Goal: Task Accomplishment & Management: Use online tool/utility

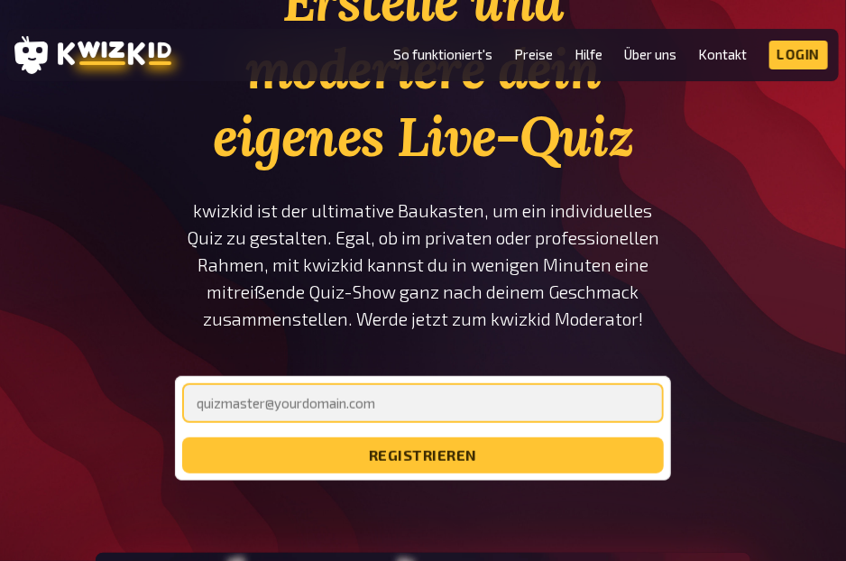
click at [454, 396] on input "email" at bounding box center [423, 403] width 482 height 40
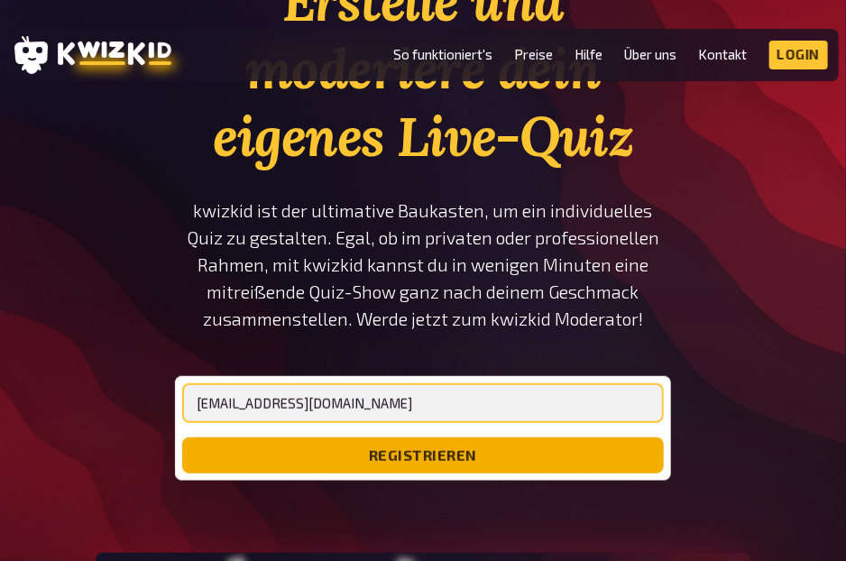
type input "passi.d.201@gmail.com"
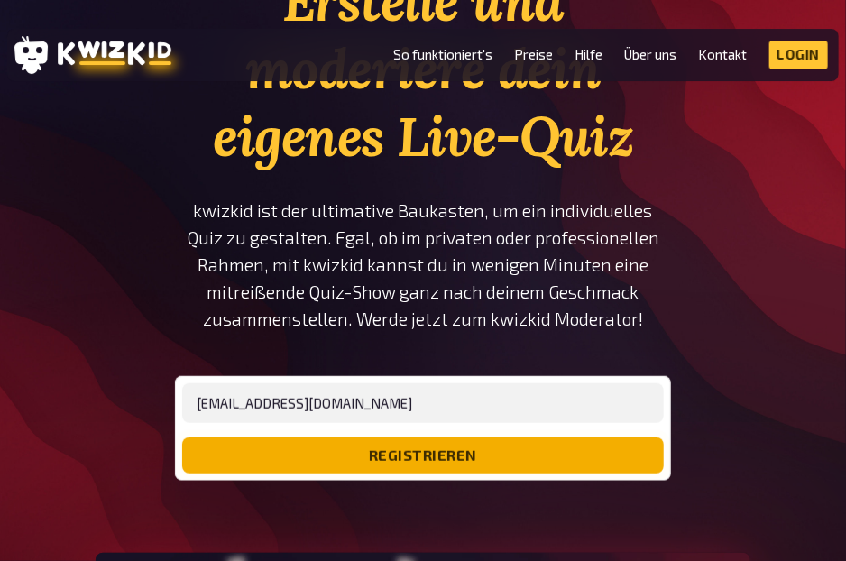
click at [462, 457] on button "registrieren" at bounding box center [423, 455] width 482 height 36
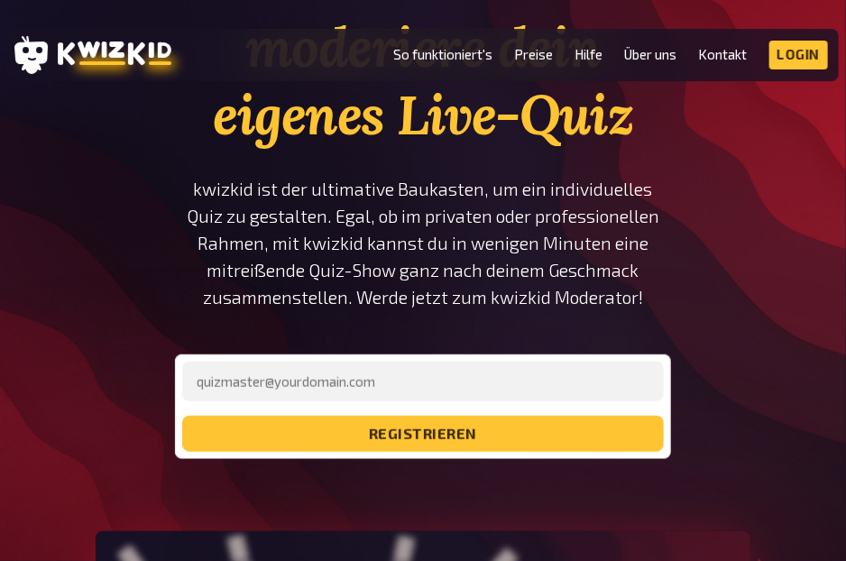
scroll to position [200, 0]
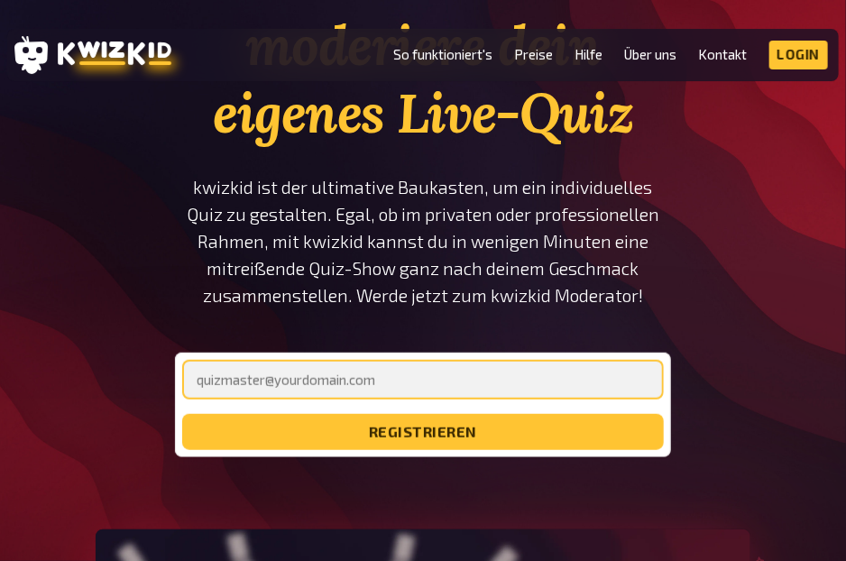
click at [548, 383] on input "email" at bounding box center [423, 380] width 482 height 40
type input "[EMAIL_ADDRESS][DOMAIN_NAME]"
click at [182, 414] on button "registrieren" at bounding box center [423, 432] width 482 height 36
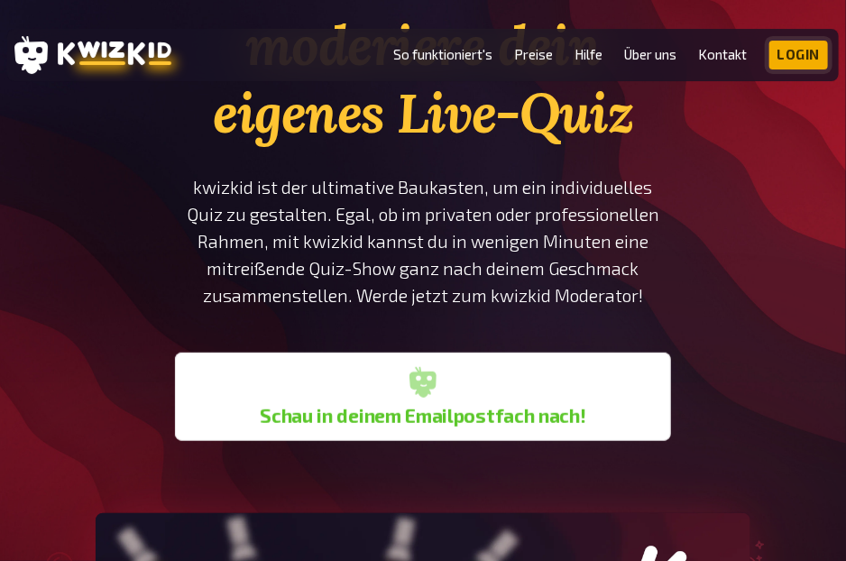
click at [815, 60] on link "Login" at bounding box center [799, 55] width 60 height 29
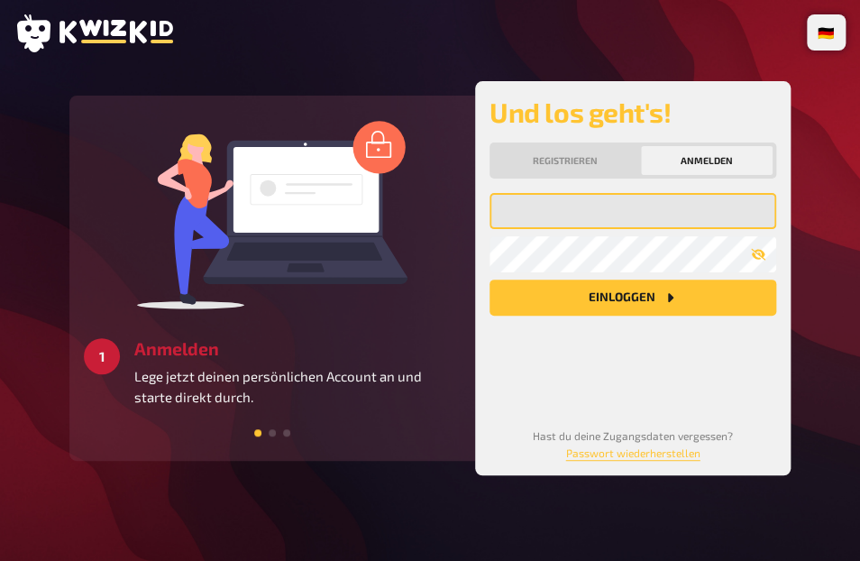
click at [537, 216] on input "email" at bounding box center [633, 211] width 287 height 36
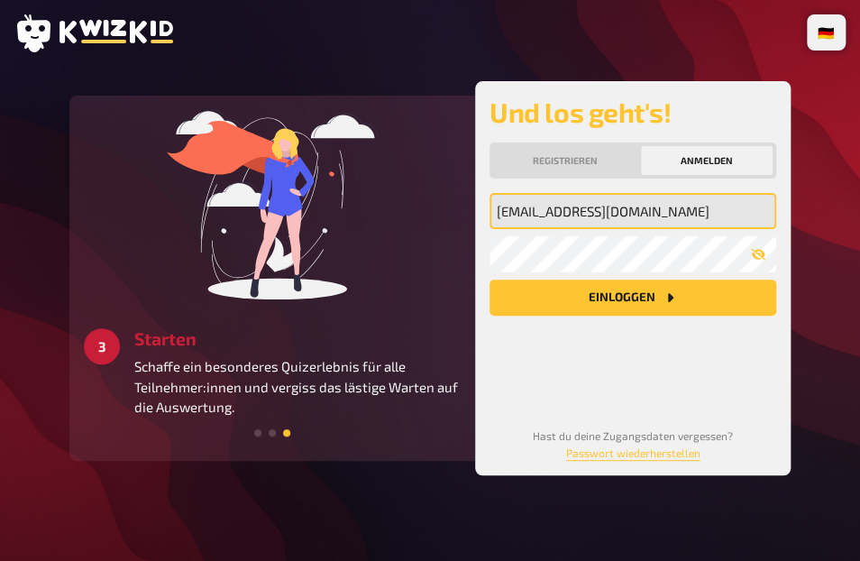
type input "[EMAIL_ADDRESS][DOMAIN_NAME]"
click at [490, 280] on button "Einloggen" at bounding box center [633, 298] width 287 height 36
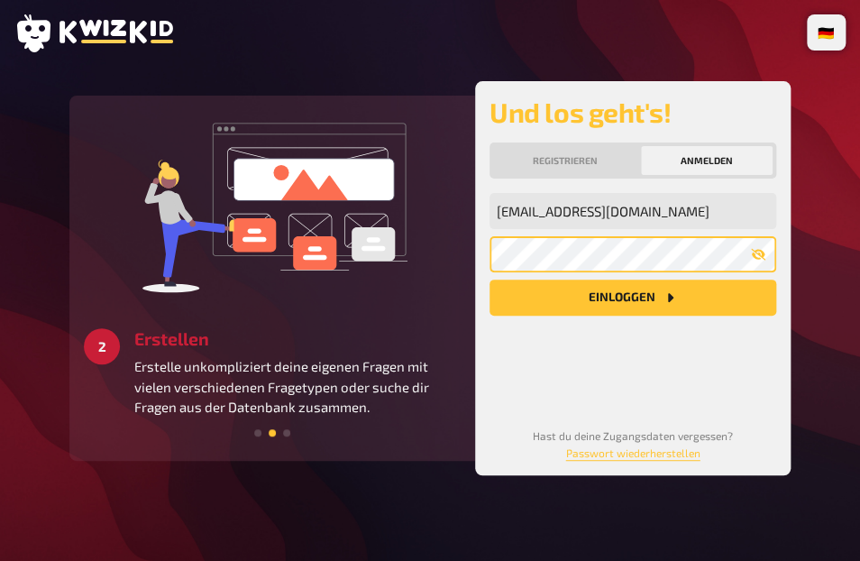
click at [490, 280] on button "Einloggen" at bounding box center [633, 298] width 287 height 36
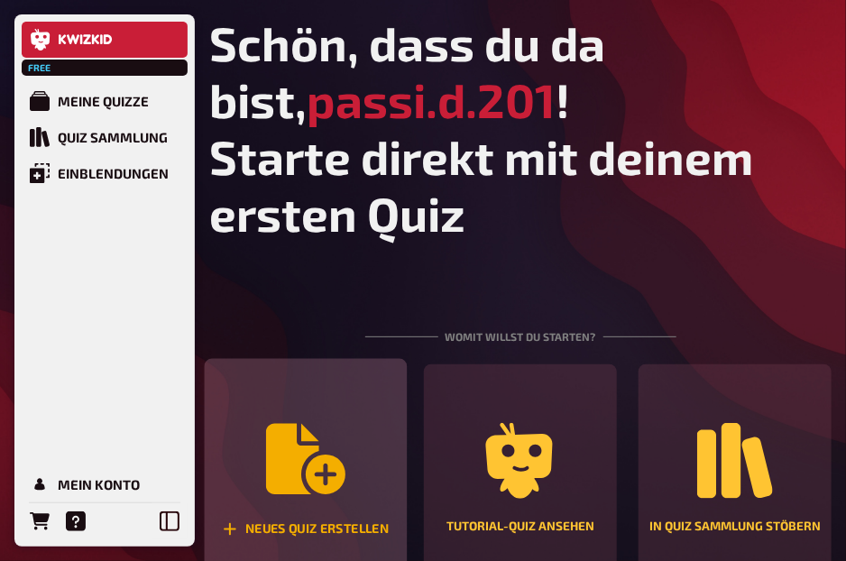
click at [356, 437] on div "Neues Quiz erstellen" at bounding box center [306, 478] width 203 height 239
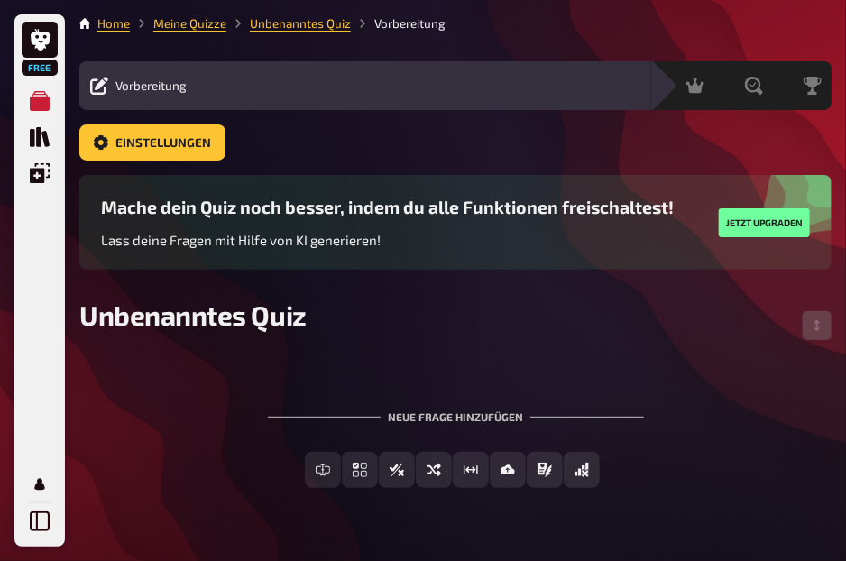
scroll to position [43, 0]
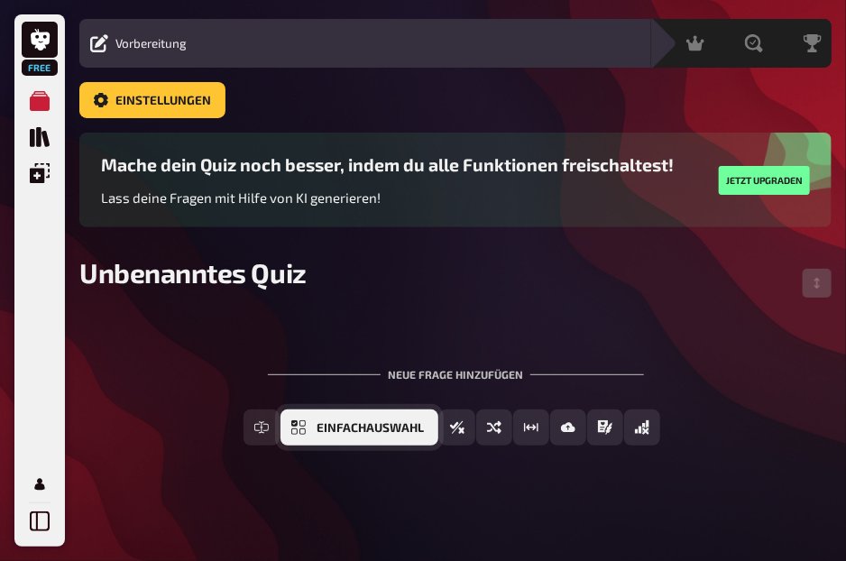
click at [299, 433] on icon "Einfachauswahl" at bounding box center [298, 427] width 14 height 14
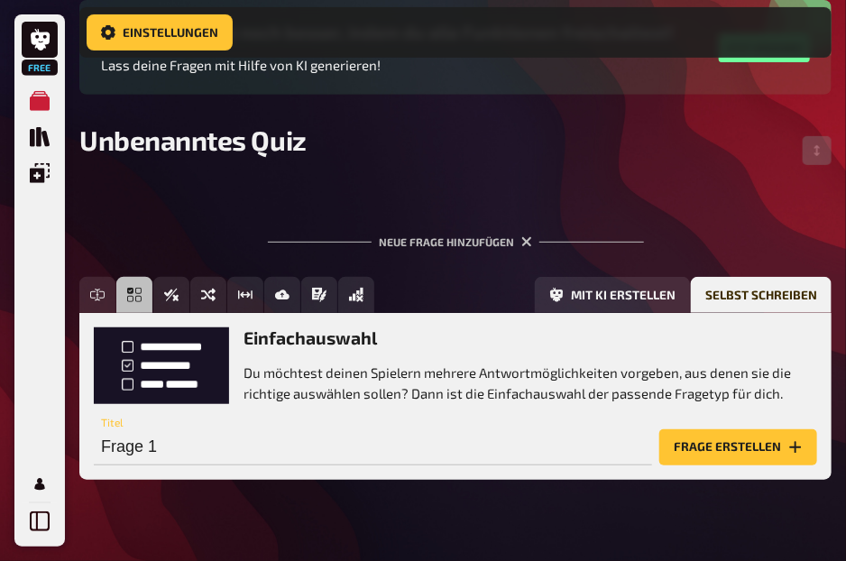
scroll to position [197, 0]
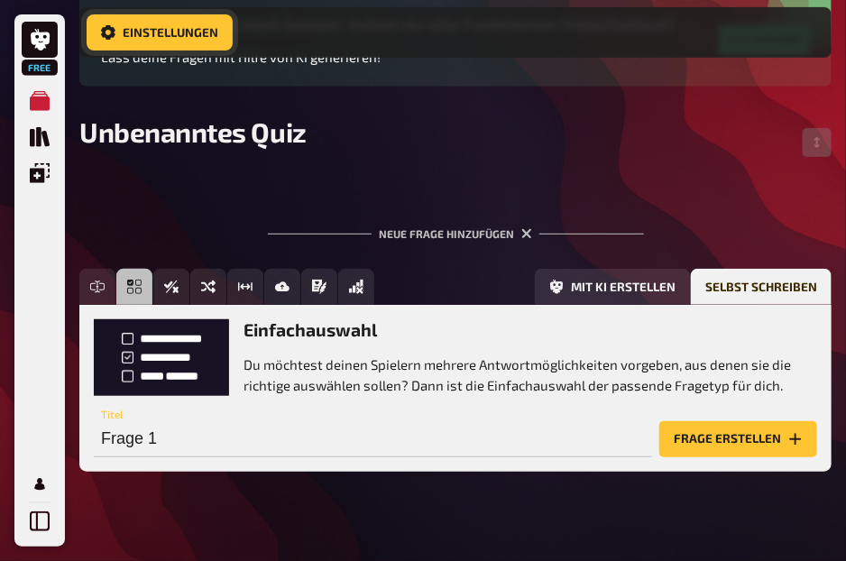
click at [167, 35] on span "Einstellungen" at bounding box center [171, 32] width 96 height 13
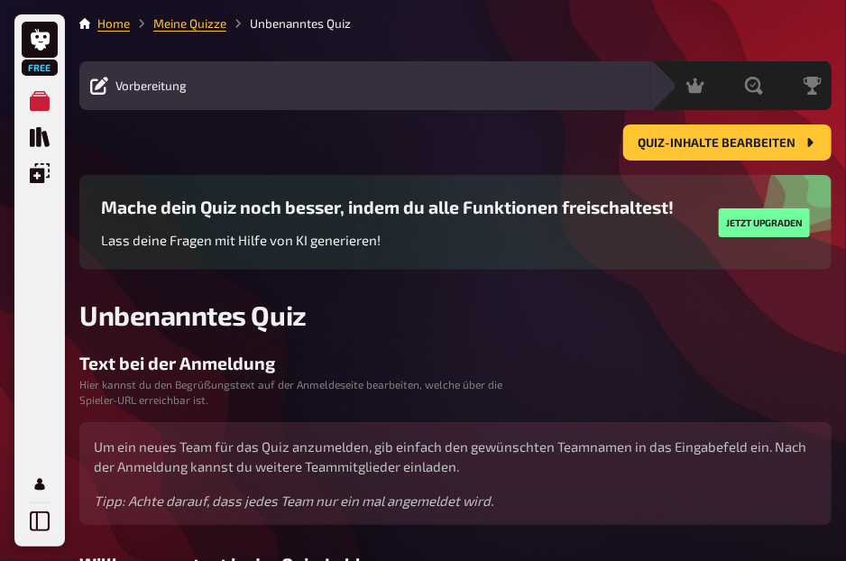
scroll to position [43, 0]
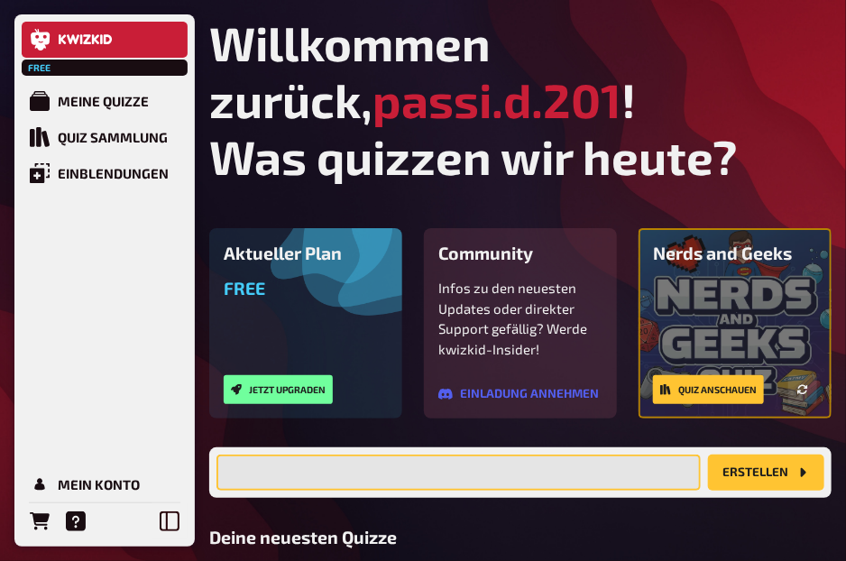
click at [603, 482] on input "text" at bounding box center [458, 472] width 484 height 36
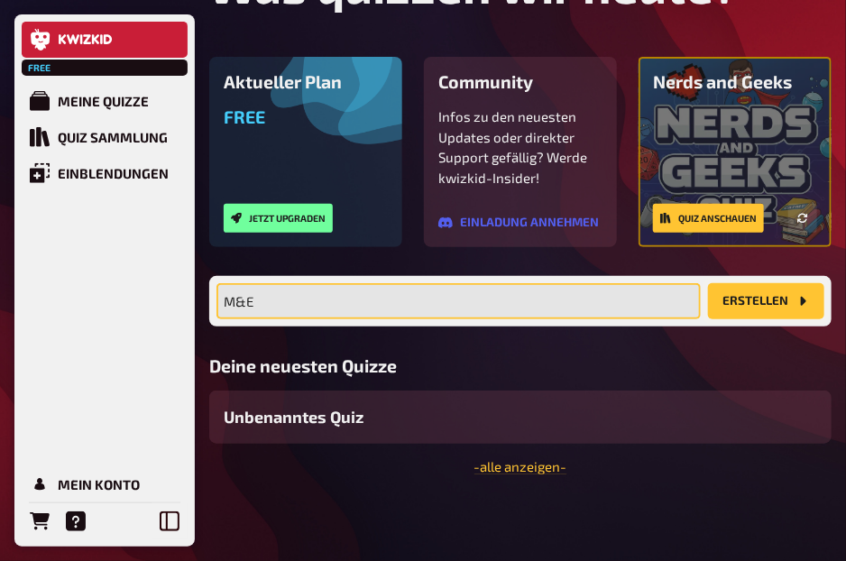
type input "M&E"
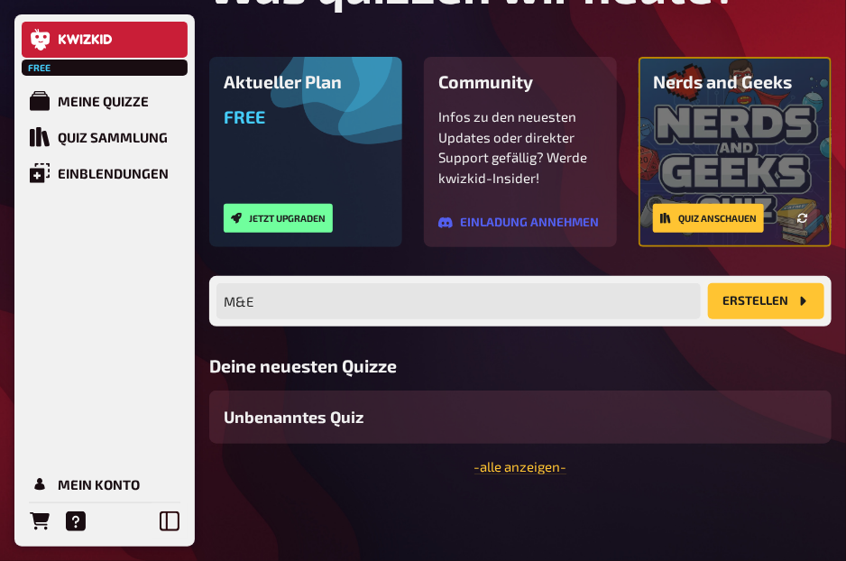
click at [794, 307] on button "Erstellen" at bounding box center [766, 301] width 116 height 36
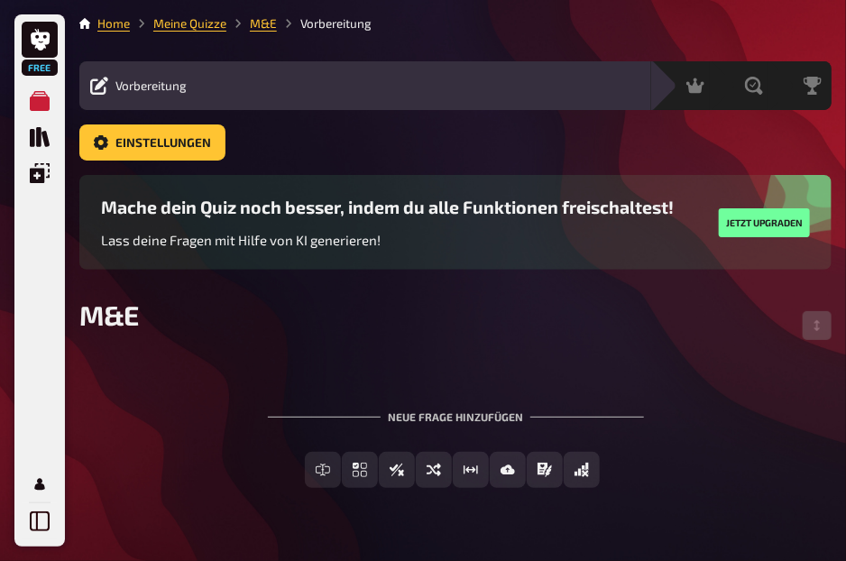
scroll to position [43, 0]
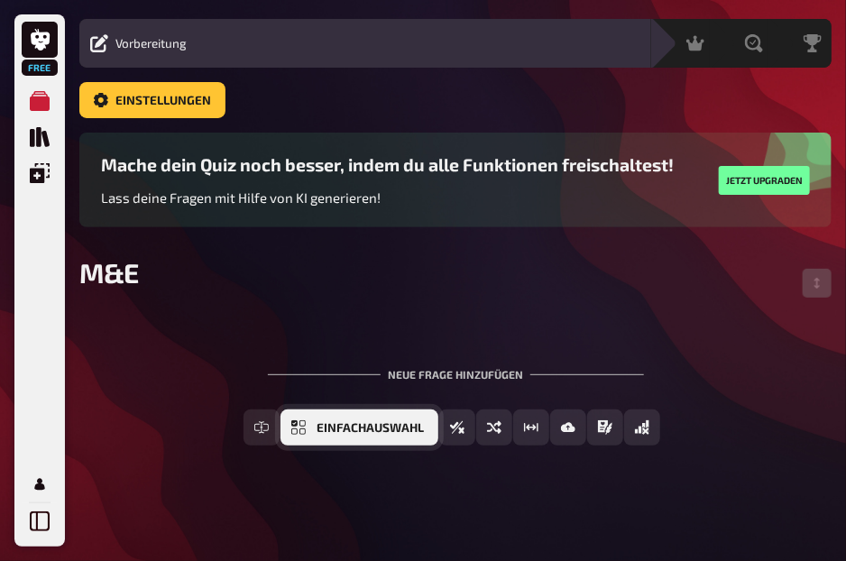
click at [397, 422] on span "Einfachauswahl" at bounding box center [370, 428] width 107 height 13
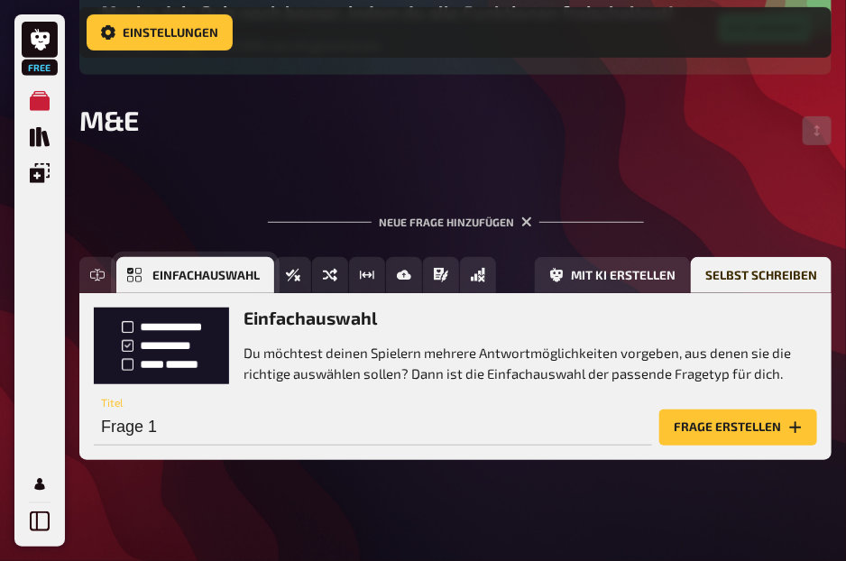
scroll to position [209, 0]
click at [397, 421] on input "Frage 1" at bounding box center [373, 427] width 558 height 36
type input "W"
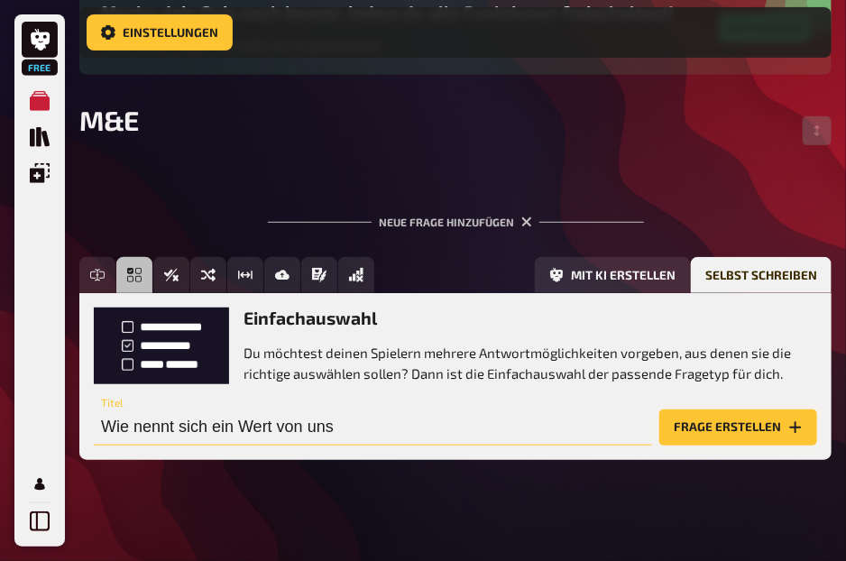
type input "Wie nennt sich ein Wert von uns"
click at [768, 430] on button "Frage erstellen" at bounding box center [738, 427] width 158 height 36
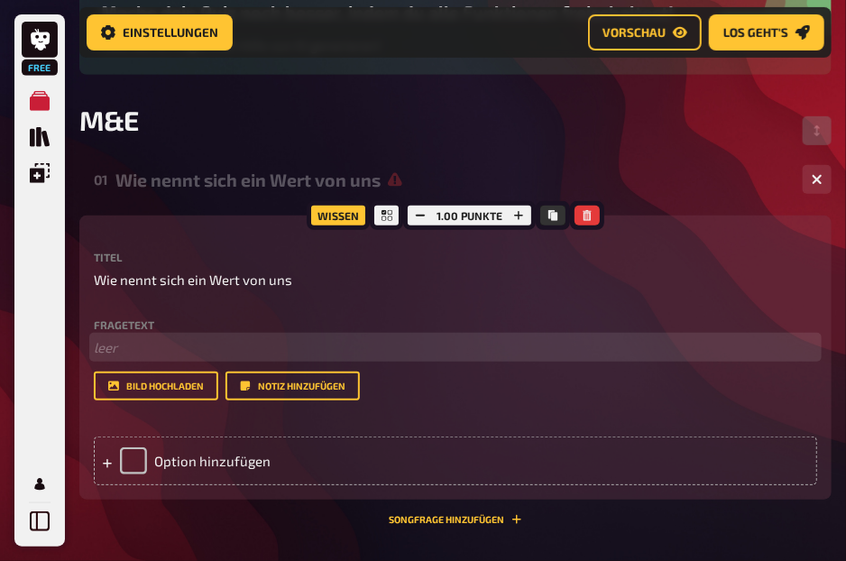
click at [115, 347] on p "﻿ leer" at bounding box center [455, 347] width 723 height 21
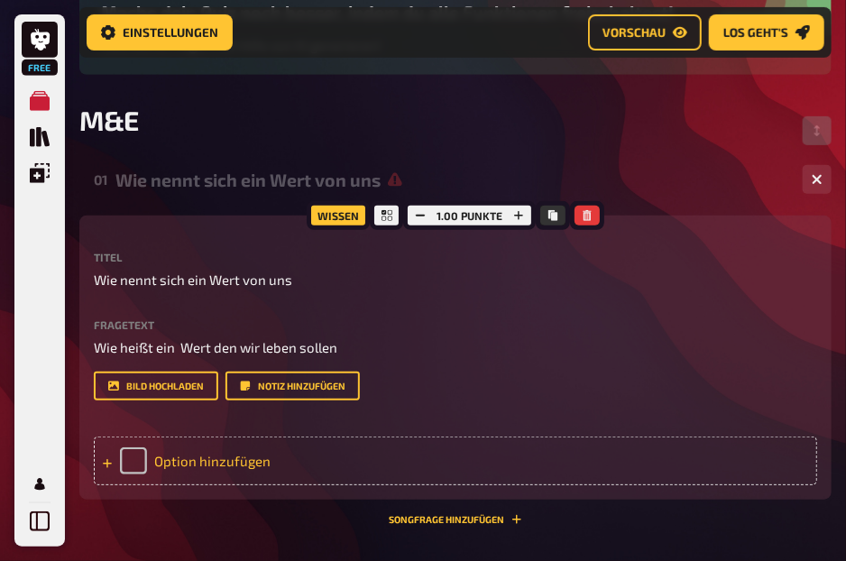
click at [179, 464] on div "Option hinzufügen" at bounding box center [455, 460] width 723 height 49
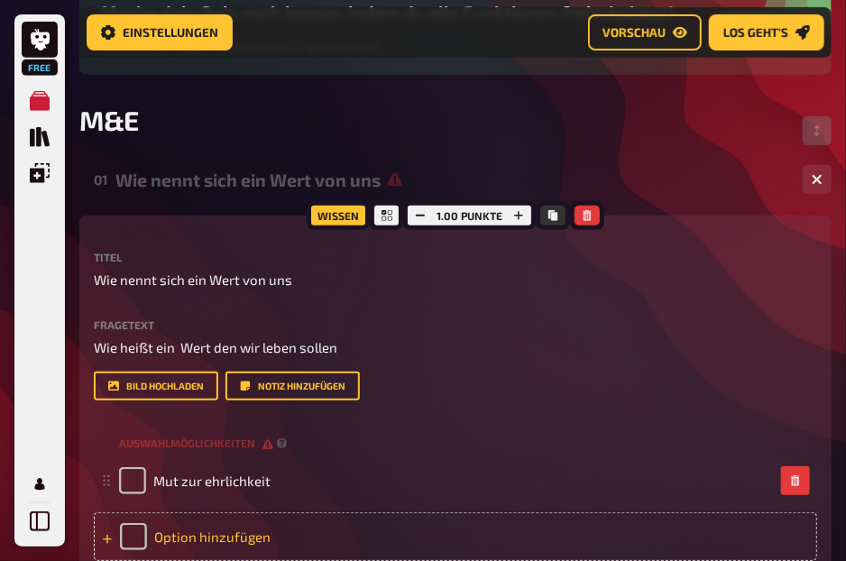
click at [191, 539] on div "Option hinzufügen" at bounding box center [455, 536] width 723 height 49
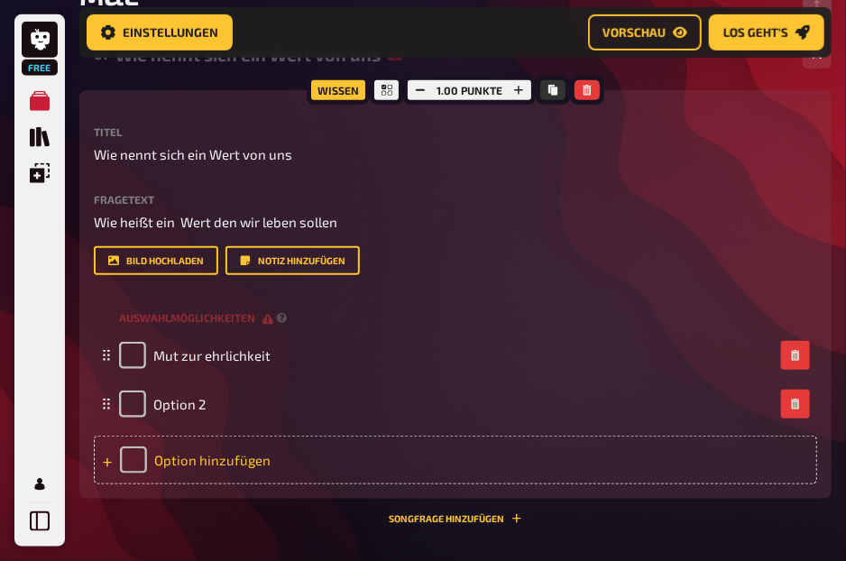
scroll to position [336, 0]
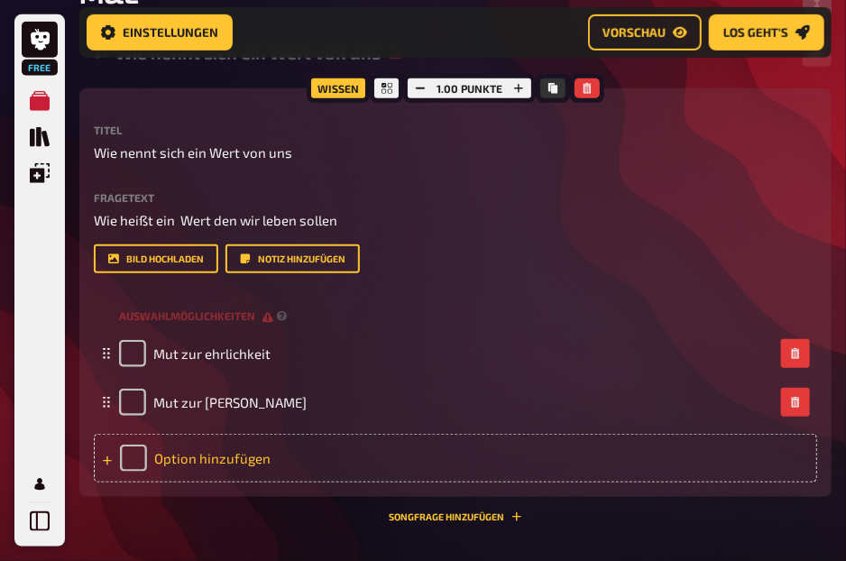
click at [224, 473] on div "Option hinzufügen" at bounding box center [455, 458] width 723 height 49
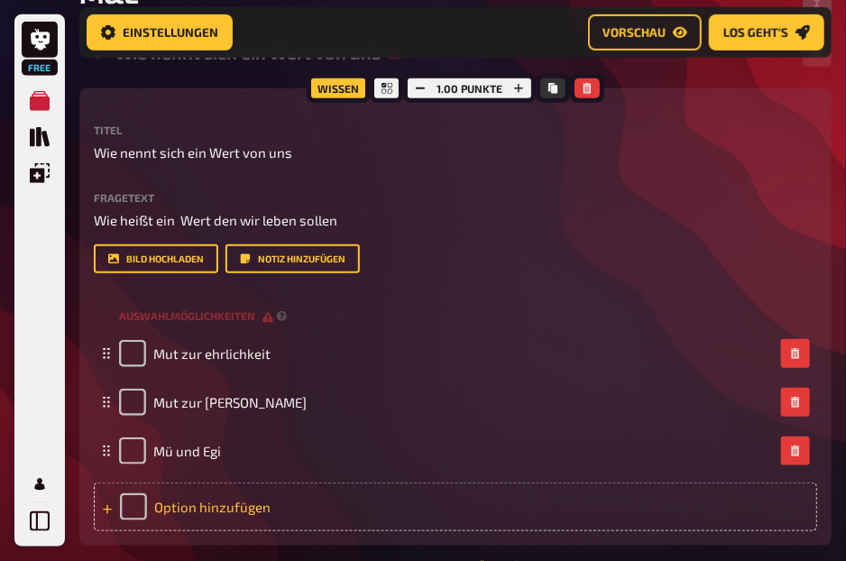
click at [234, 517] on div "Option hinzufügen" at bounding box center [455, 506] width 723 height 49
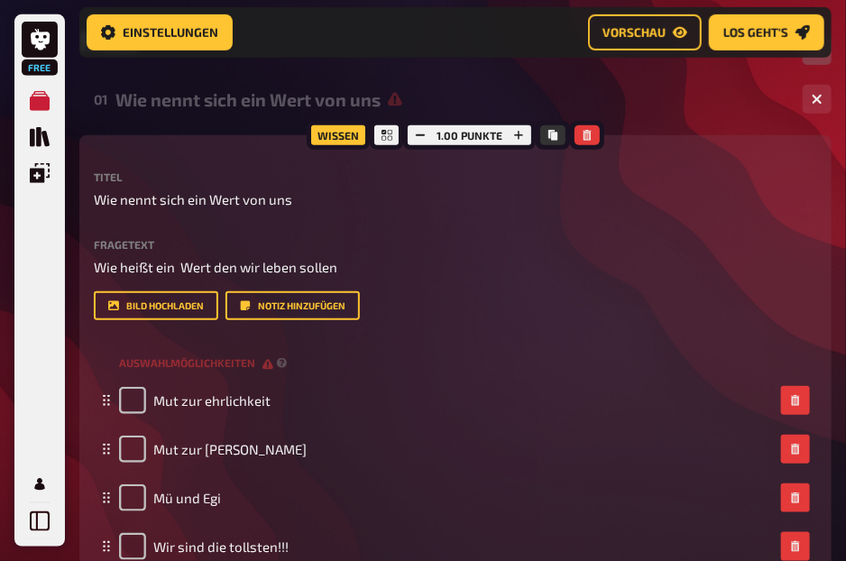
scroll to position [289, 0]
click at [514, 131] on icon "button" at bounding box center [518, 136] width 11 height 11
click at [514, 131] on icon "button" at bounding box center [517, 136] width 11 height 11
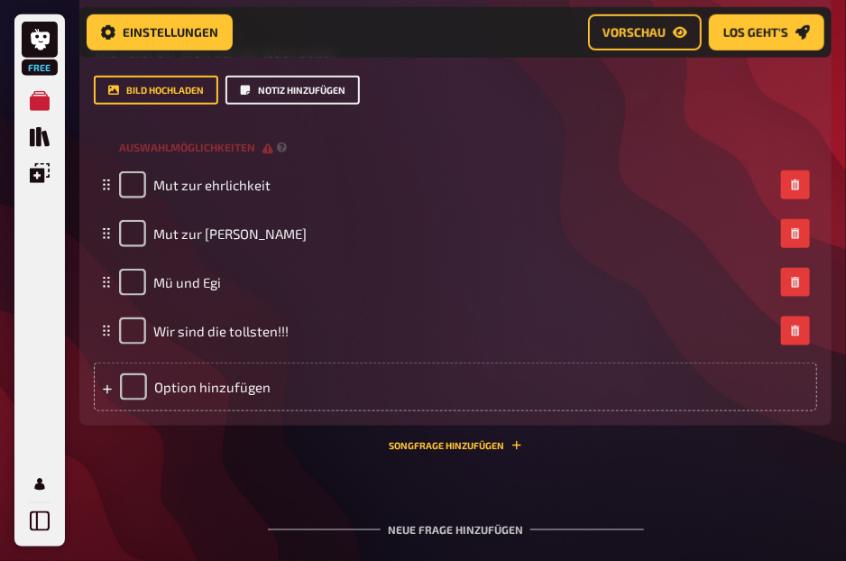
scroll to position [660, 0]
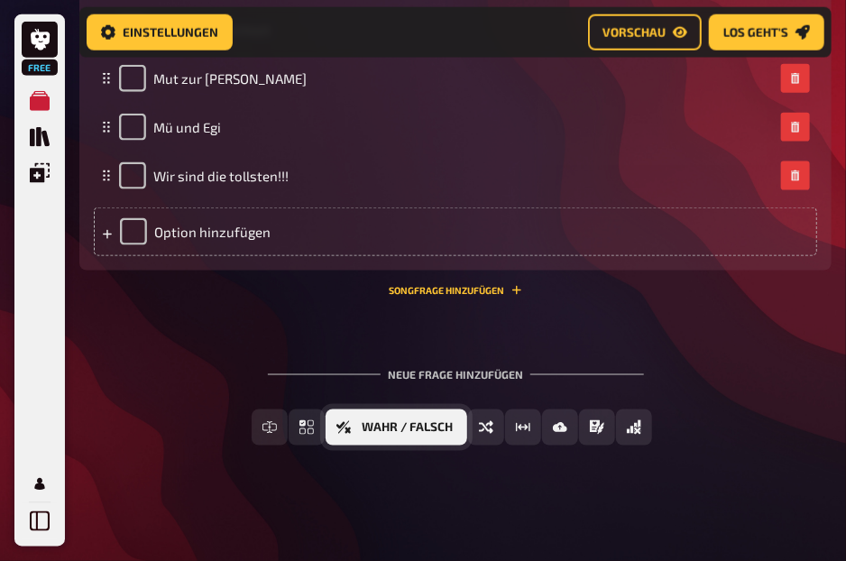
click at [456, 438] on button "Wahr / Falsch" at bounding box center [397, 427] width 142 height 36
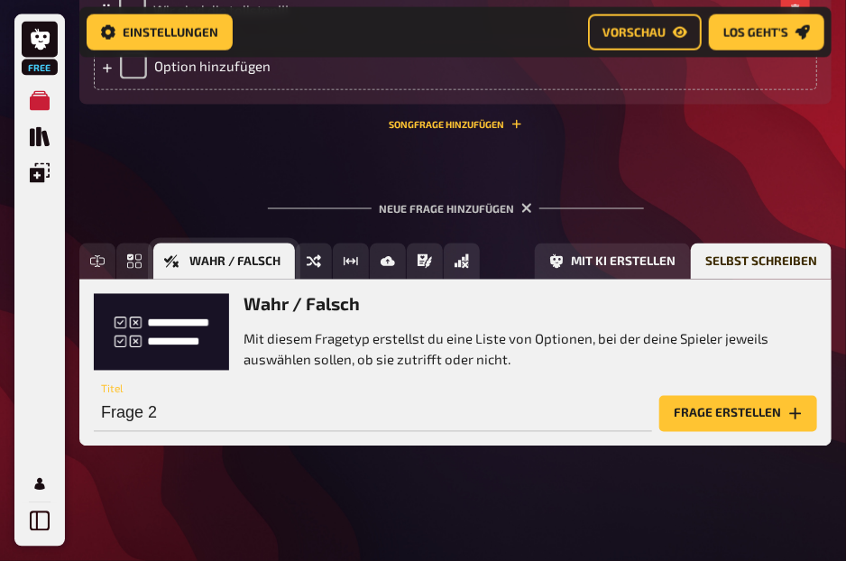
scroll to position [827, 0]
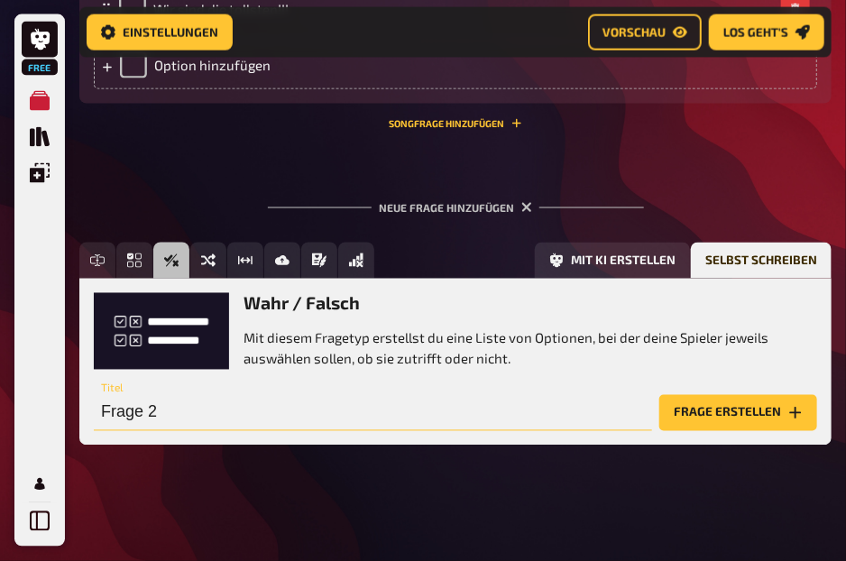
click at [406, 419] on input "Frage 2" at bounding box center [373, 413] width 558 height 36
type input "W"
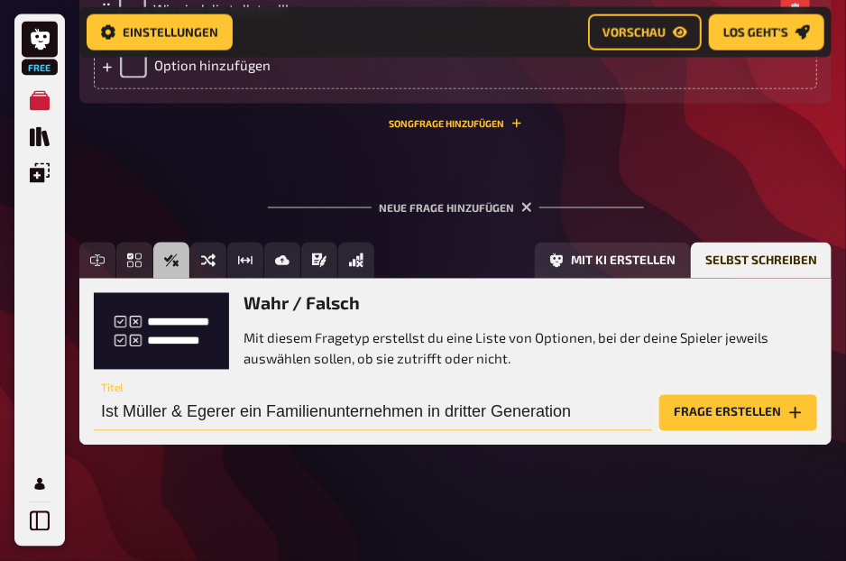
type input "Ist Müller & Egerer ein Familienunternehmen in dritter Generation"
click at [680, 419] on button "Frage erstellen" at bounding box center [738, 413] width 158 height 36
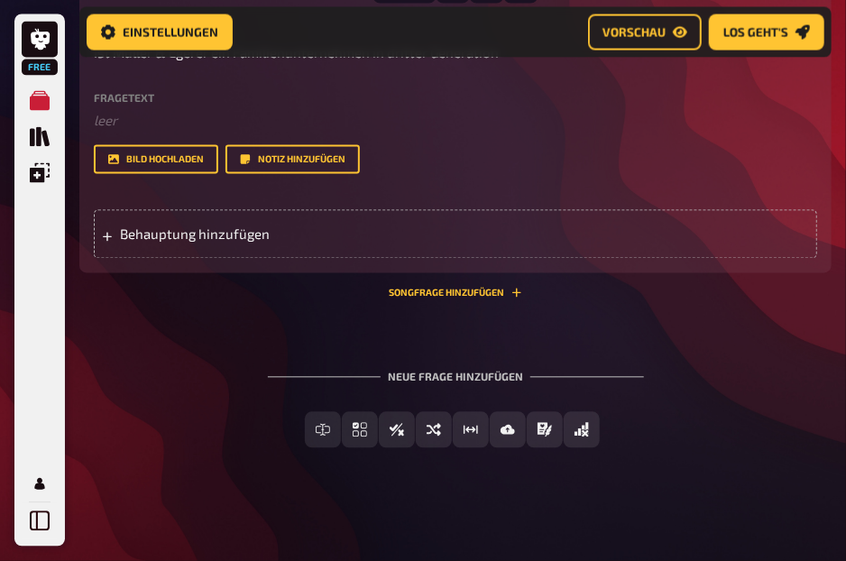
scroll to position [1049, 0]
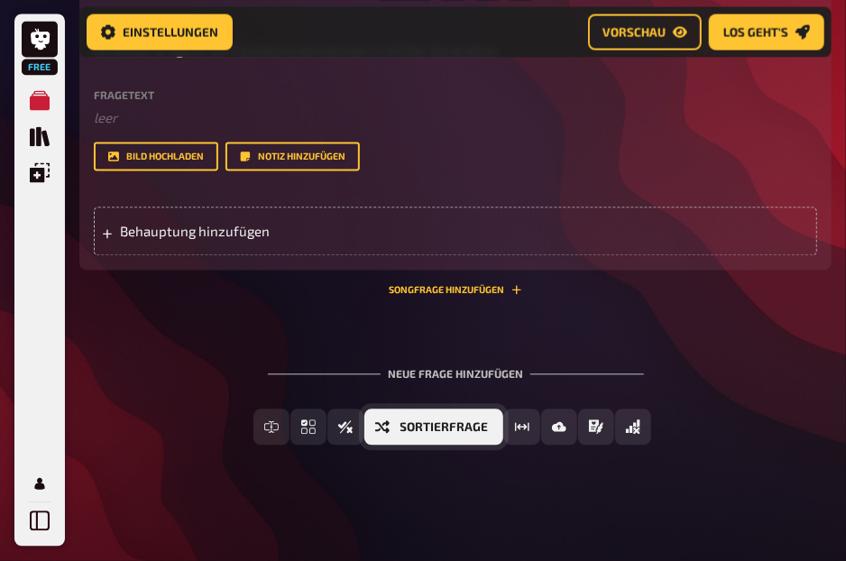
click at [411, 423] on span "Sortierfrage" at bounding box center [444, 428] width 88 height 13
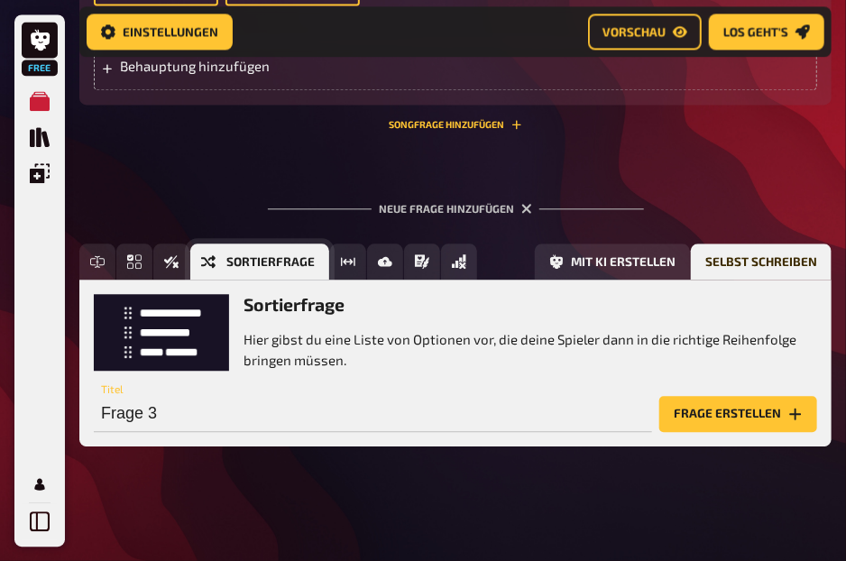
scroll to position [1216, 0]
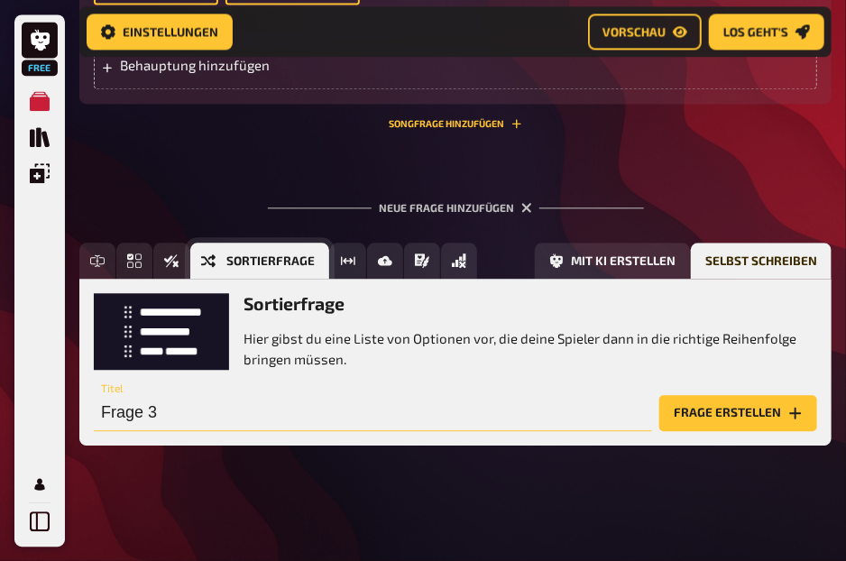
click at [411, 423] on input "Frage 3" at bounding box center [373, 413] width 558 height 36
type input "k"
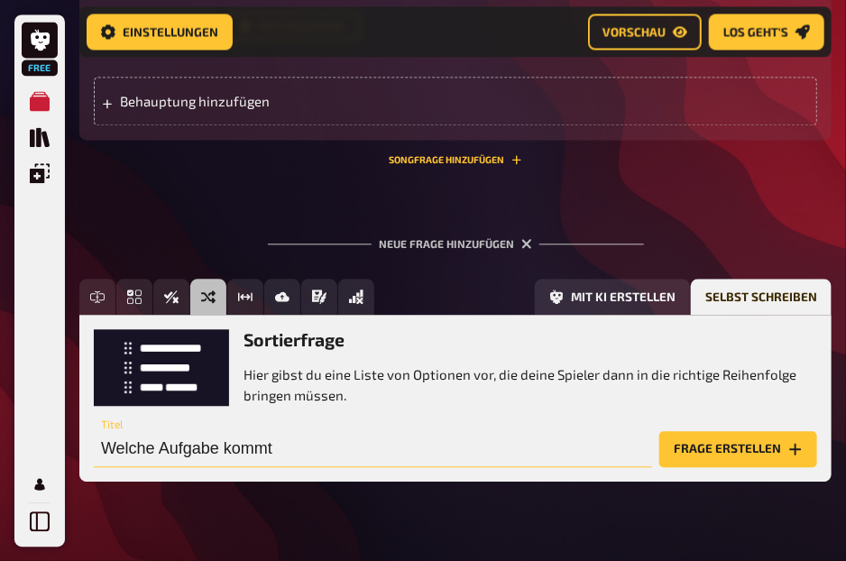
scroll to position [1125, 0]
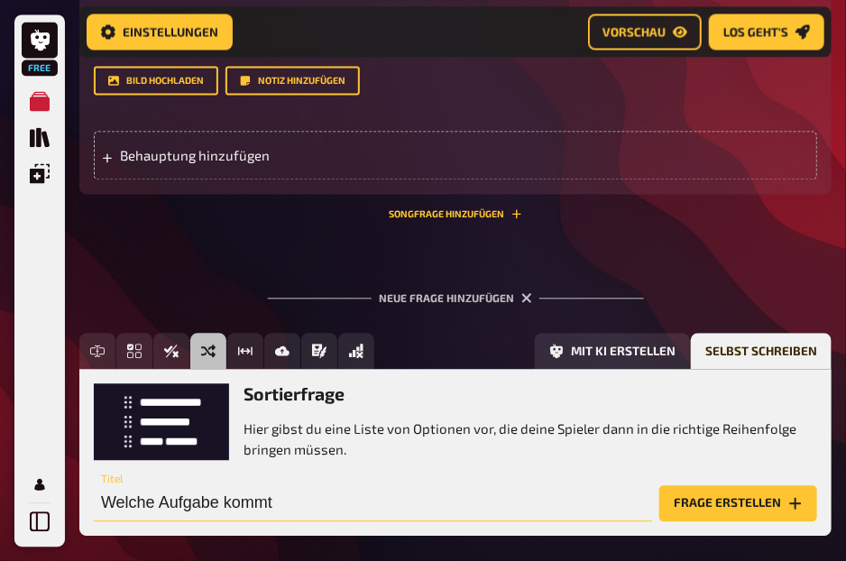
drag, startPoint x: 388, startPoint y: 427, endPoint x: 390, endPoint y: 437, distance: 11.0
drag, startPoint x: 390, startPoint y: 437, endPoint x: 394, endPoint y: 454, distance: 17.7
drag, startPoint x: 394, startPoint y: 454, endPoint x: 425, endPoint y: 500, distance: 55.3
click at [425, 500] on input "Welche Aufgabe kommt" at bounding box center [373, 503] width 558 height 36
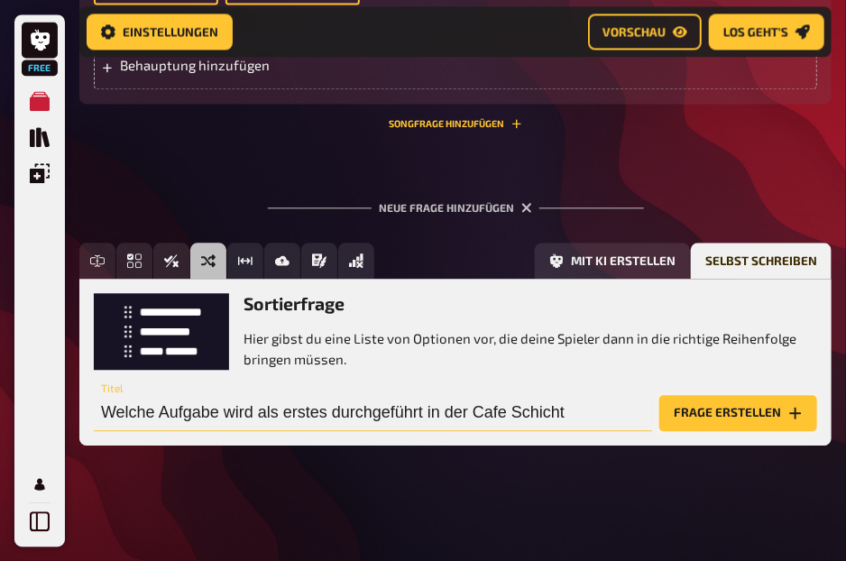
type input "Welche Aufgabe wird als erstes durchgeführt in der Cafe Schicht"
click at [716, 413] on button "Frage erstellen" at bounding box center [738, 413] width 158 height 36
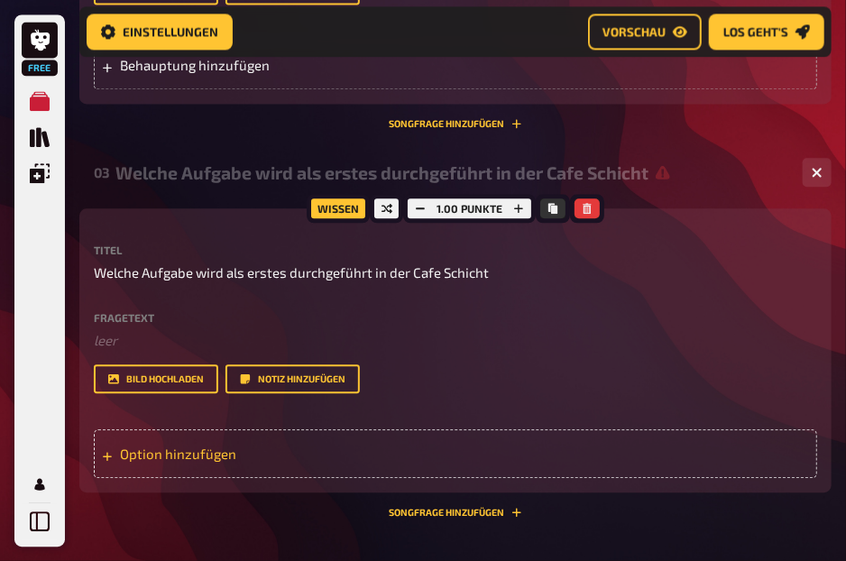
click at [509, 453] on div "Option hinzufügen" at bounding box center [455, 453] width 723 height 49
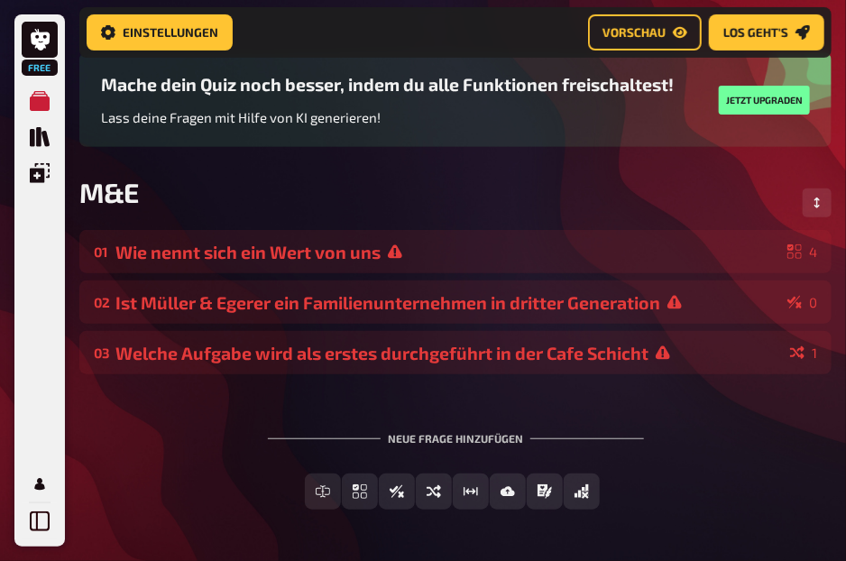
scroll to position [139, 0]
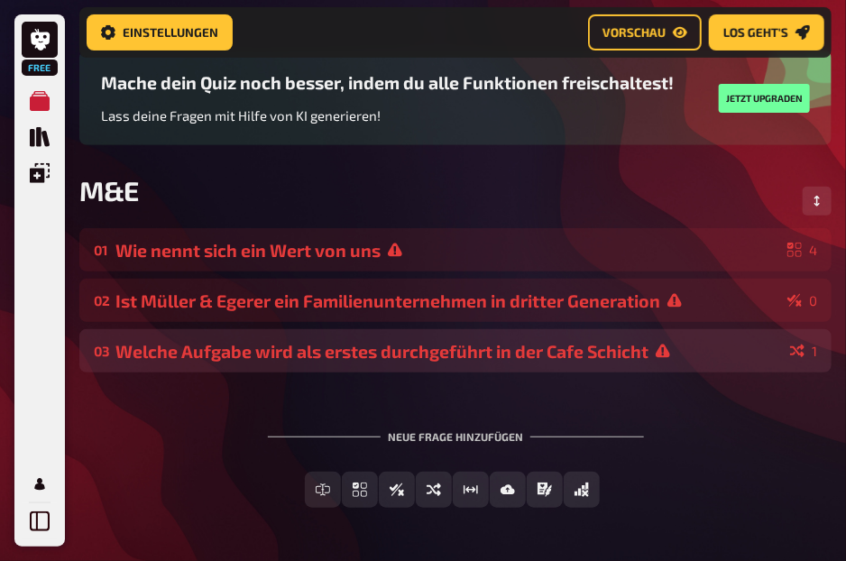
click at [435, 341] on div "Welche Aufgabe wird als erstes durchgeführt in der Cafe Schicht" at bounding box center [448, 351] width 667 height 21
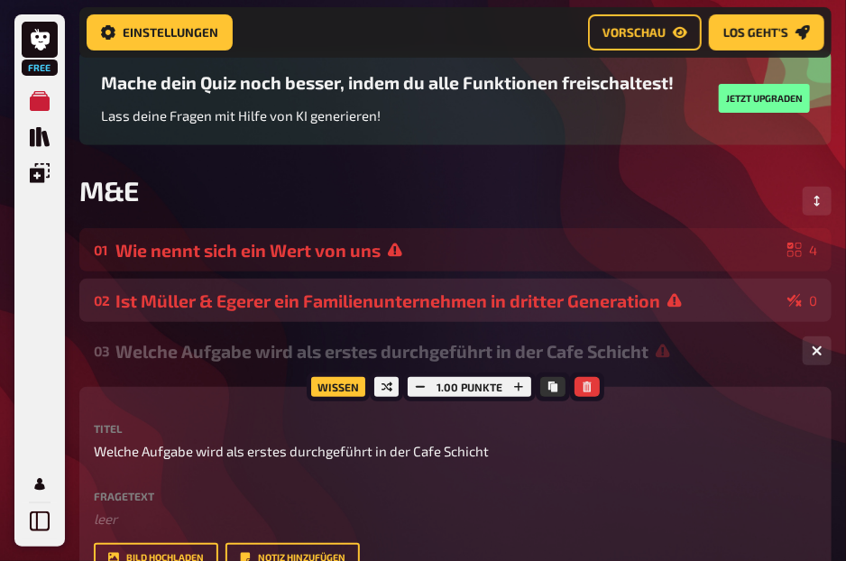
click at [525, 317] on div "02 Ist Müller & Egerer ein Familienunternehmen in dritter Generation 0" at bounding box center [455, 300] width 752 height 43
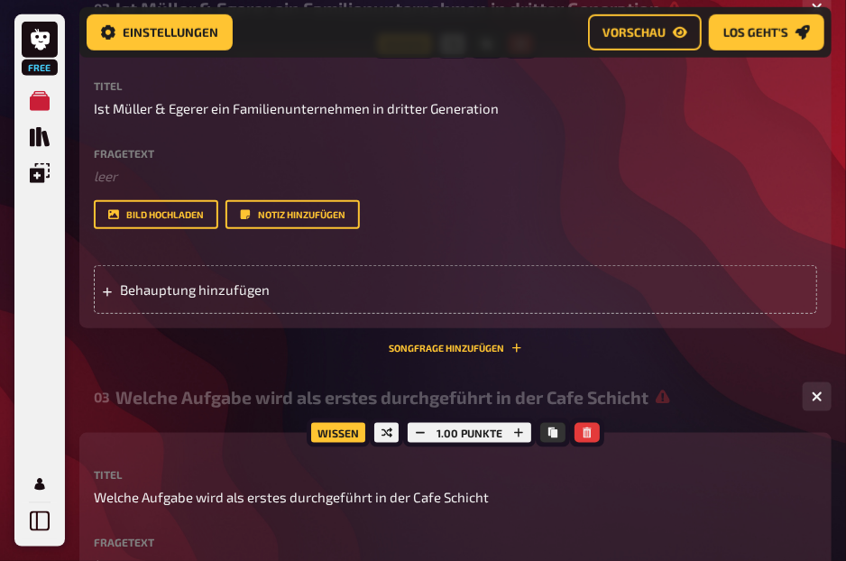
scroll to position [433, 0]
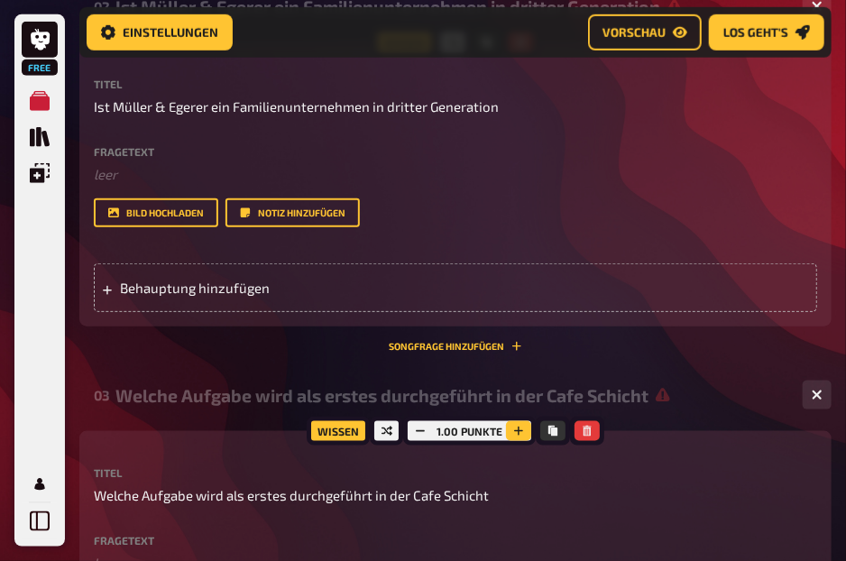
click at [519, 430] on icon "button" at bounding box center [518, 431] width 11 height 11
click at [519, 430] on icon "button" at bounding box center [517, 431] width 11 height 11
click at [519, 430] on icon "button" at bounding box center [518, 431] width 11 height 11
click at [519, 430] on icon "button" at bounding box center [519, 431] width 11 height 11
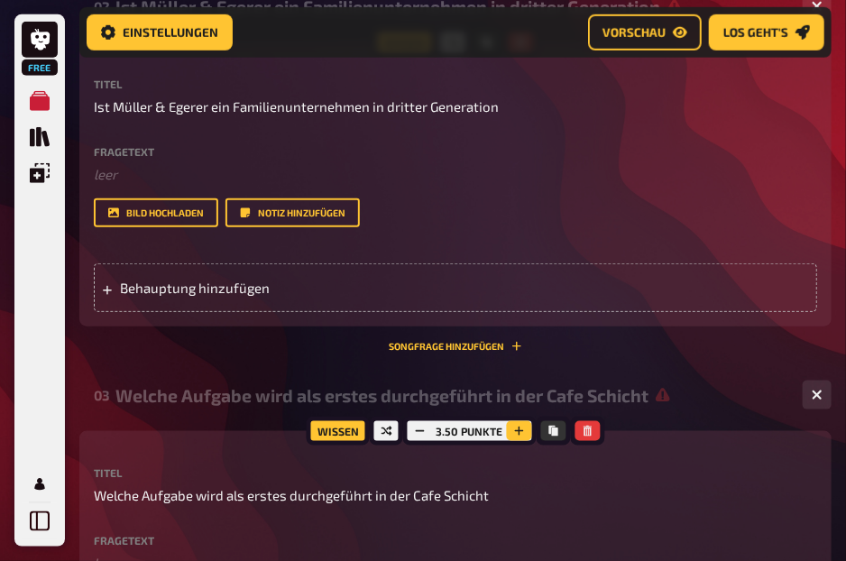
click at [519, 430] on icon "button" at bounding box center [518, 431] width 11 height 11
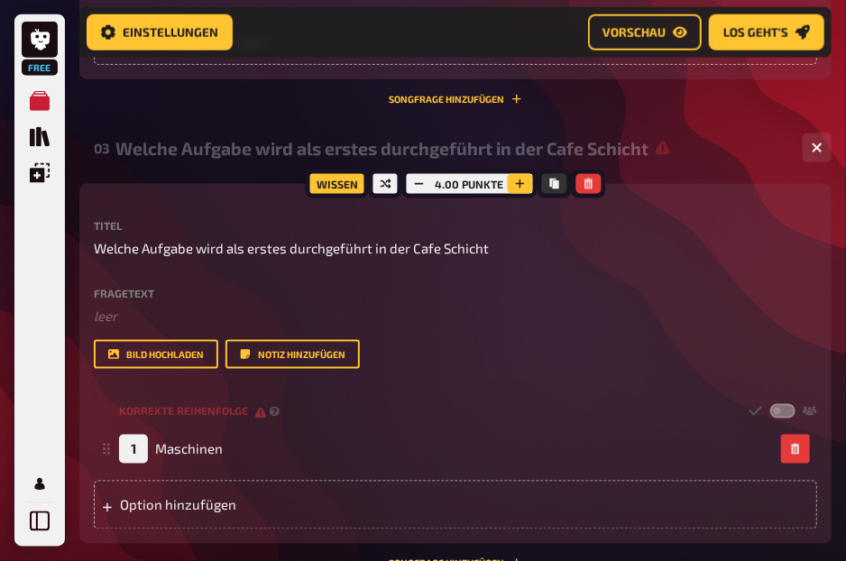
scroll to position [812, 0]
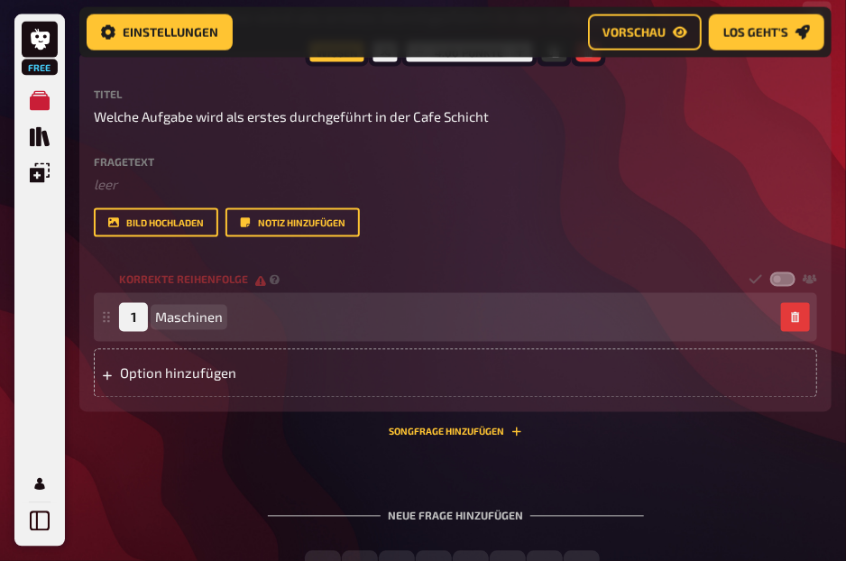
click at [349, 324] on div "1 Maschinen" at bounding box center [446, 317] width 655 height 29
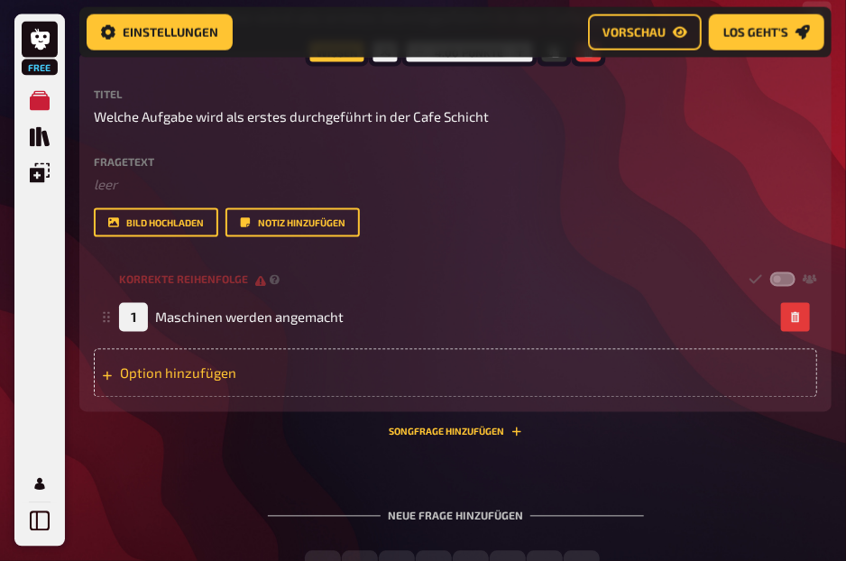
click at [319, 354] on div "Option hinzufügen" at bounding box center [455, 373] width 723 height 49
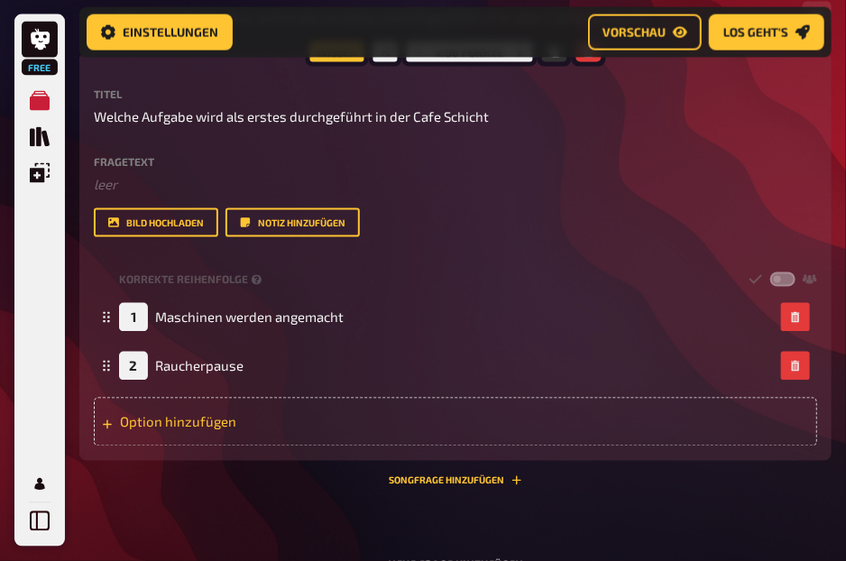
click at [290, 409] on div "Option hinzufügen" at bounding box center [455, 422] width 723 height 49
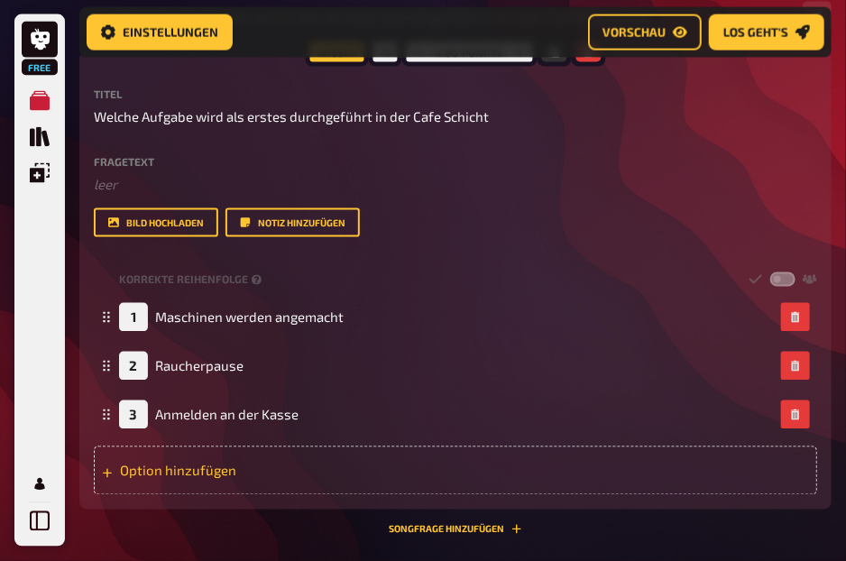
click at [274, 468] on div "Option hinzufügen" at bounding box center [455, 470] width 723 height 49
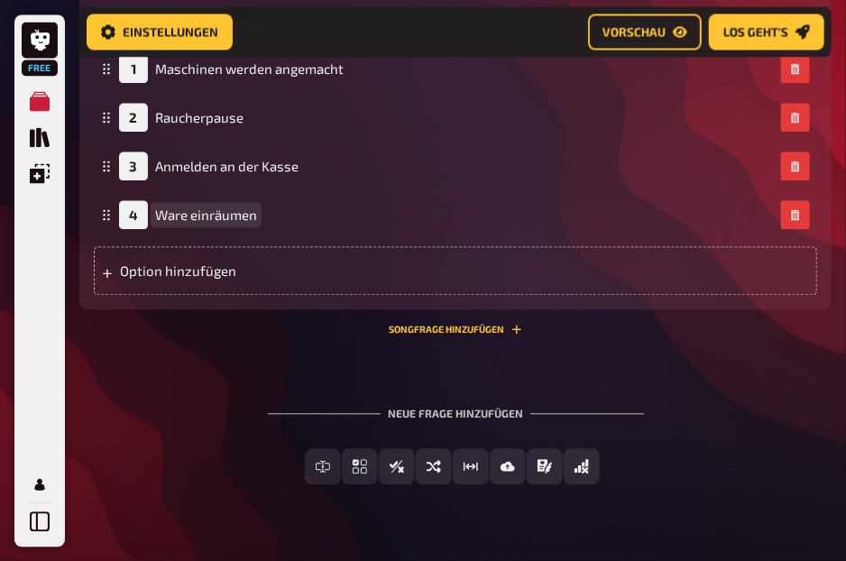
scroll to position [1062, 0]
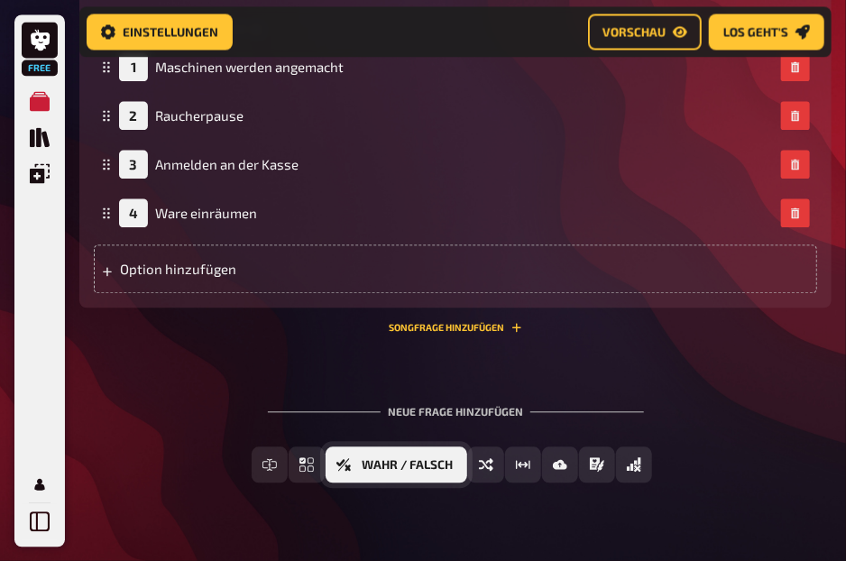
click at [361, 463] on button "Wahr / Falsch" at bounding box center [397, 464] width 142 height 36
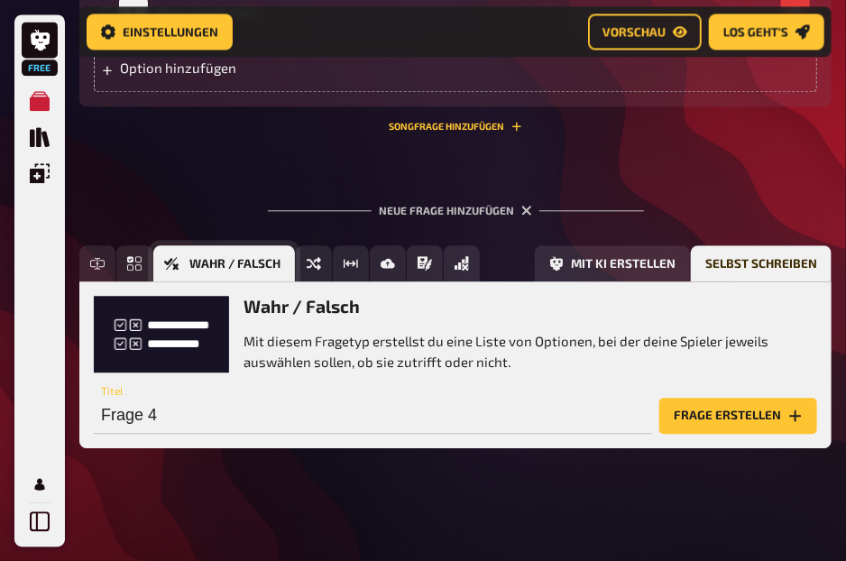
scroll to position [1266, 0]
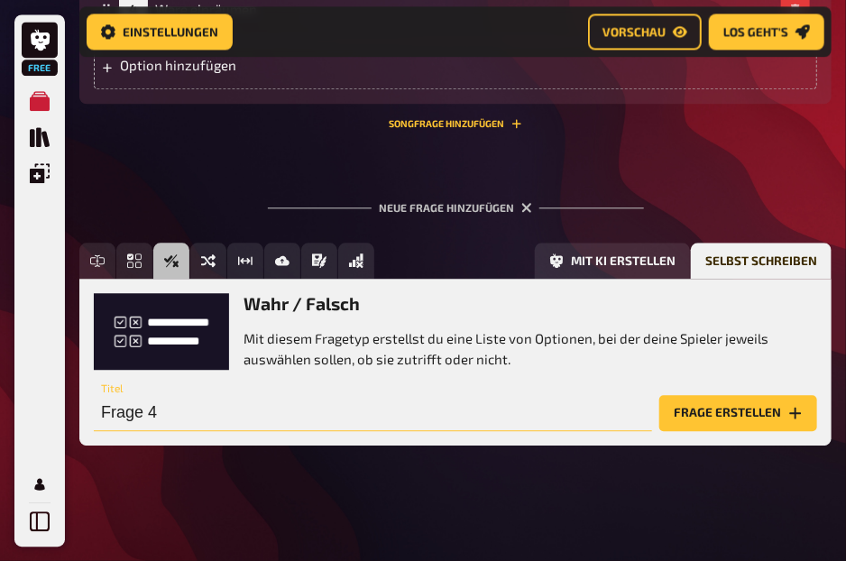
click at [349, 411] on input "Frage 4" at bounding box center [373, 413] width 558 height 36
click at [243, 420] on input "text" at bounding box center [373, 413] width 558 height 36
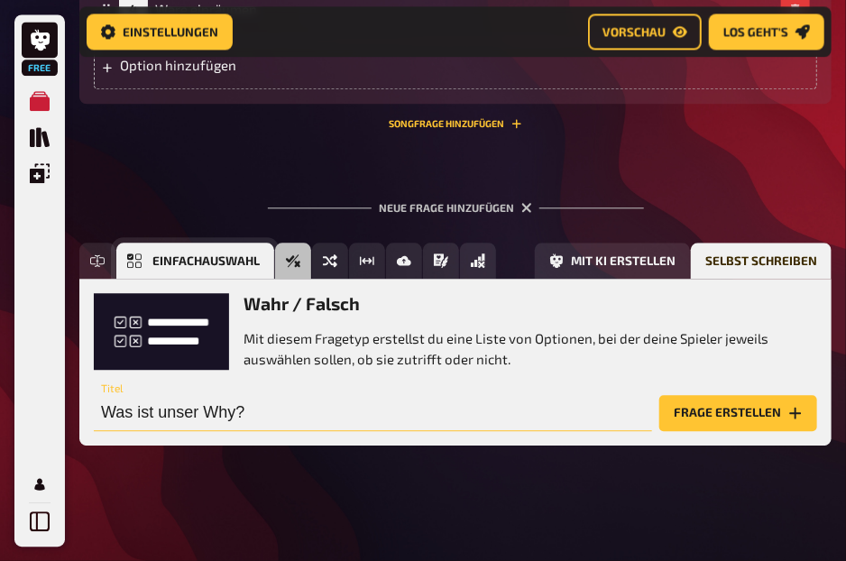
type input "Was ist unser Why?"
click at [144, 263] on button "Einfachauswahl" at bounding box center [195, 261] width 158 height 36
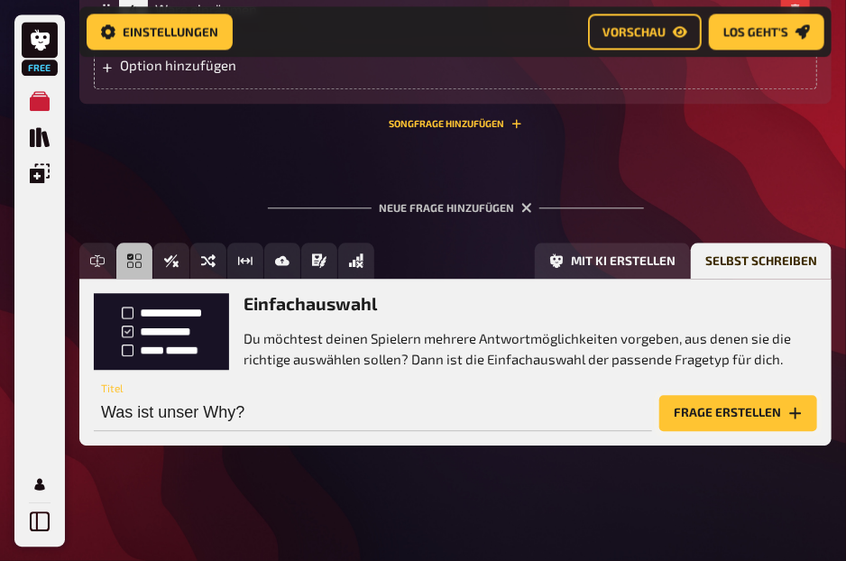
click at [775, 423] on button "Frage erstellen" at bounding box center [738, 413] width 158 height 36
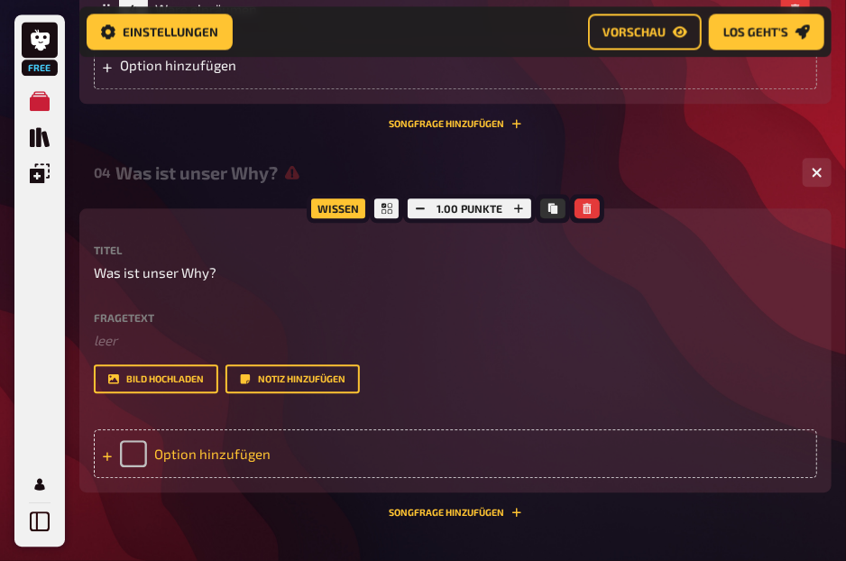
click at [163, 465] on div "Option hinzufügen" at bounding box center [455, 453] width 723 height 49
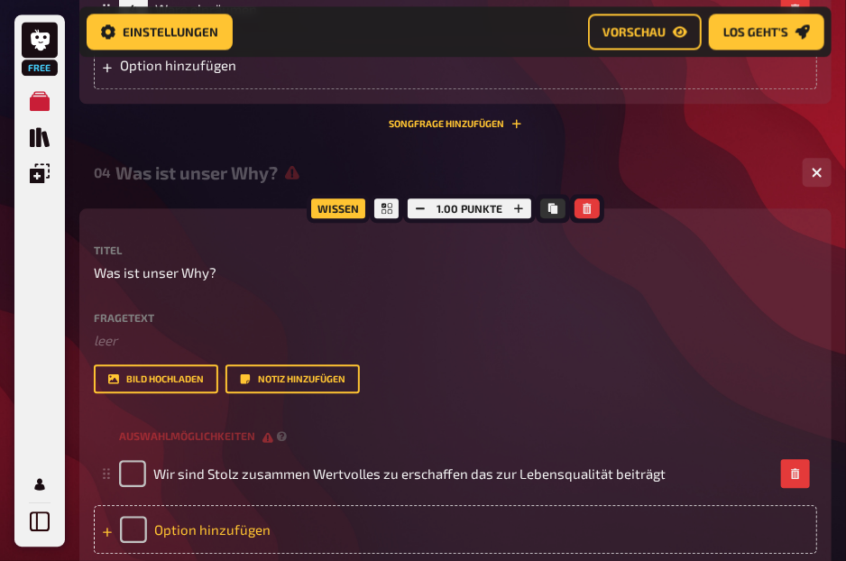
click at [189, 517] on div "Option hinzufügen" at bounding box center [455, 529] width 723 height 49
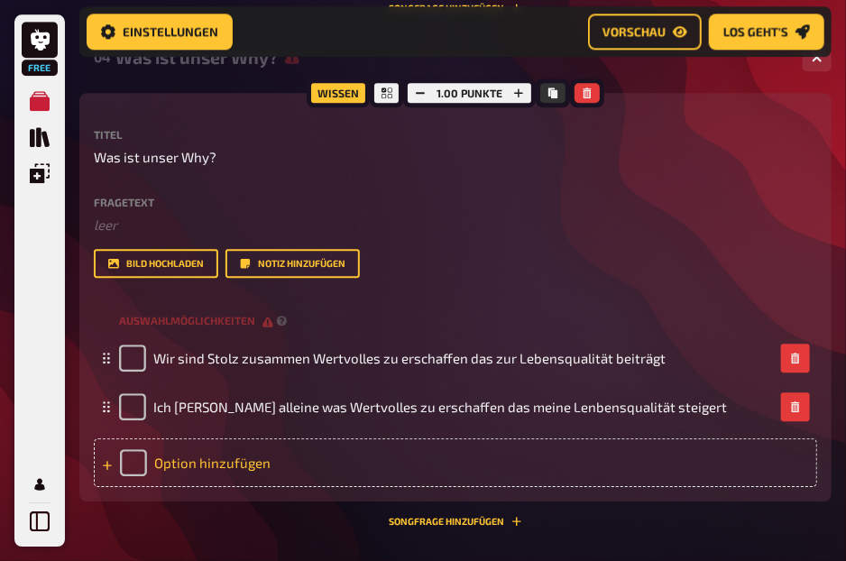
scroll to position [1403, 0]
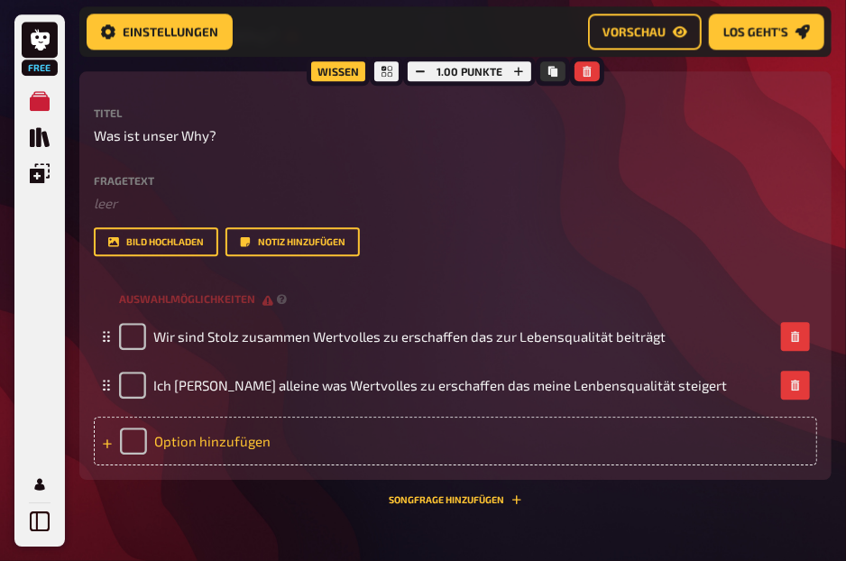
click at [185, 459] on div "Option hinzufügen" at bounding box center [455, 441] width 723 height 49
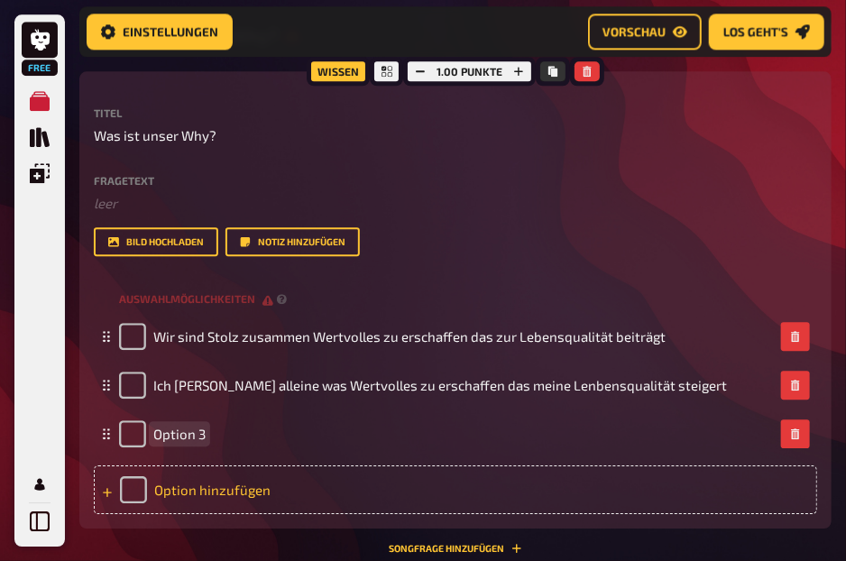
click at [242, 486] on div "Auswahlmöglichkeiten Wir sind Stolz zusammen Wertvolles zu erschaffen das zur L…" at bounding box center [455, 399] width 723 height 229
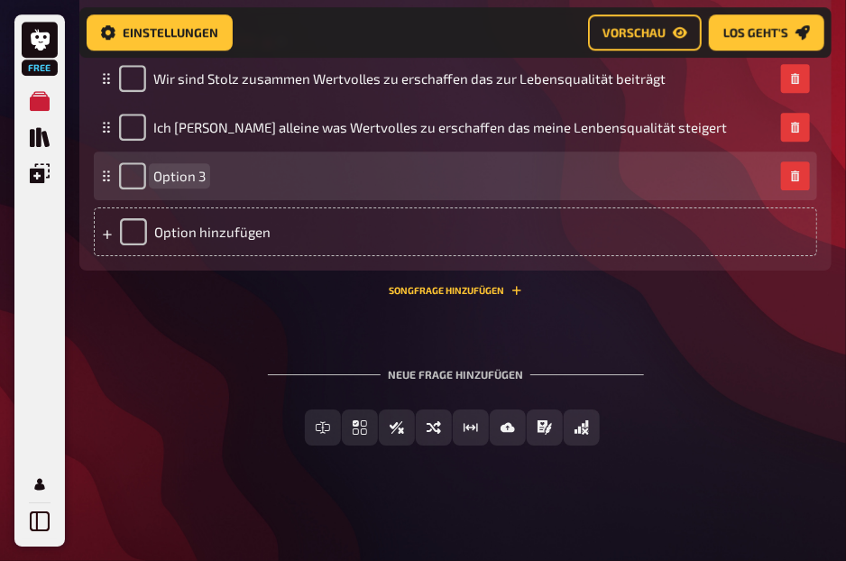
click at [283, 165] on div "Option 3" at bounding box center [446, 175] width 655 height 27
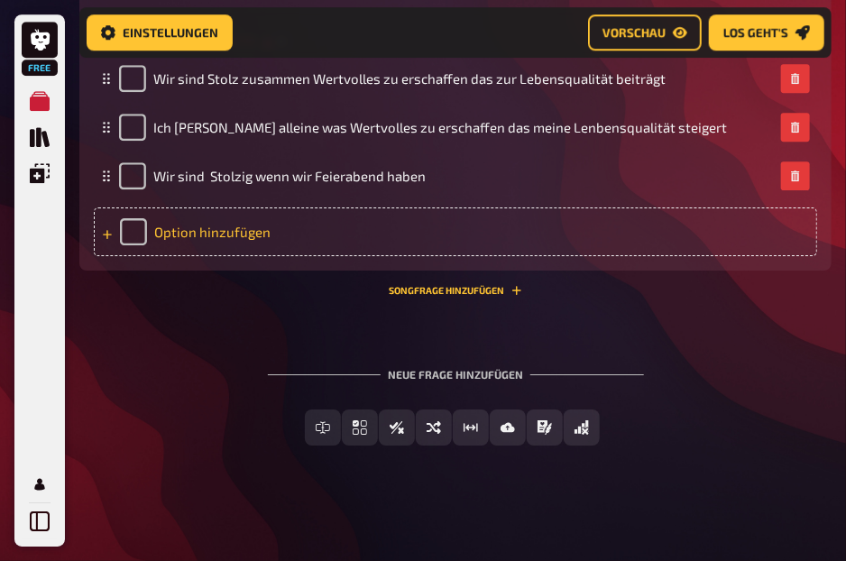
click at [271, 222] on div "Option hinzufügen" at bounding box center [455, 231] width 723 height 49
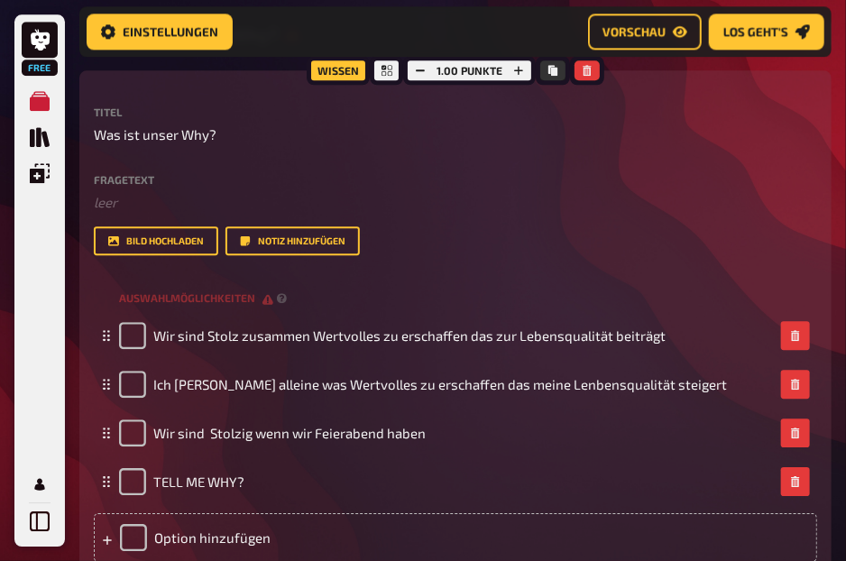
scroll to position [1402, 0]
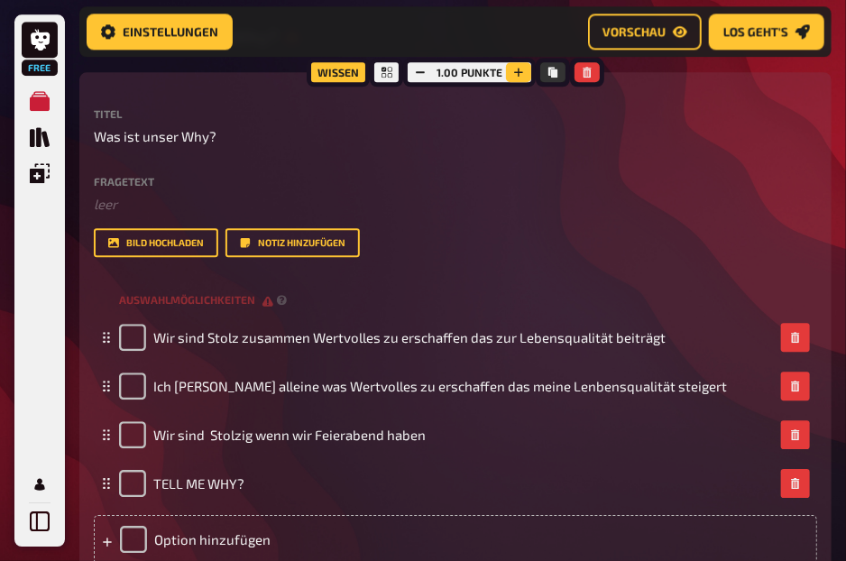
click at [523, 73] on icon "button" at bounding box center [518, 72] width 11 height 11
click at [523, 73] on button "button" at bounding box center [517, 72] width 25 height 20
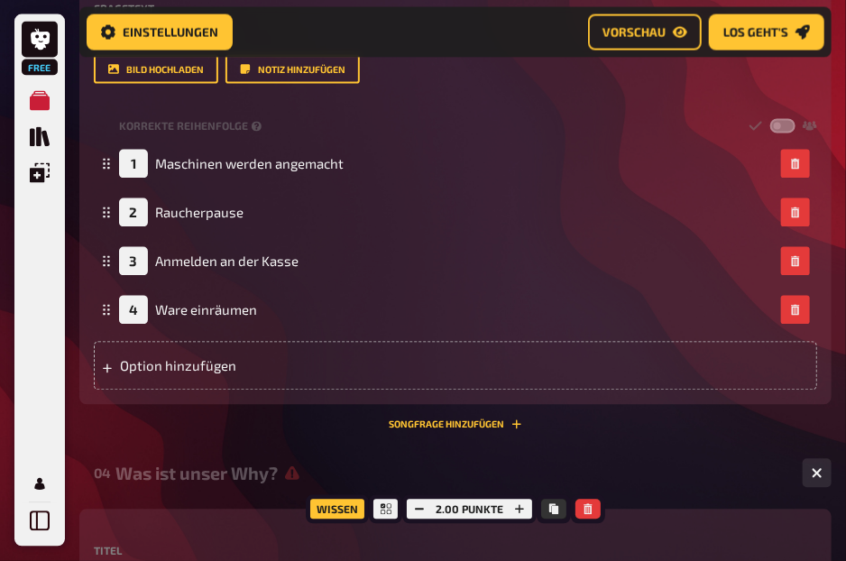
scroll to position [960, 0]
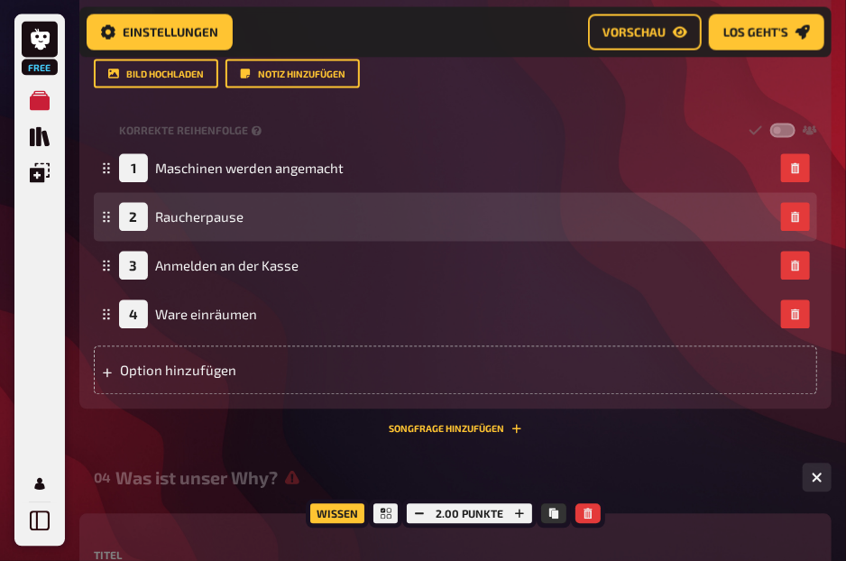
click at [100, 216] on div "2 Raucherpause" at bounding box center [455, 217] width 723 height 49
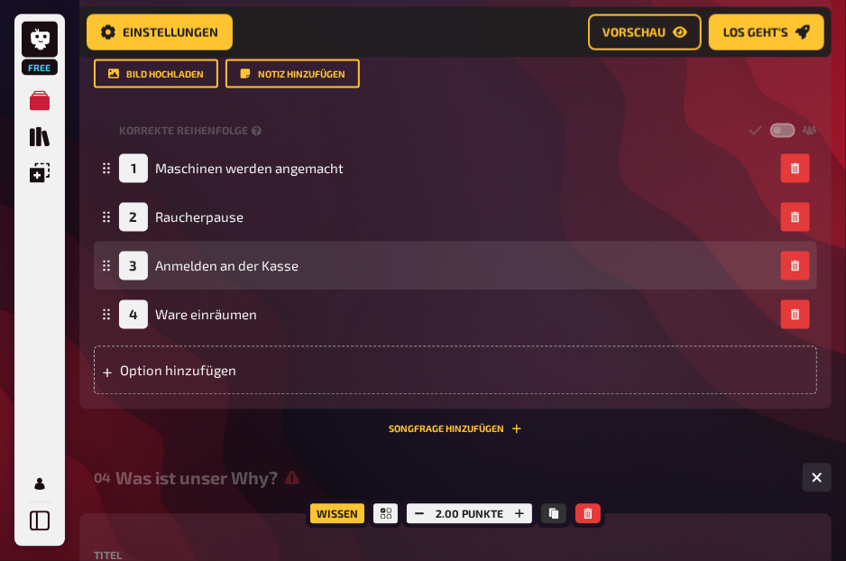
click at [105, 266] on rect at bounding box center [104, 266] width 2 height 2
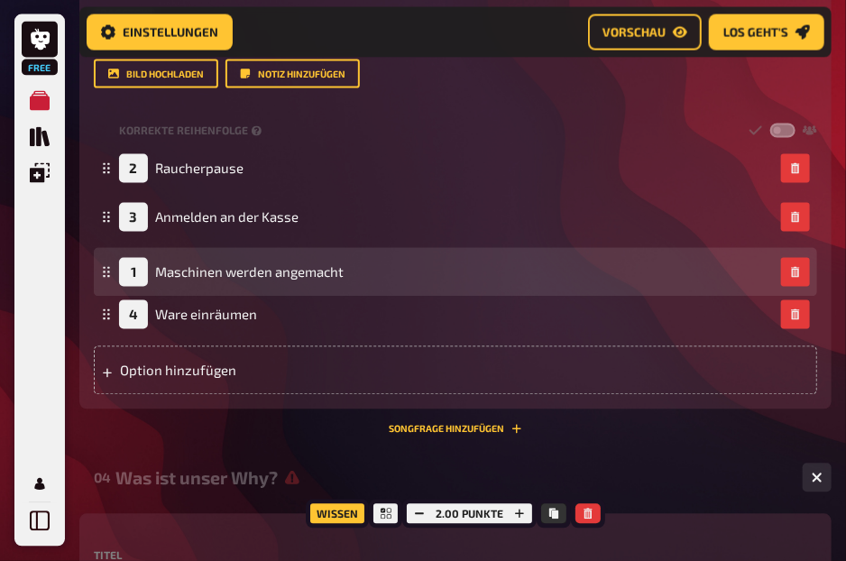
drag, startPoint x: 104, startPoint y: 167, endPoint x: 102, endPoint y: 271, distance: 104.6
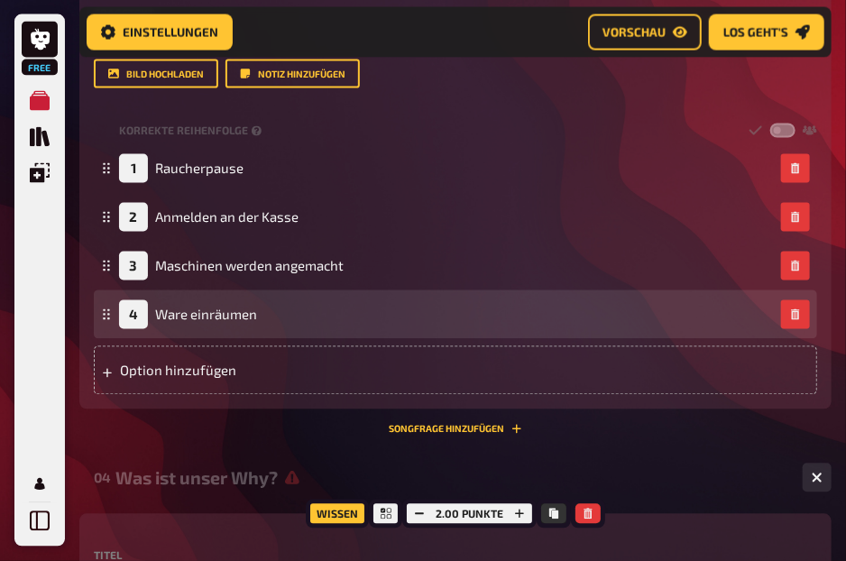
click at [108, 315] on rect at bounding box center [108, 315] width 2 height 2
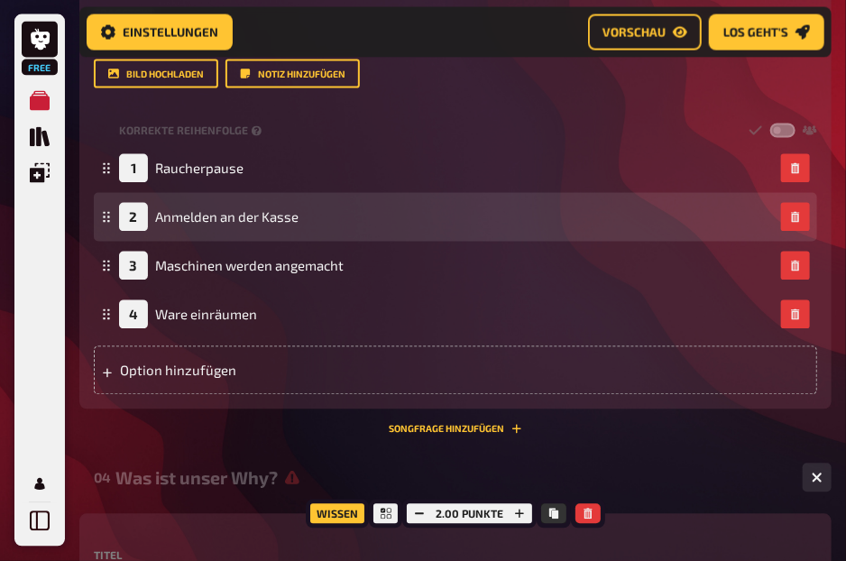
click at [97, 212] on div "2 Anmelden an der Kasse" at bounding box center [455, 217] width 723 height 49
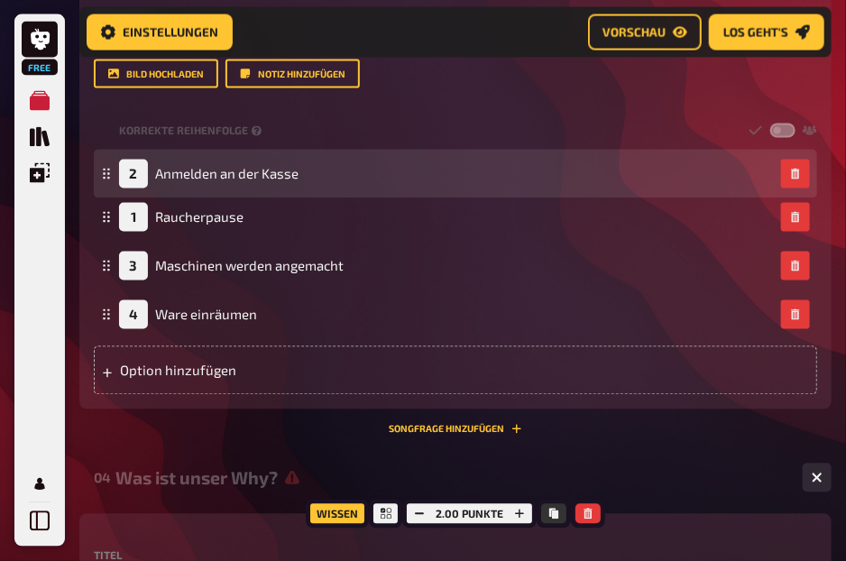
drag, startPoint x: 109, startPoint y: 216, endPoint x: 103, endPoint y: 173, distance: 43.7
click at [103, 173] on icon at bounding box center [106, 174] width 11 height 11
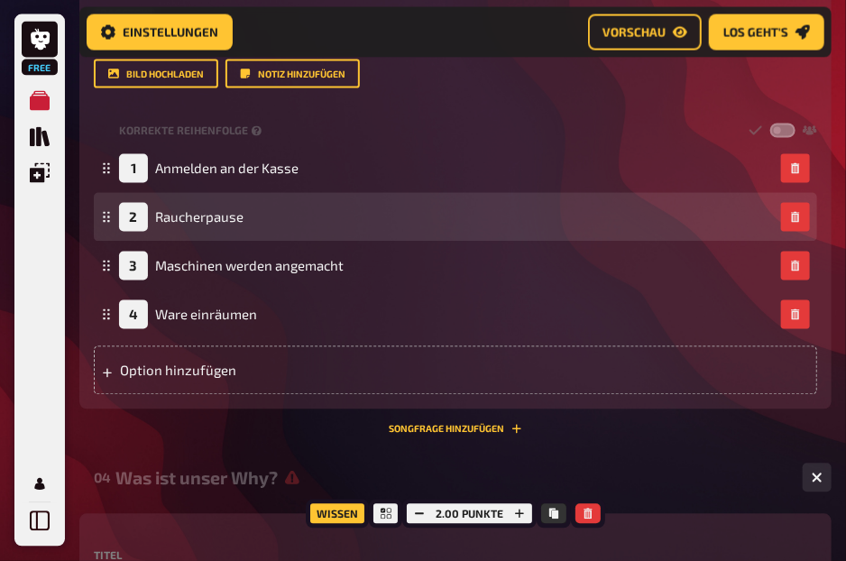
click at [102, 220] on icon at bounding box center [106, 217] width 11 height 11
click at [103, 216] on div "2 Raucherpause" at bounding box center [455, 217] width 723 height 49
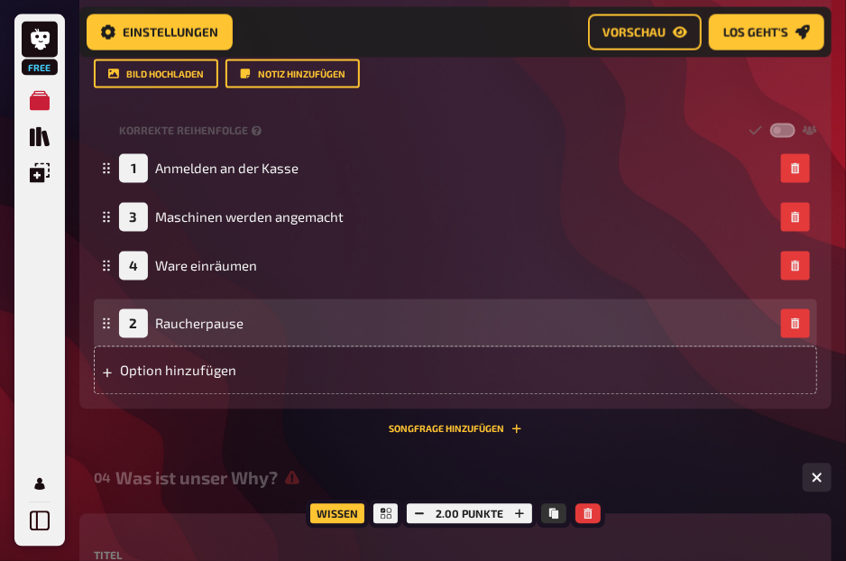
drag, startPoint x: 103, startPoint y: 216, endPoint x: 106, endPoint y: 320, distance: 104.6
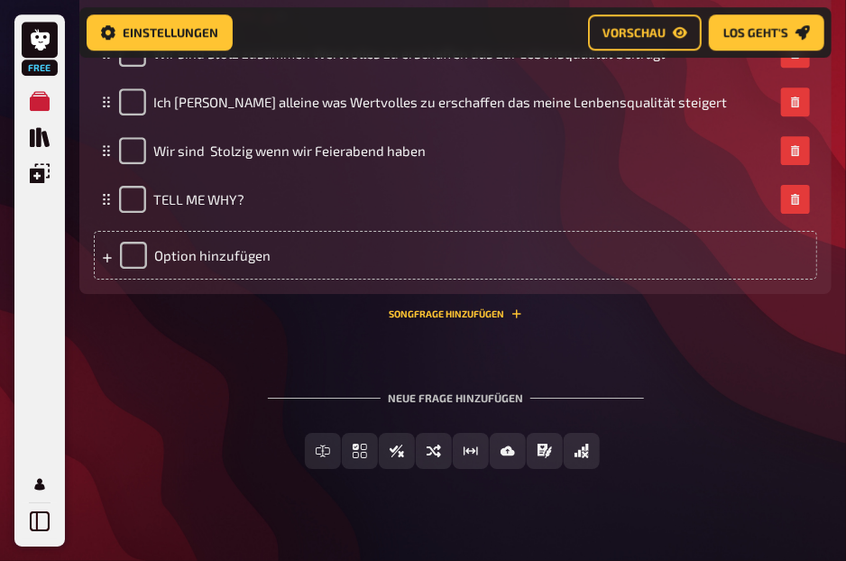
scroll to position [1687, 0]
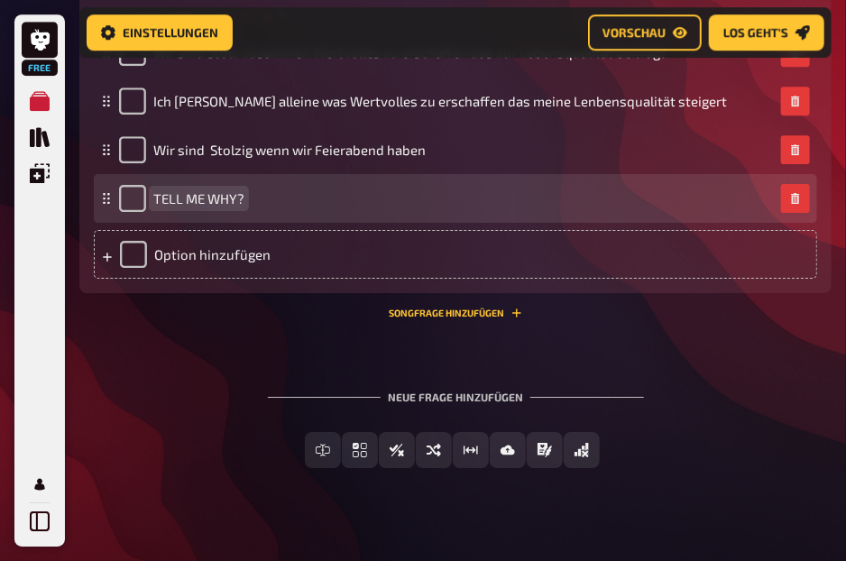
click at [289, 187] on div "TELL ME WHY?" at bounding box center [446, 198] width 655 height 27
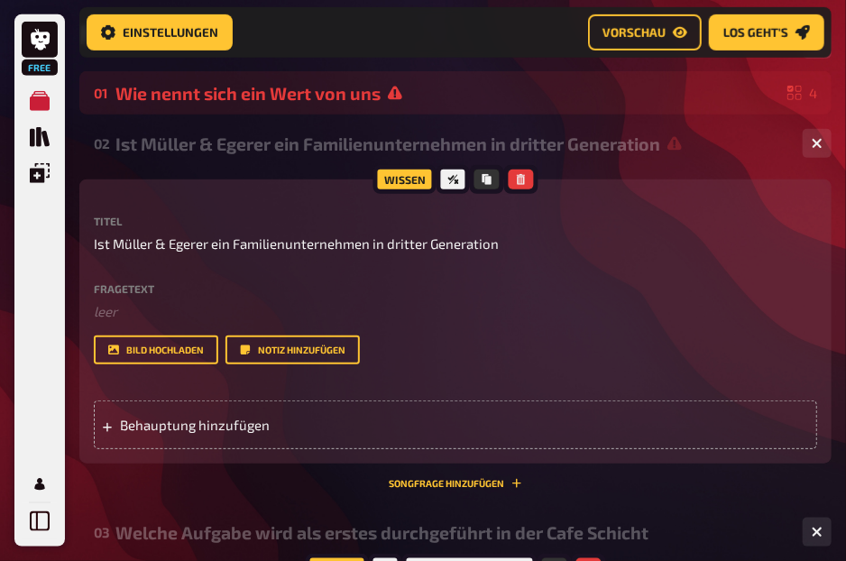
scroll to position [298, 0]
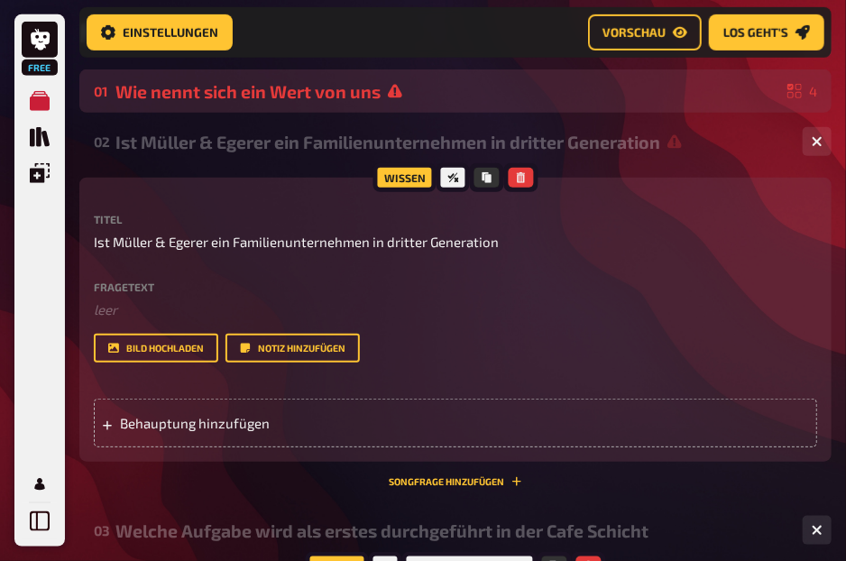
click at [315, 93] on div "Wie nennt sich ein Wert von uns" at bounding box center [447, 91] width 665 height 21
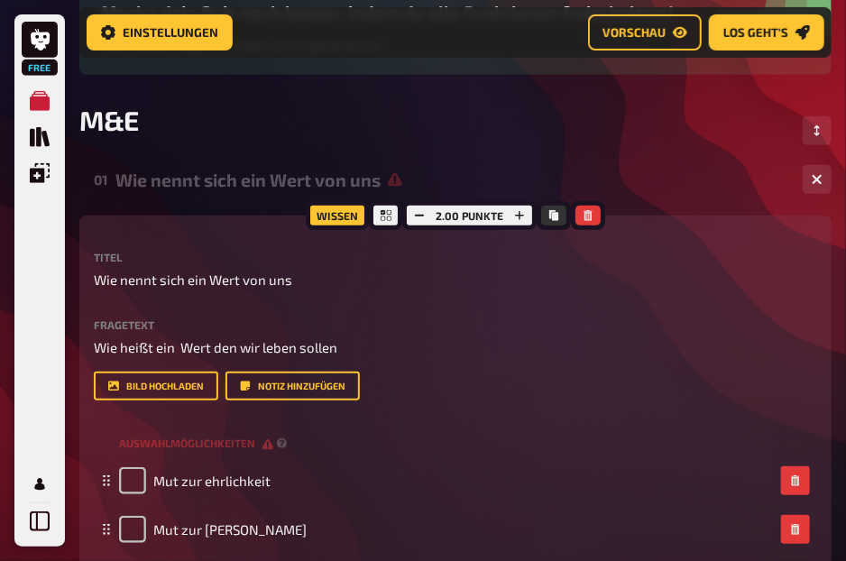
scroll to position [208, 0]
click at [252, 178] on div "Wie nennt sich ein Wert von uns" at bounding box center [451, 180] width 673 height 21
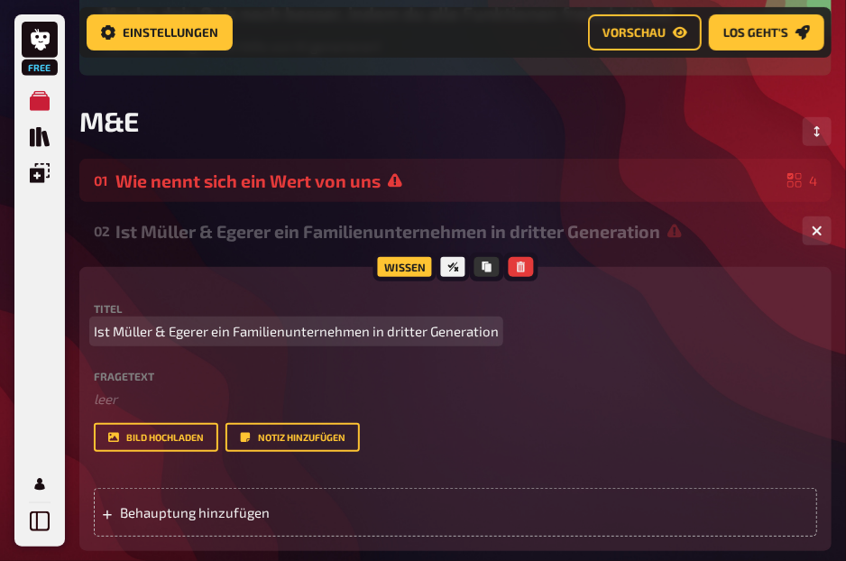
click at [199, 319] on div "Titel Ist Müller & Egerer ein Familienunternehmen in dritter Generation" at bounding box center [455, 322] width 723 height 39
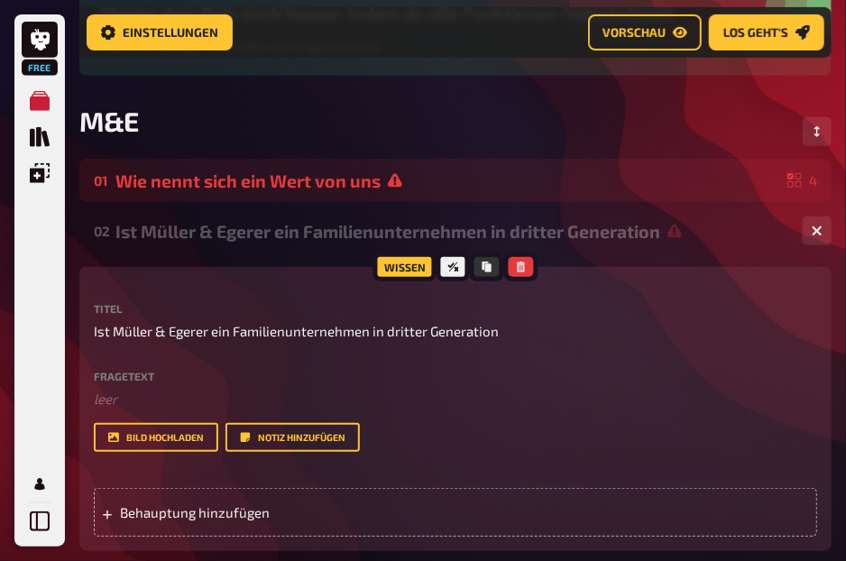
drag, startPoint x: 195, startPoint y: 294, endPoint x: 276, endPoint y: 257, distance: 89.2
click at [276, 257] on div "02 Ist Müller & Egerer ein Familienunternehmen in dritter Generation 0 Wissen T…" at bounding box center [455, 392] width 752 height 367
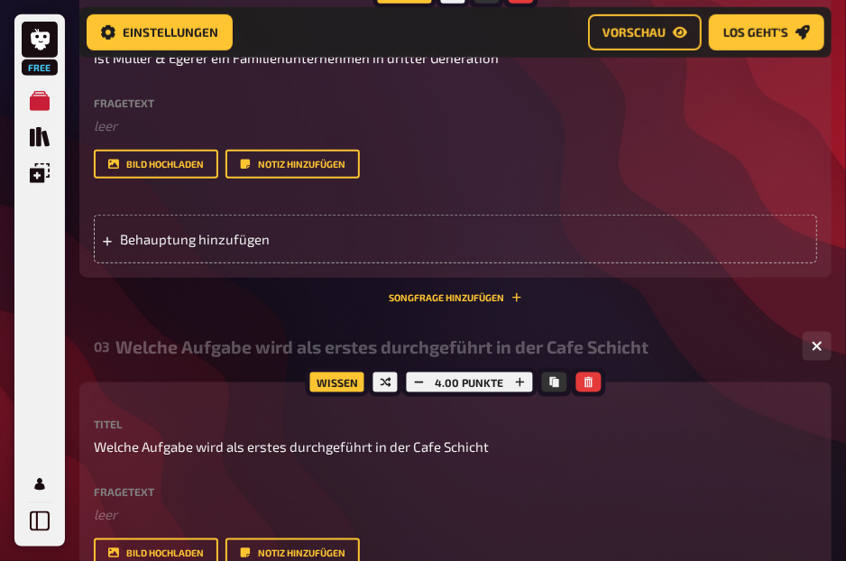
scroll to position [482, 0]
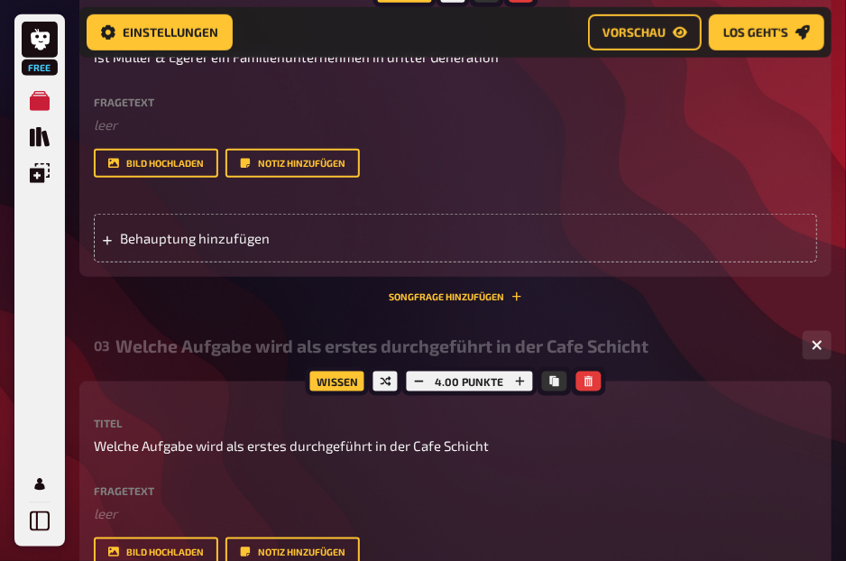
click at [244, 347] on div "Welche Aufgabe wird als erstes durchgeführt in der Cafe Schicht" at bounding box center [451, 345] width 673 height 21
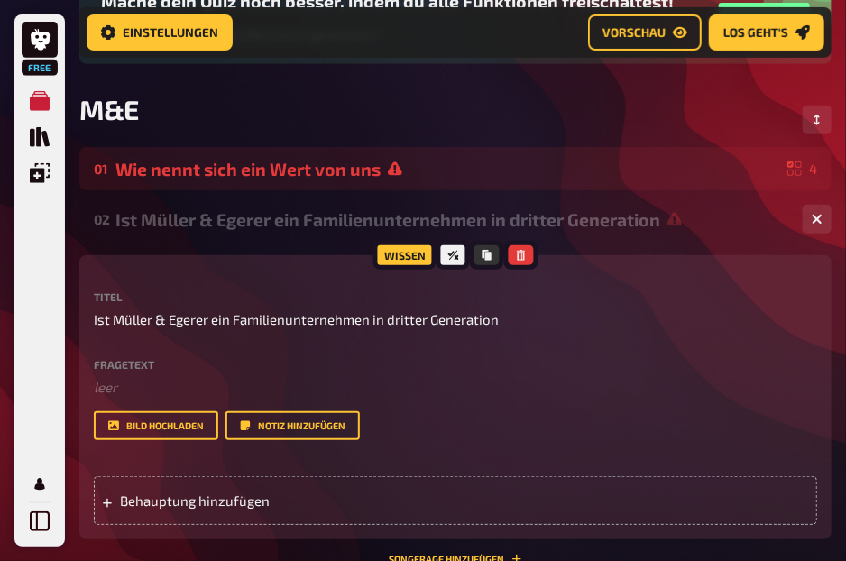
scroll to position [198, 0]
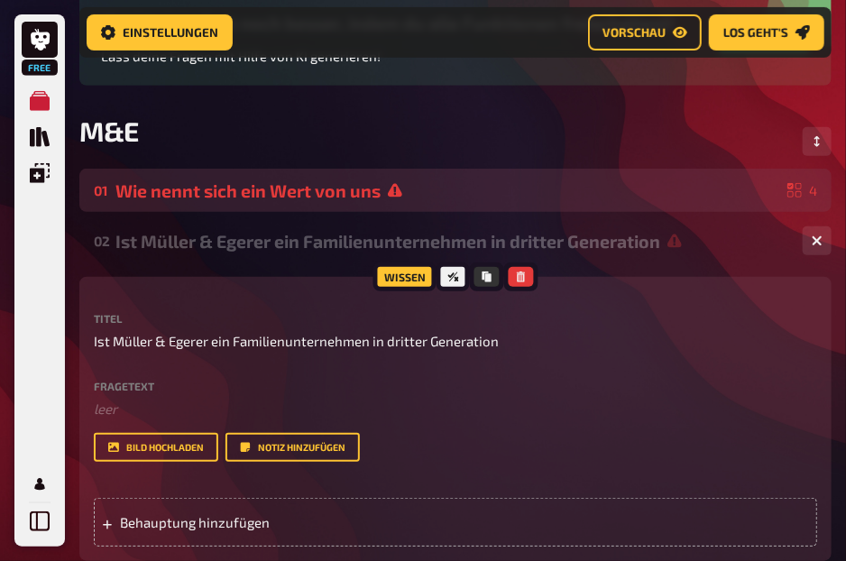
click at [420, 185] on div "Wie nennt sich ein Wert von uns" at bounding box center [447, 190] width 665 height 21
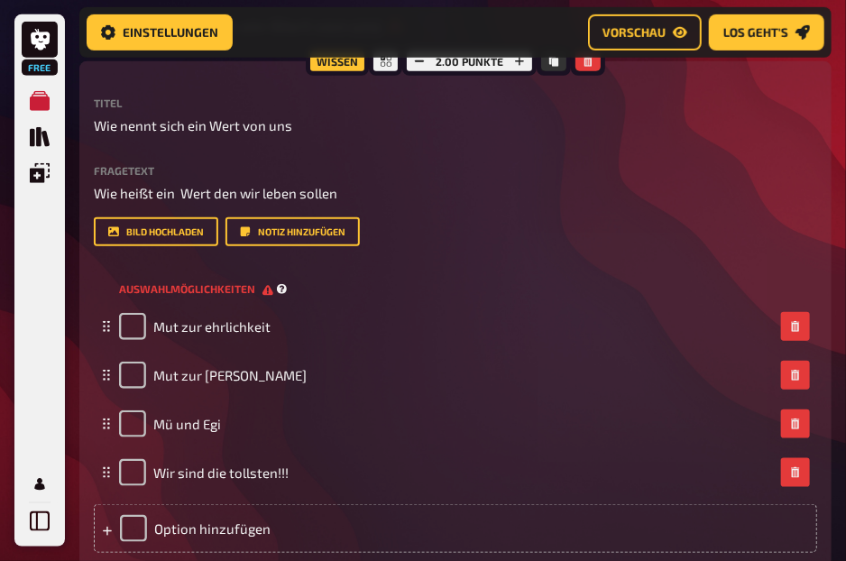
scroll to position [364, 0]
click at [267, 289] on span "Auswahlmöglichkeiten" at bounding box center [196, 287] width 154 height 15
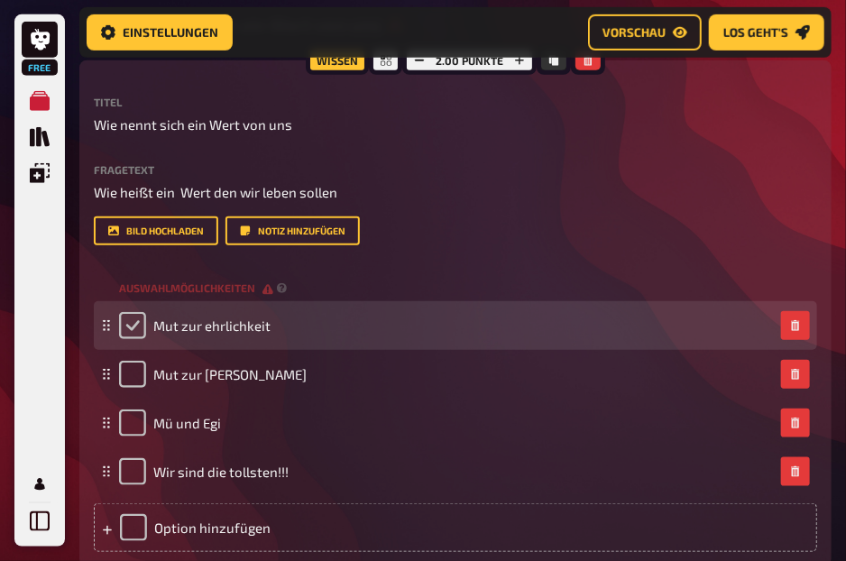
click at [140, 329] on input "checkbox" at bounding box center [132, 325] width 27 height 27
checkbox input "true"
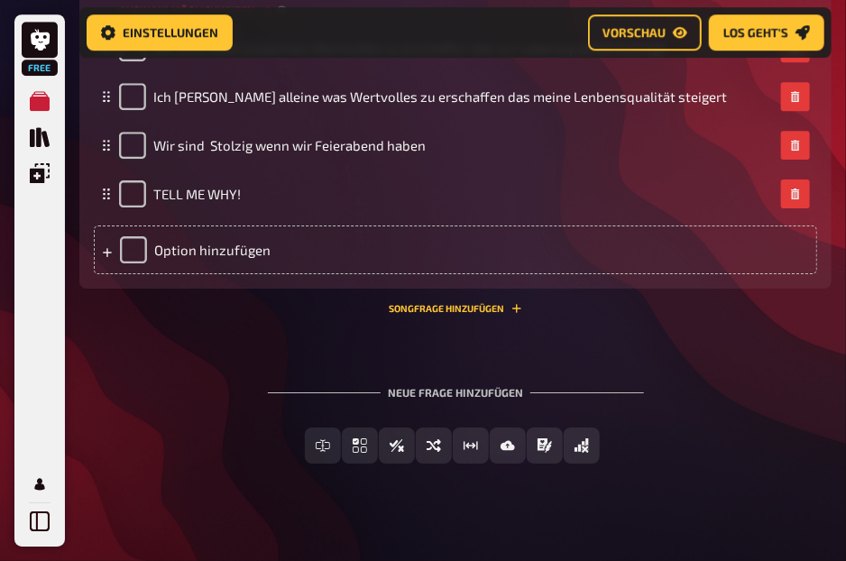
scroll to position [1710, 0]
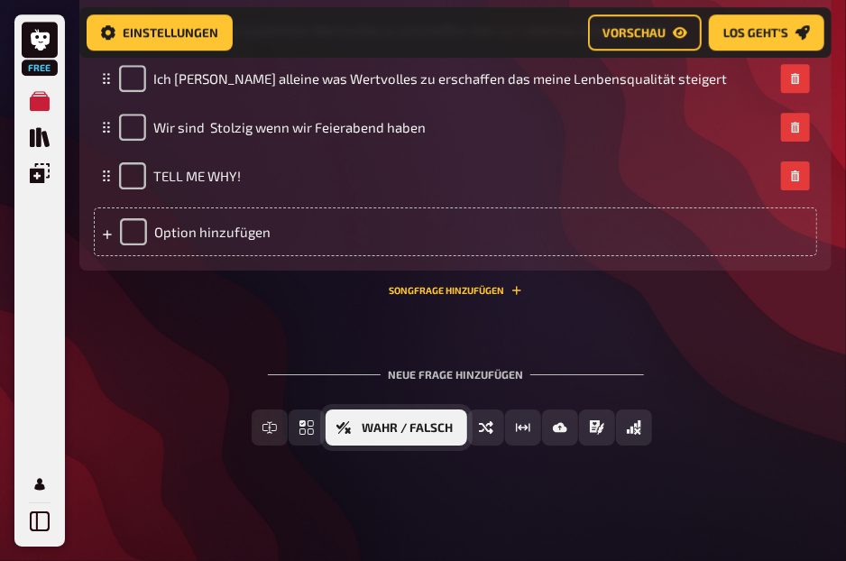
click at [450, 427] on span "Wahr / Falsch" at bounding box center [407, 428] width 91 height 13
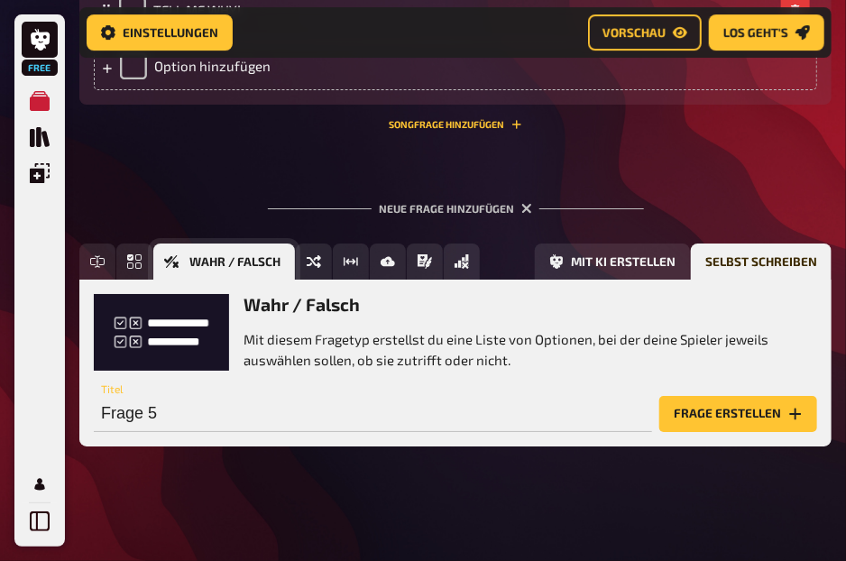
scroll to position [1877, 0]
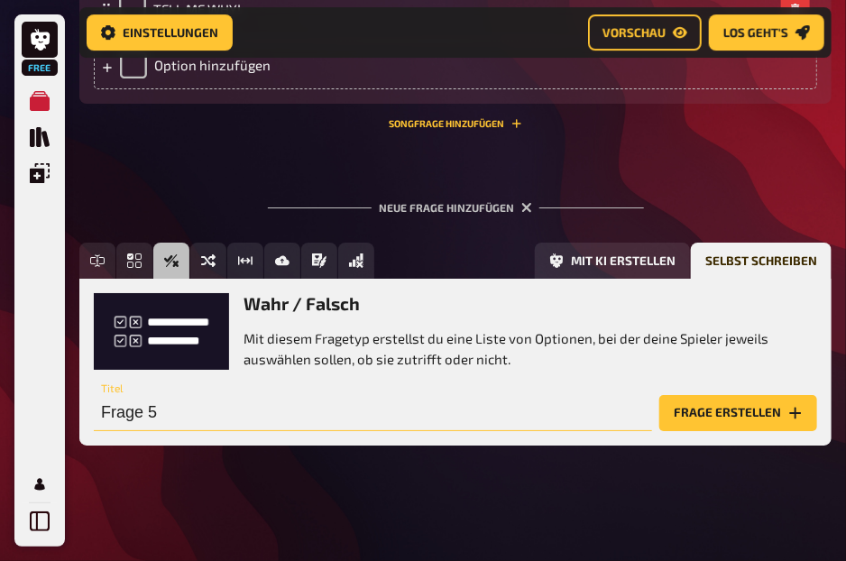
click at [285, 409] on input "Frage 5" at bounding box center [373, 413] width 558 height 36
click at [390, 399] on input "text" at bounding box center [373, 413] width 558 height 36
click at [344, 409] on input "text" at bounding box center [373, 413] width 558 height 36
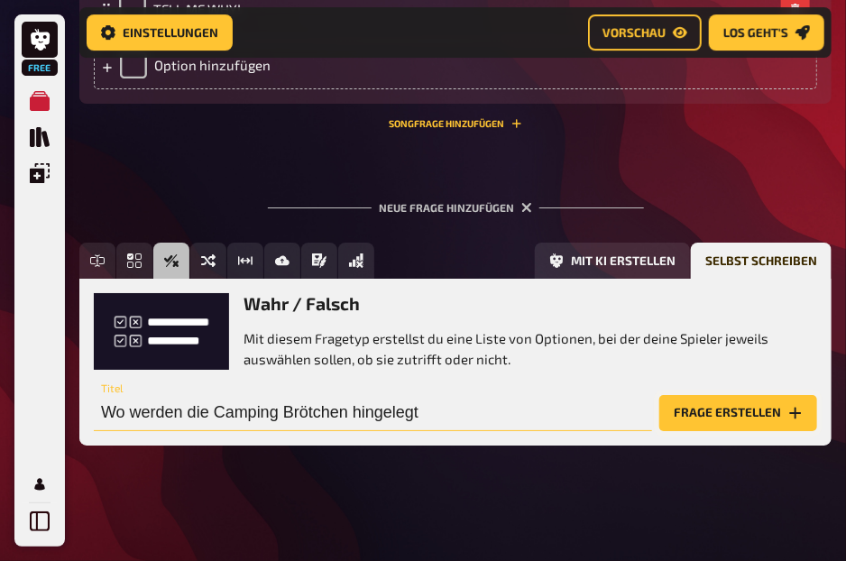
type input "Wo werden die Camping Brötchen hingelegt"
click at [669, 416] on button "Frage erstellen" at bounding box center [738, 413] width 158 height 36
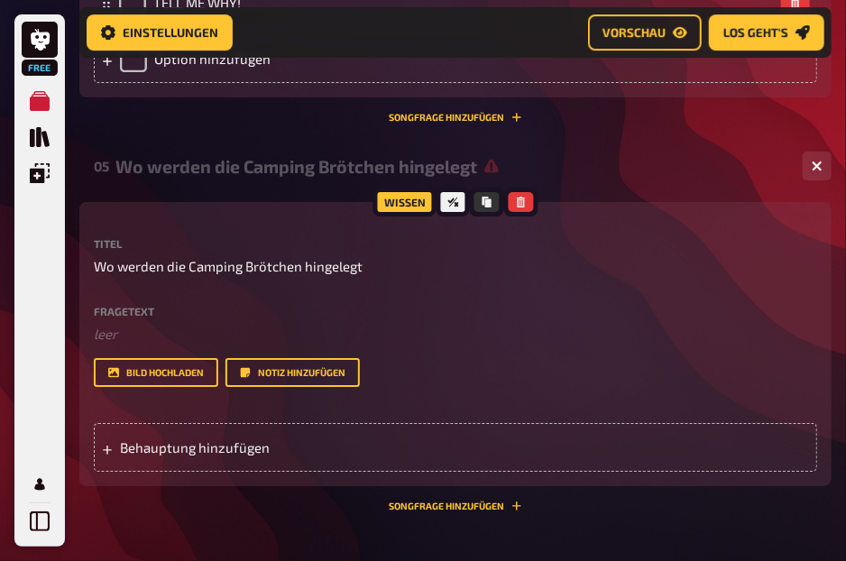
scroll to position [1883, 0]
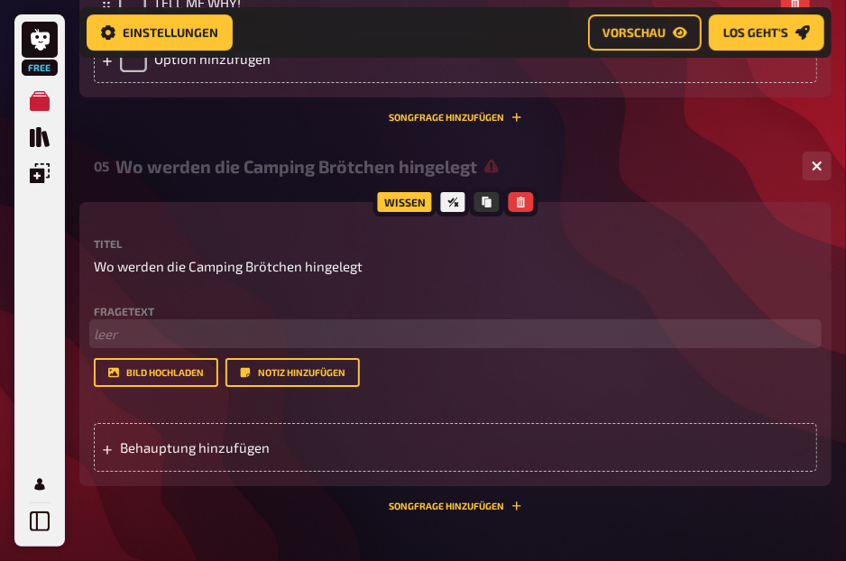
click at [151, 337] on p "﻿ leer" at bounding box center [455, 334] width 723 height 21
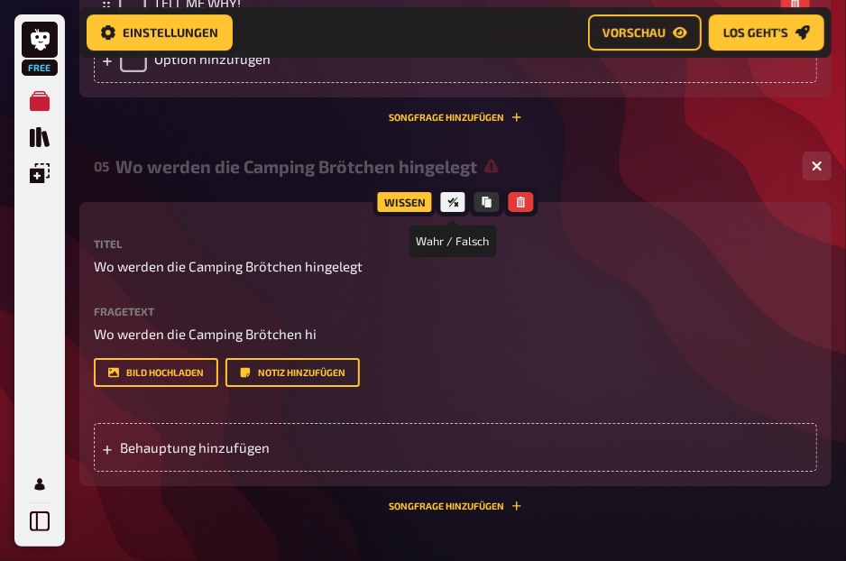
click at [450, 199] on icon at bounding box center [452, 202] width 11 height 11
click at [512, 203] on button "button" at bounding box center [520, 202] width 25 height 20
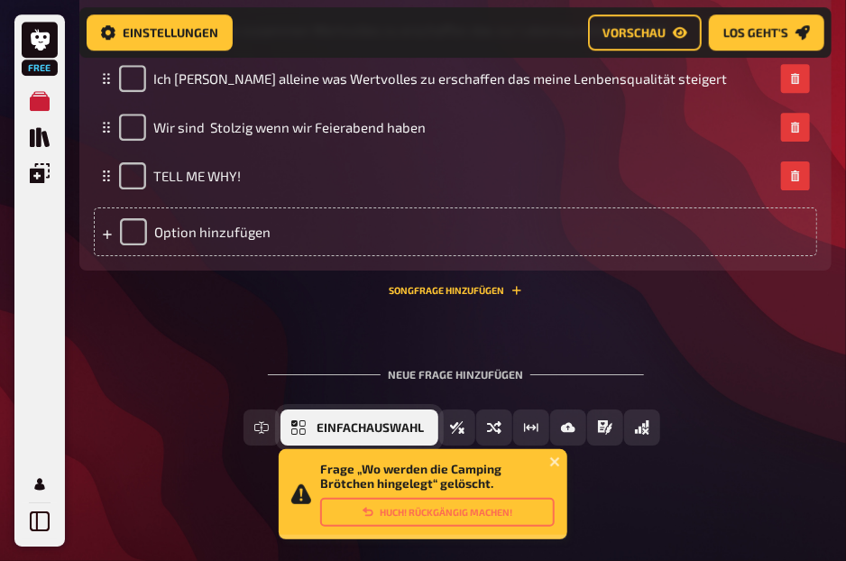
click at [307, 435] on button "Einfachauswahl" at bounding box center [359, 427] width 158 height 36
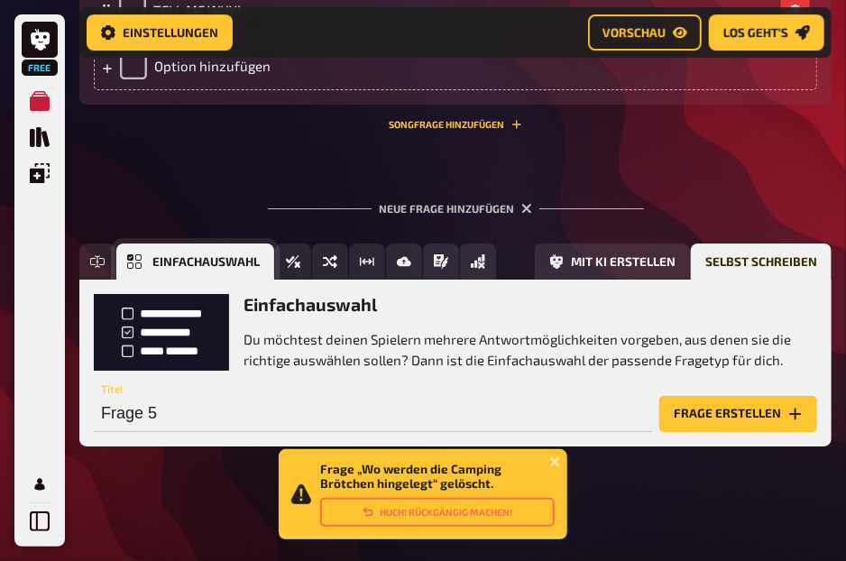
scroll to position [1877, 0]
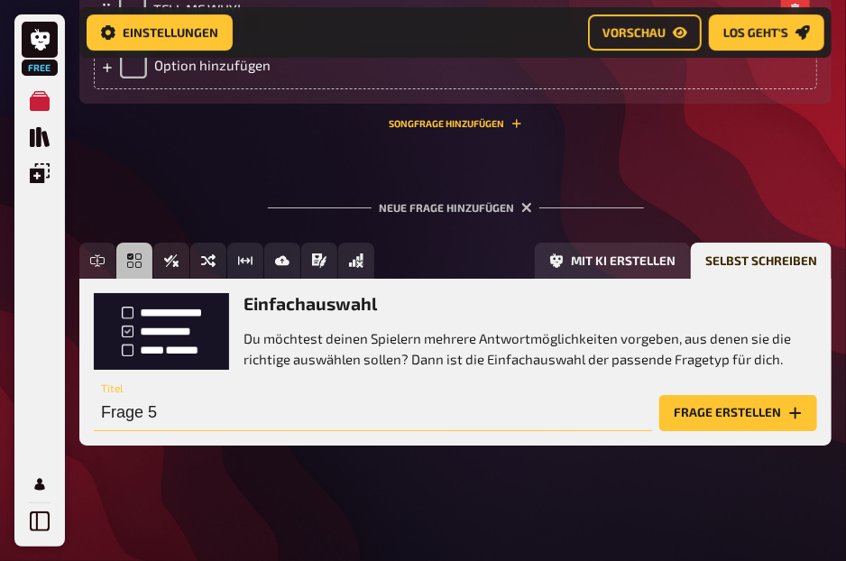
click at [305, 419] on input "Frage 5" at bounding box center [373, 413] width 558 height 36
type input "Wo werden die Camping Brötchen hingelegt?"
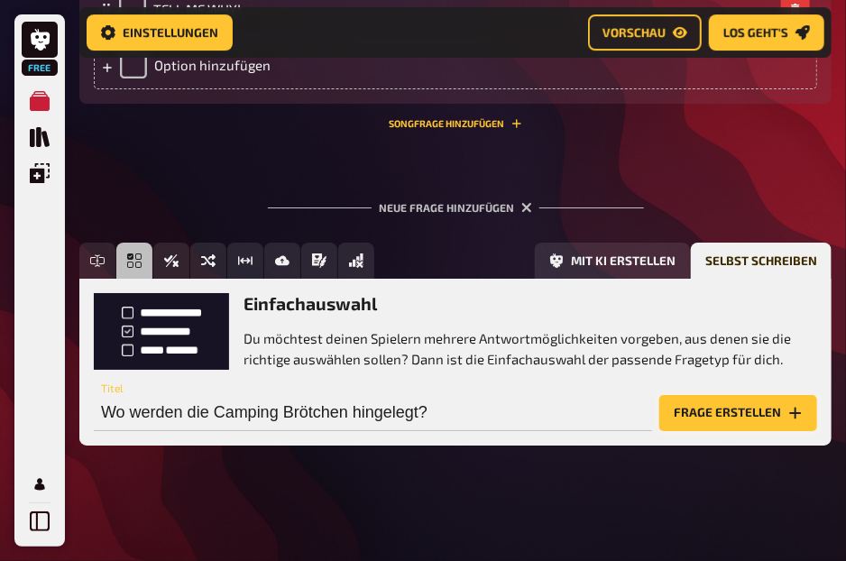
click at [721, 403] on button "Frage erstellen" at bounding box center [738, 413] width 158 height 36
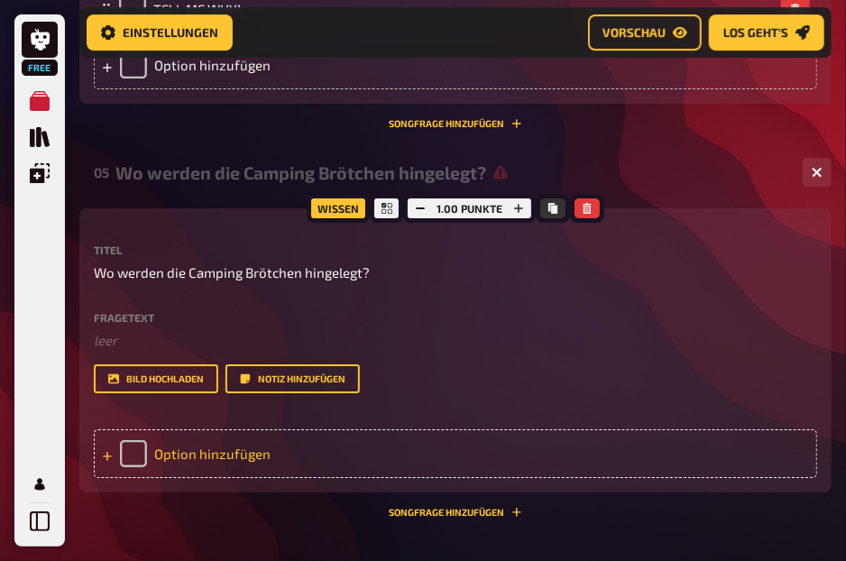
click at [445, 463] on div "Option hinzufügen" at bounding box center [455, 453] width 723 height 49
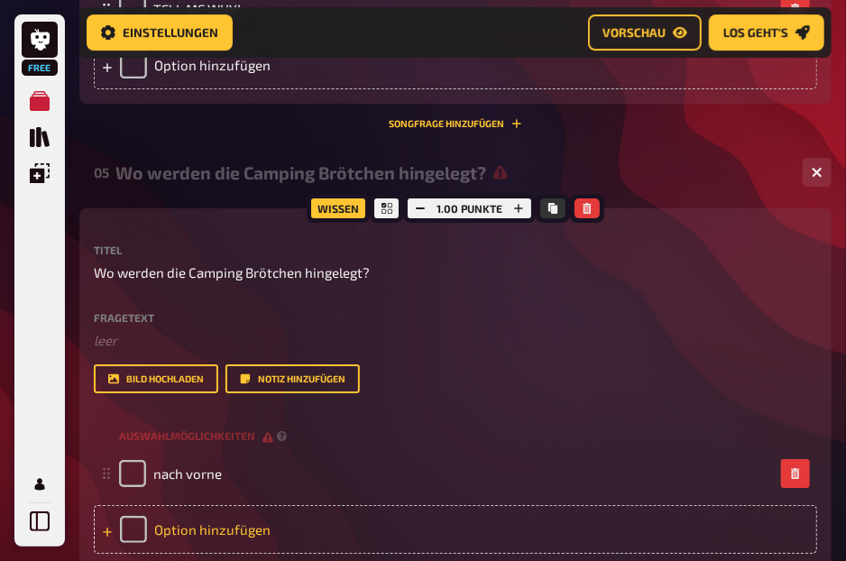
click at [418, 538] on div "Option hinzufügen" at bounding box center [455, 529] width 723 height 49
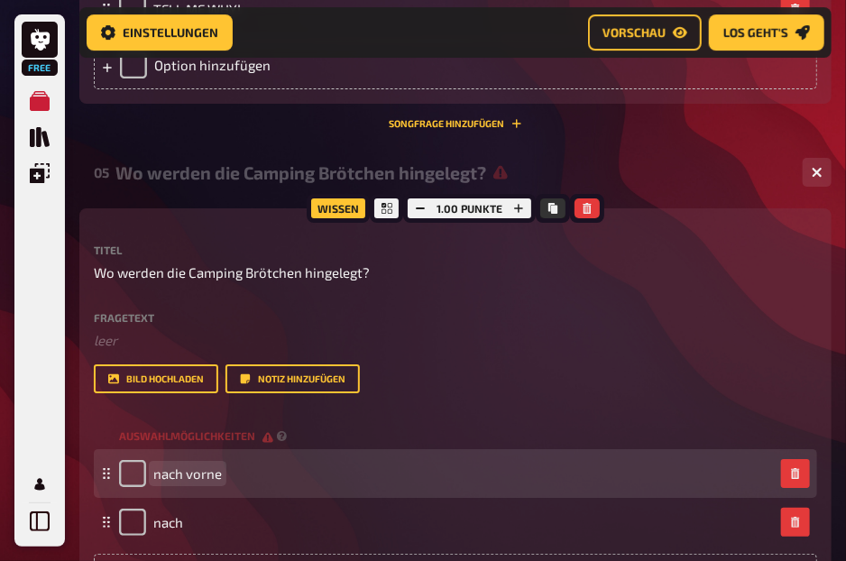
click at [375, 463] on div "nach vorne" at bounding box center [446, 473] width 655 height 27
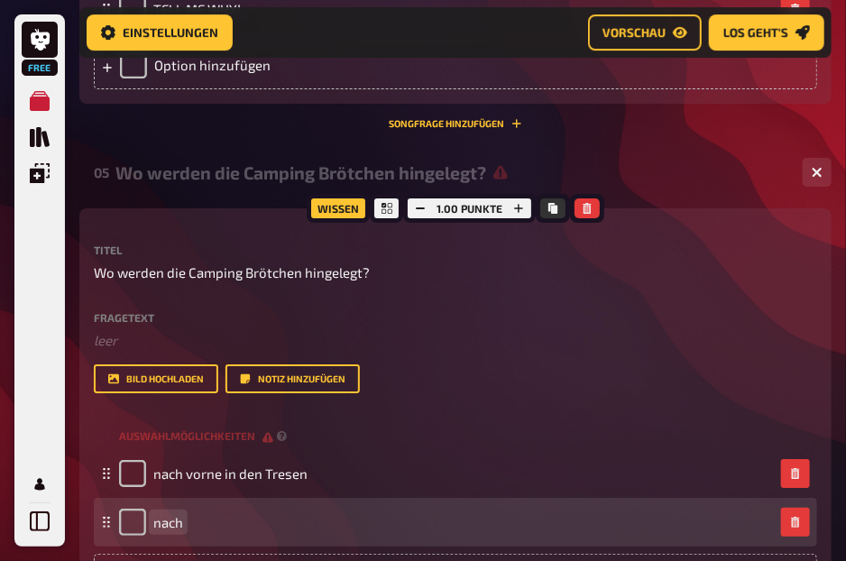
click at [361, 504] on div "nach" at bounding box center [455, 522] width 723 height 49
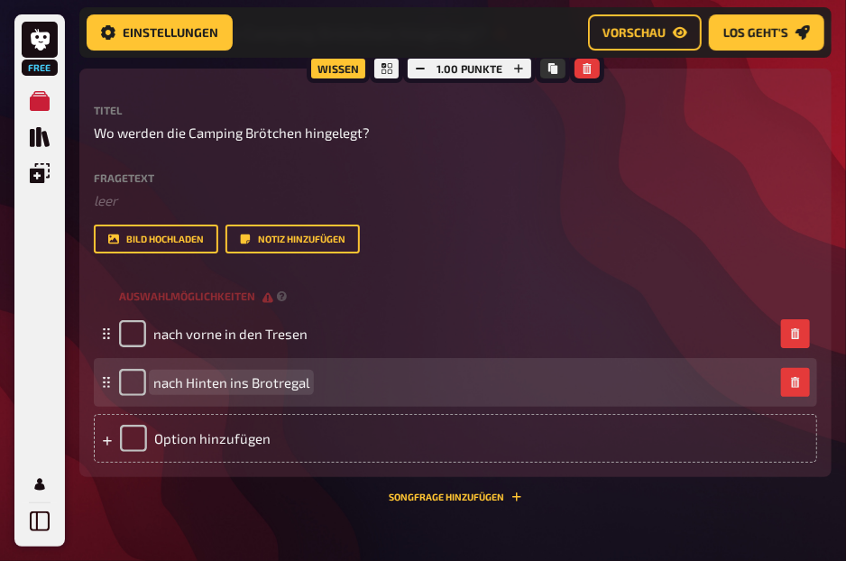
scroll to position [2017, 0]
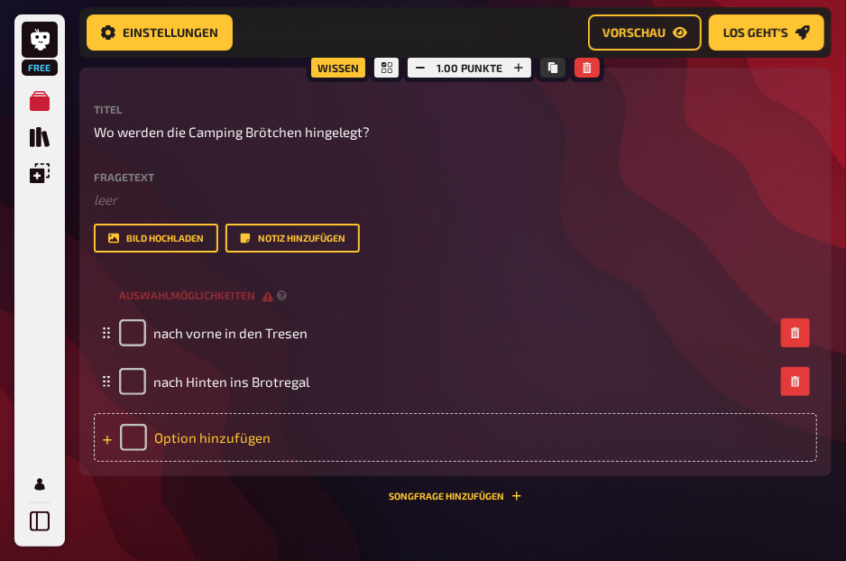
click at [320, 448] on div "Option hinzufügen" at bounding box center [455, 437] width 723 height 49
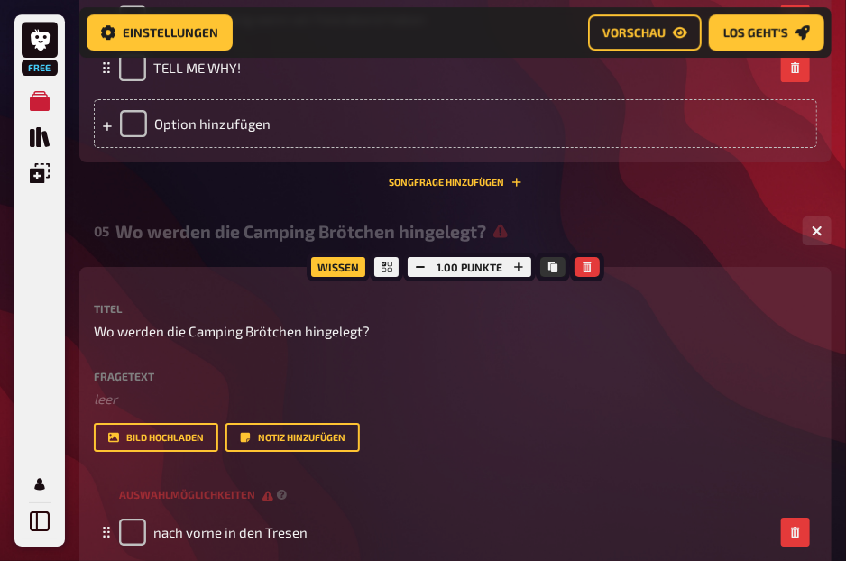
scroll to position [1815, 0]
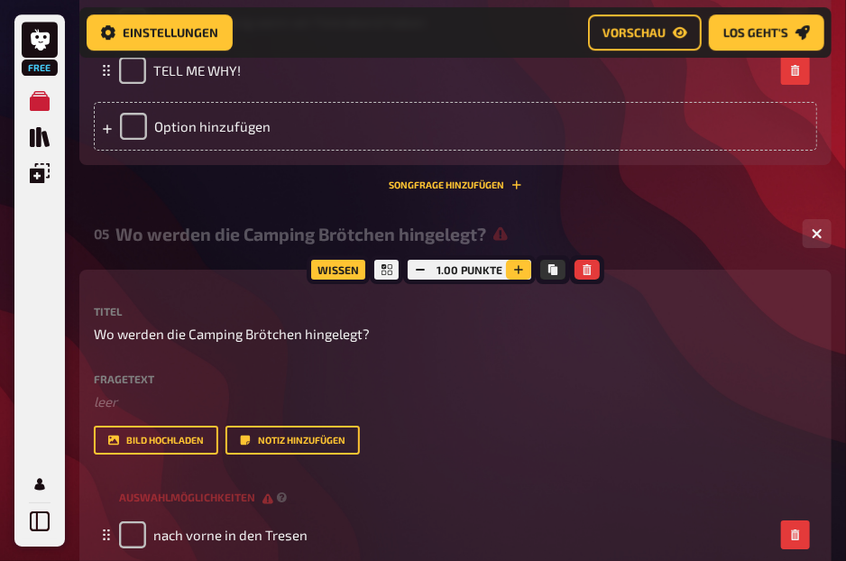
click at [523, 265] on icon "button" at bounding box center [518, 269] width 11 height 11
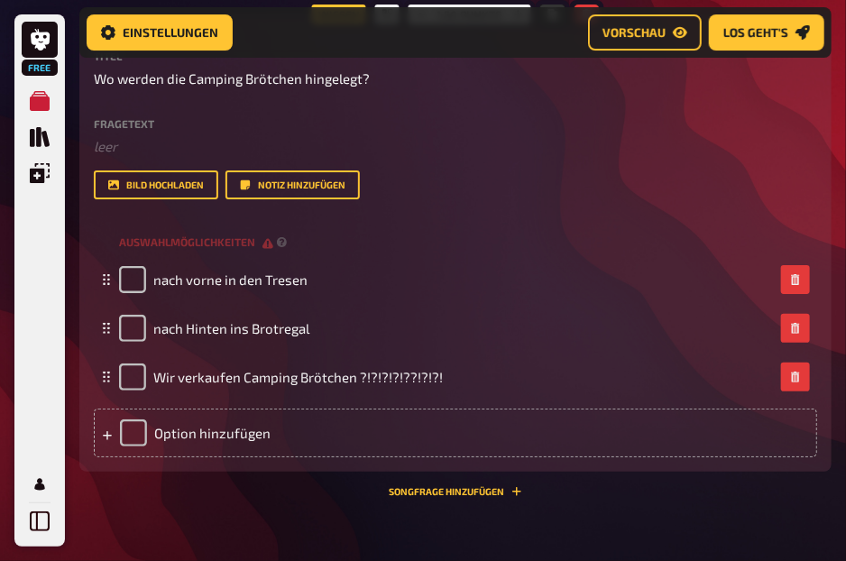
scroll to position [2079, 0]
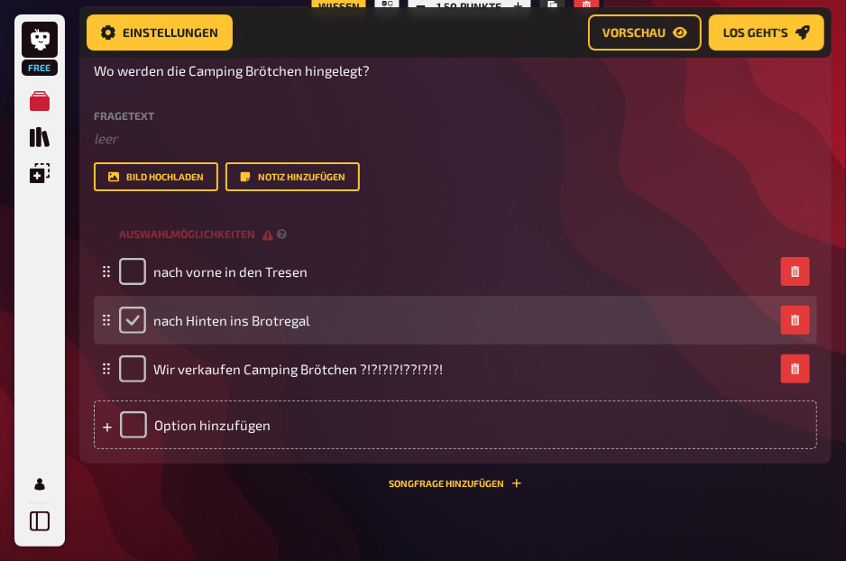
click at [133, 320] on input "checkbox" at bounding box center [132, 320] width 27 height 27
checkbox input "true"
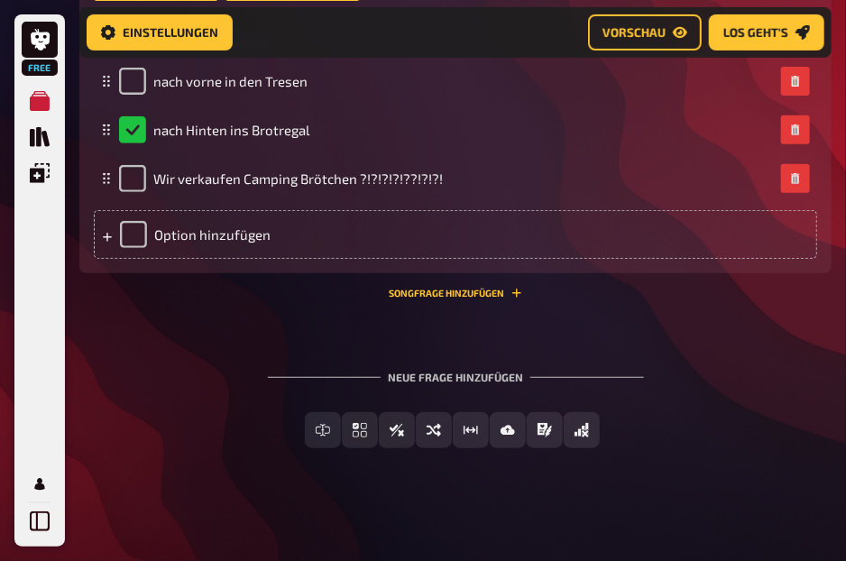
scroll to position [2272, 0]
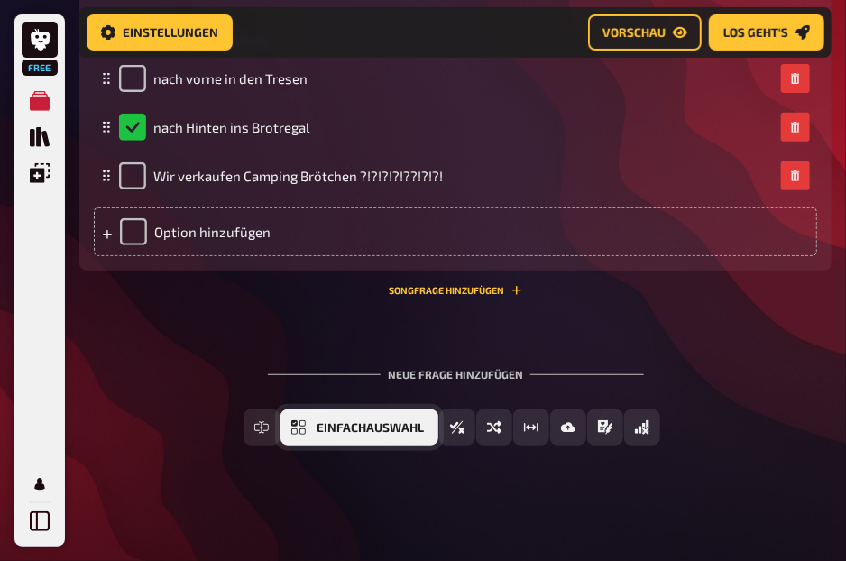
click at [386, 431] on span "Einfachauswahl" at bounding box center [370, 428] width 107 height 13
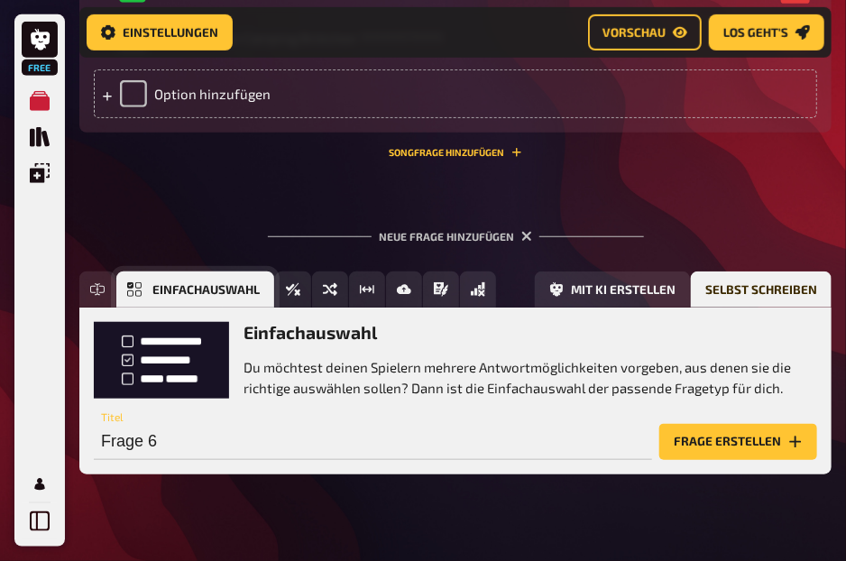
scroll to position [2438, 0]
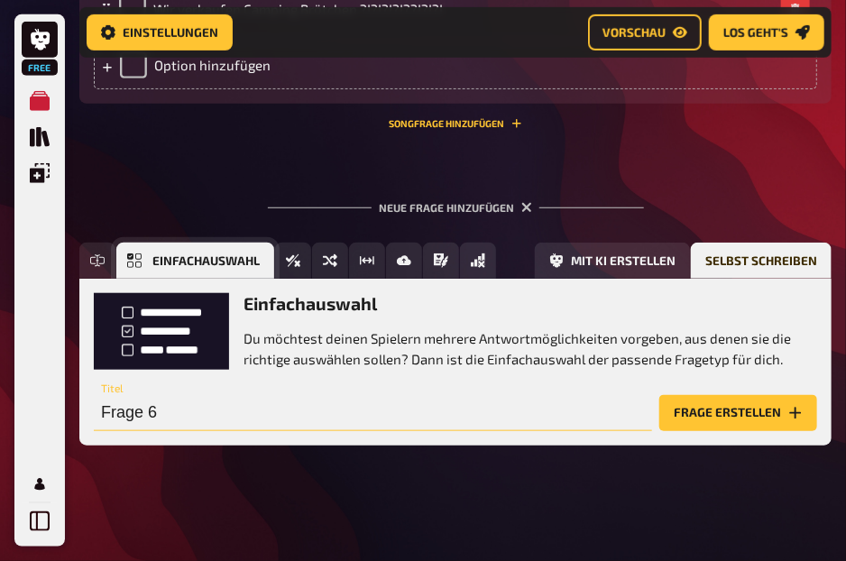
click at [386, 431] on input "Frage 6" at bounding box center [373, 413] width 558 height 36
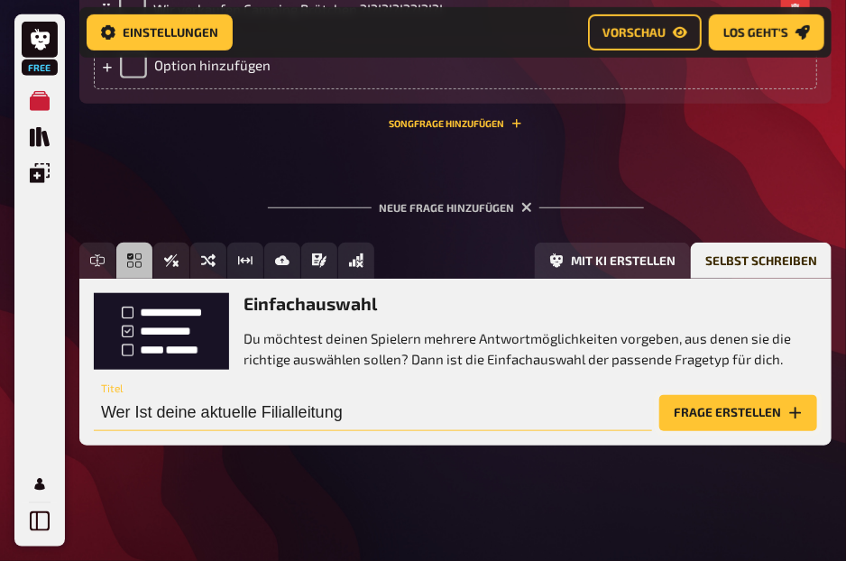
type input "Wer Ist deine aktuelle Filialleitung"
click at [693, 418] on button "Frage erstellen" at bounding box center [738, 413] width 158 height 36
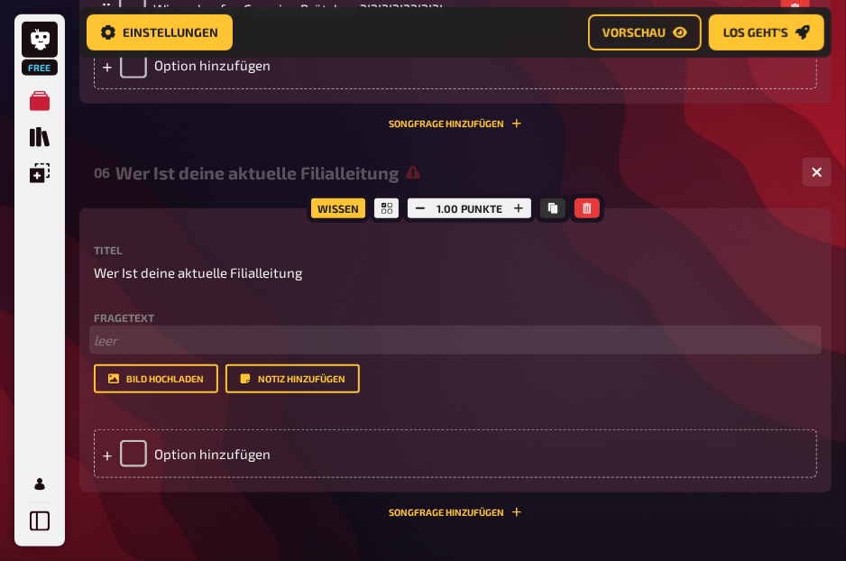
click at [227, 344] on p "﻿ leer" at bounding box center [455, 340] width 723 height 21
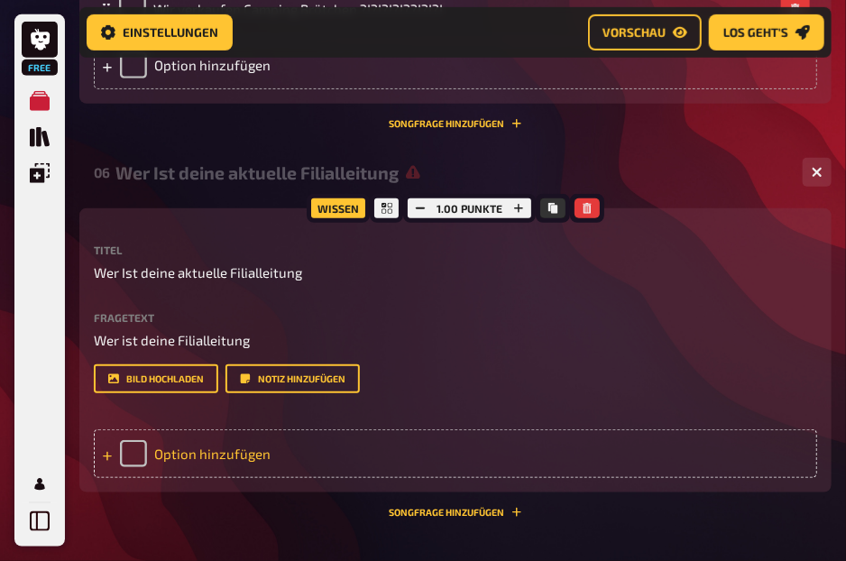
click at [256, 448] on div "Option hinzufügen" at bounding box center [455, 453] width 723 height 49
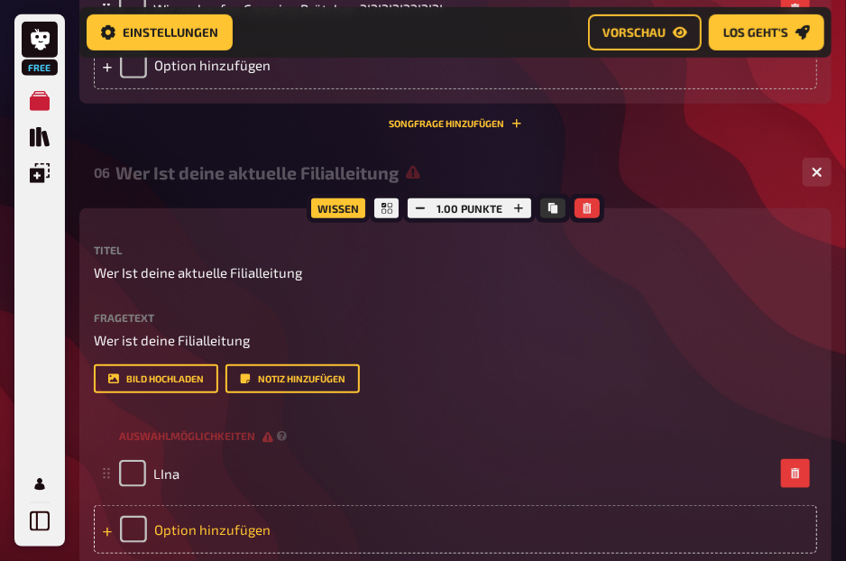
scroll to position [2525, 0]
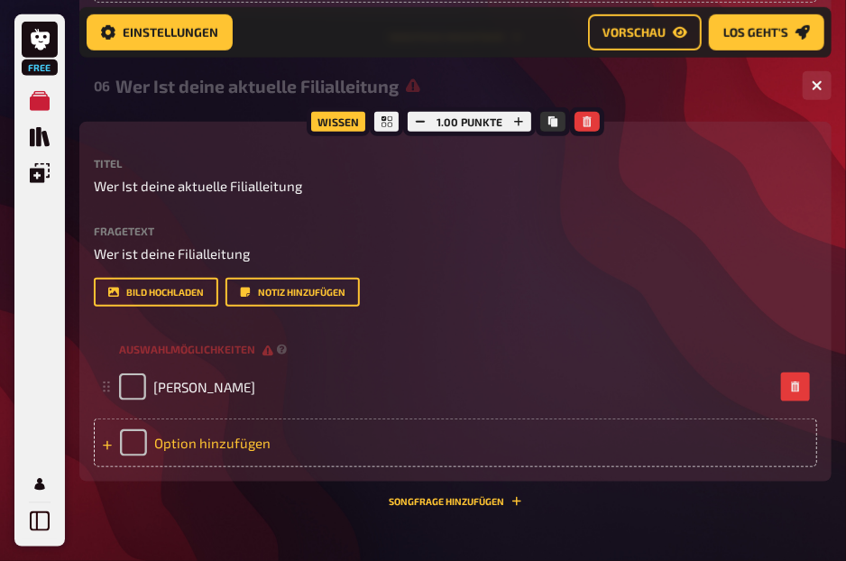
click at [256, 448] on div "Option hinzufügen" at bounding box center [455, 442] width 723 height 49
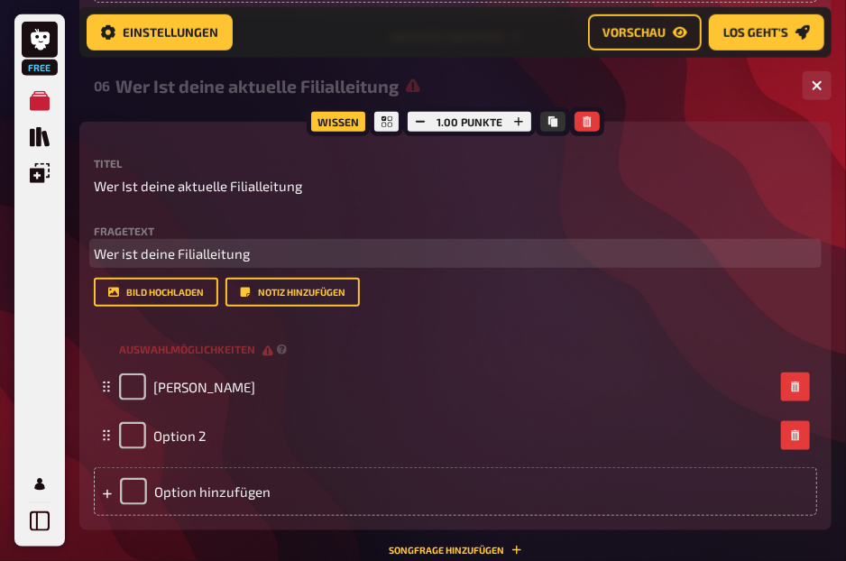
click at [169, 253] on span "Wer ist deine Filialleitung" at bounding box center [172, 253] width 156 height 16
click at [324, 246] on p "Wer ist deine aktuelle Filialleitung" at bounding box center [455, 253] width 723 height 21
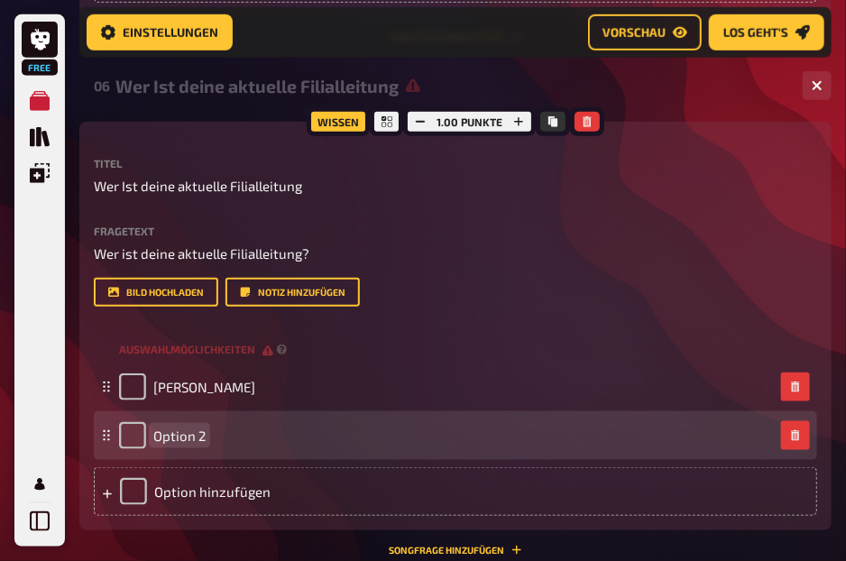
click at [183, 444] on span "Option 2" at bounding box center [179, 435] width 52 height 16
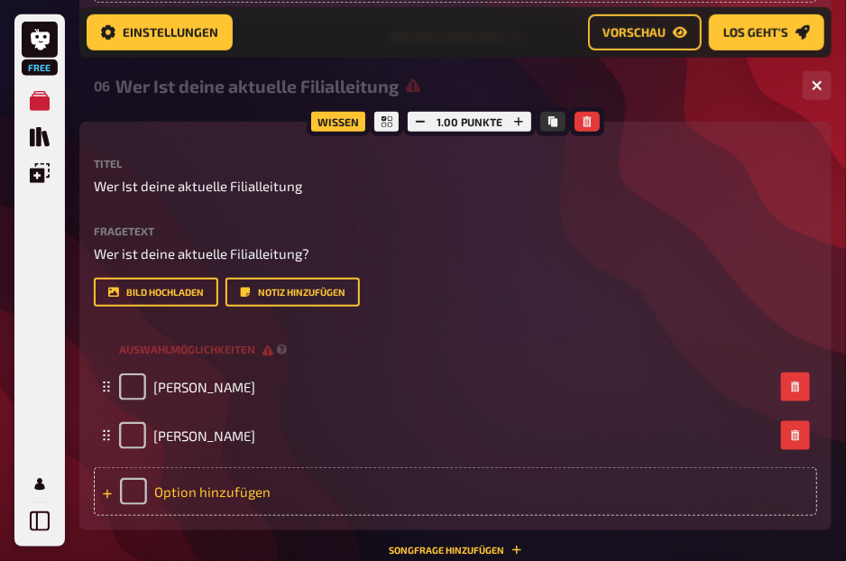
click at [181, 499] on div "Option hinzufügen" at bounding box center [455, 491] width 723 height 49
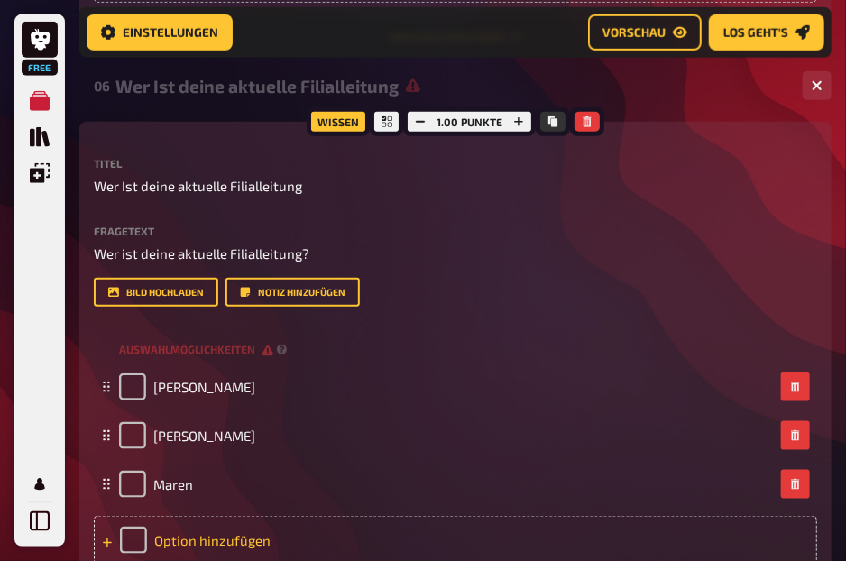
click at [183, 533] on div "Option hinzufügen" at bounding box center [455, 540] width 723 height 49
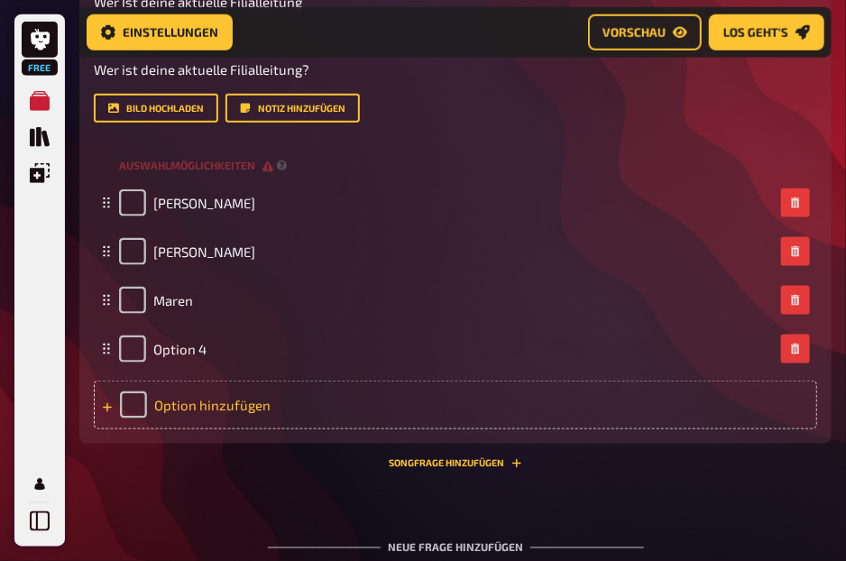
scroll to position [2722, 0]
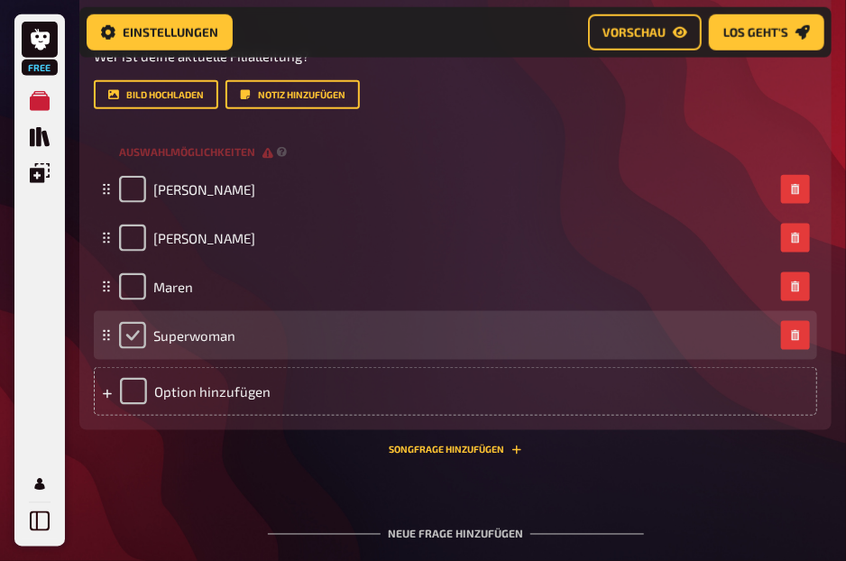
click at [131, 341] on input "checkbox" at bounding box center [132, 335] width 27 height 27
checkbox input "true"
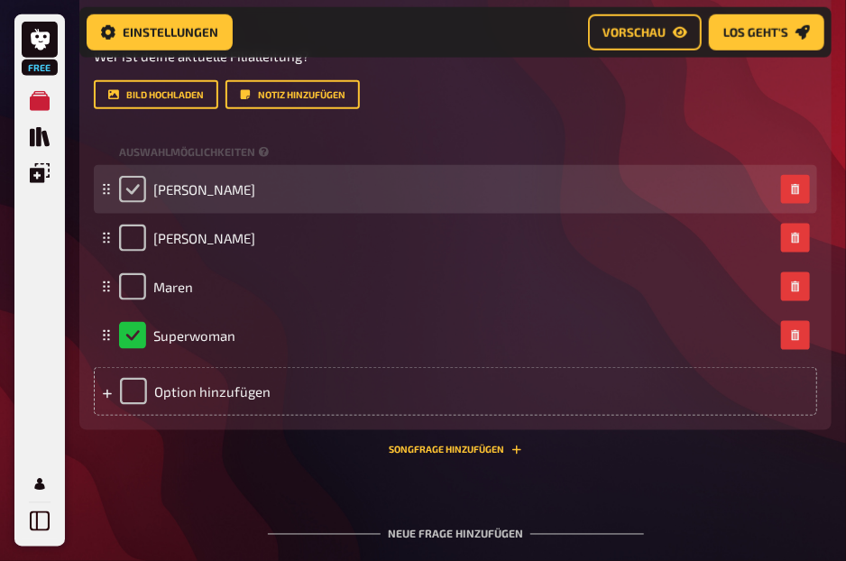
click at [130, 183] on input "checkbox" at bounding box center [132, 189] width 27 height 27
checkbox input "true"
checkbox input "false"
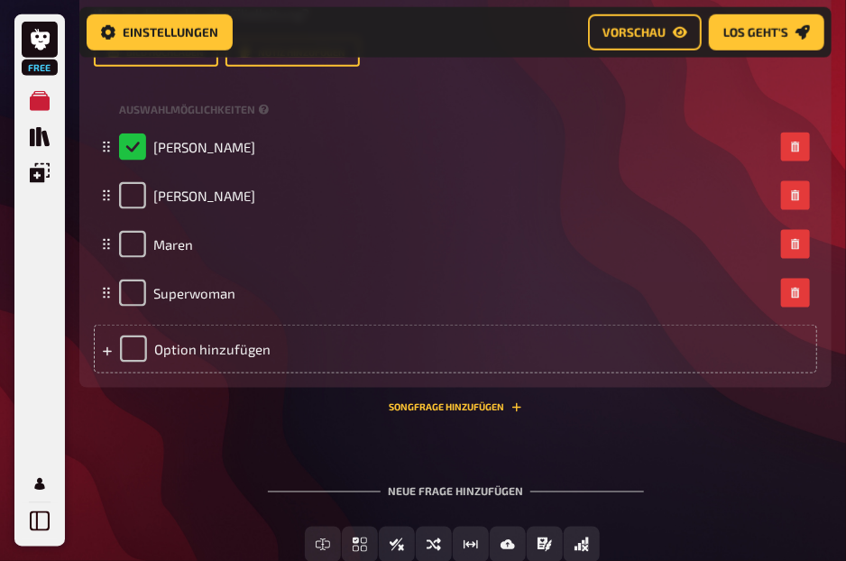
scroll to position [2882, 0]
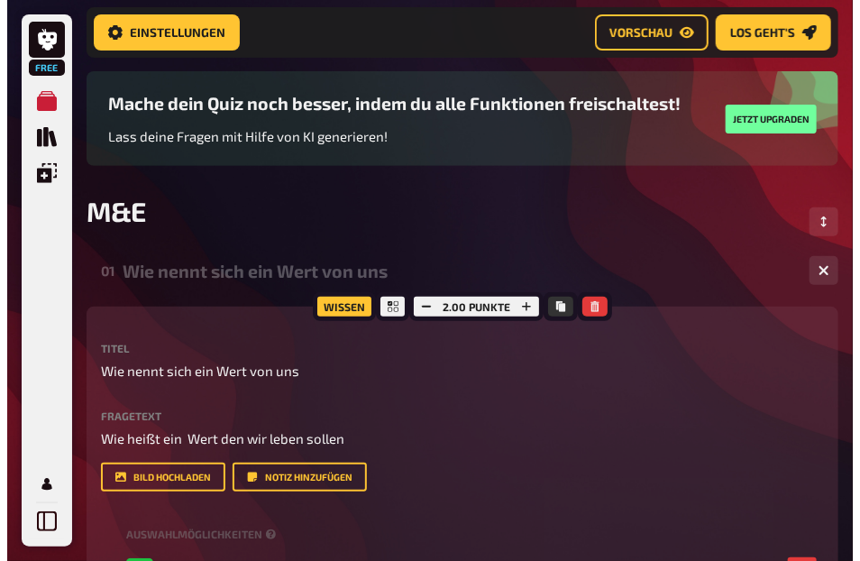
scroll to position [0, 0]
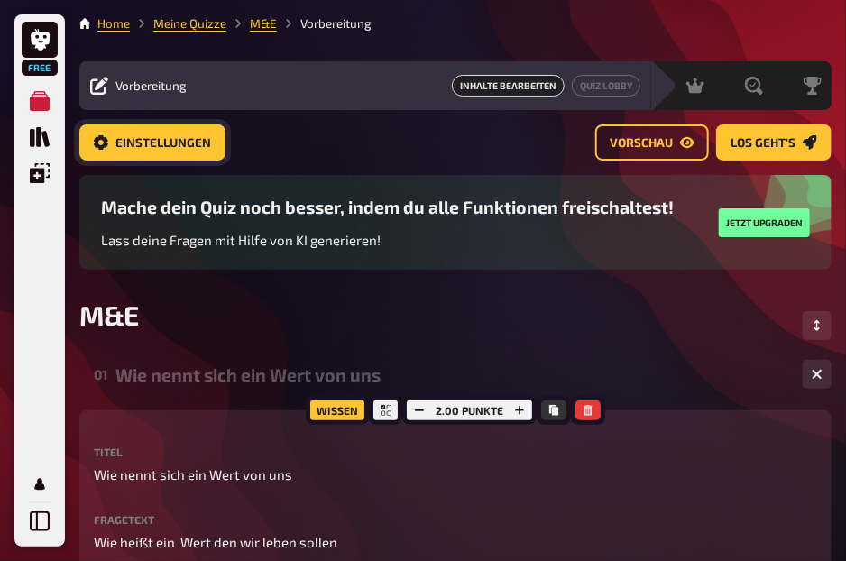
click at [173, 146] on span "Einstellungen" at bounding box center [163, 143] width 96 height 13
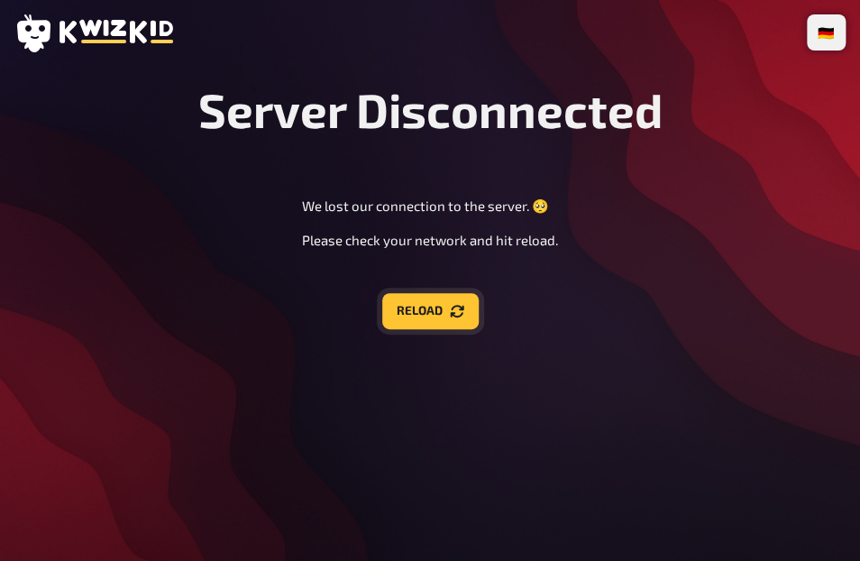
click at [443, 304] on button "Reload" at bounding box center [430, 311] width 96 height 36
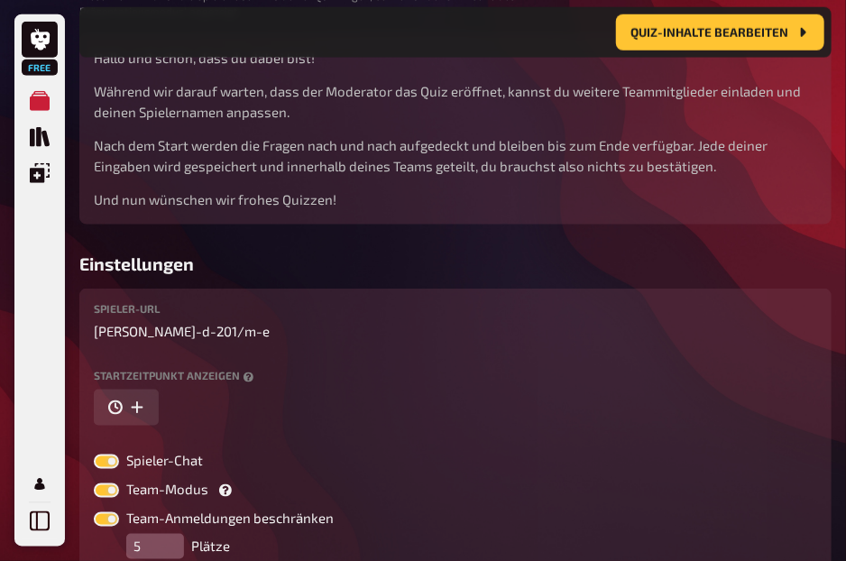
scroll to position [570, 0]
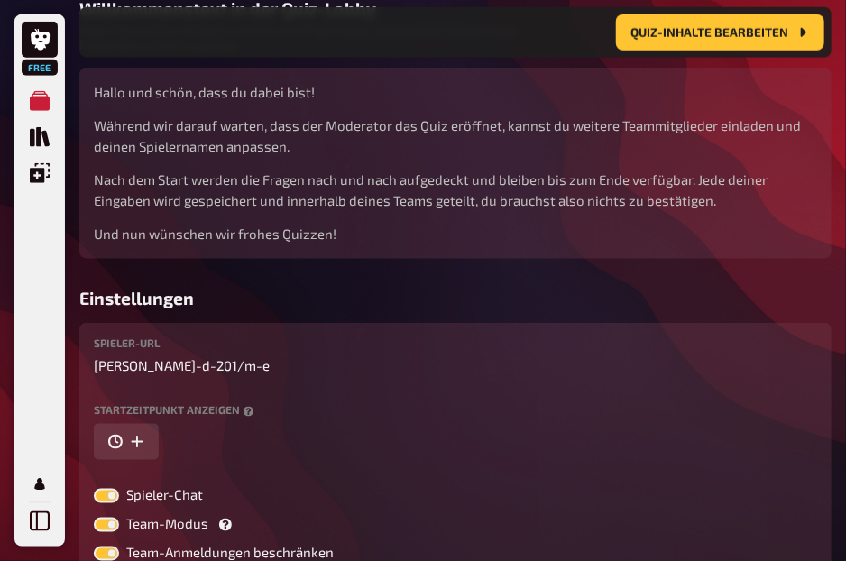
click at [302, 19] on div "Quiz-Inhalte bearbeiten" at bounding box center [456, 32] width 738 height 36
